Goal: Task Accomplishment & Management: Manage account settings

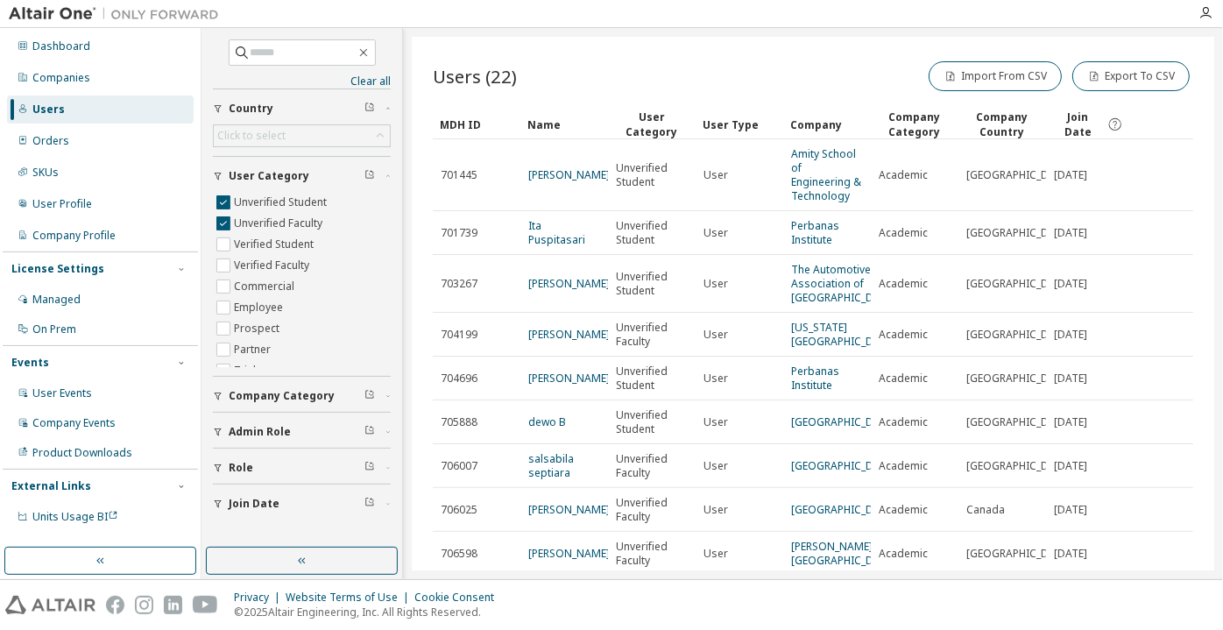
scroll to position [240, 0]
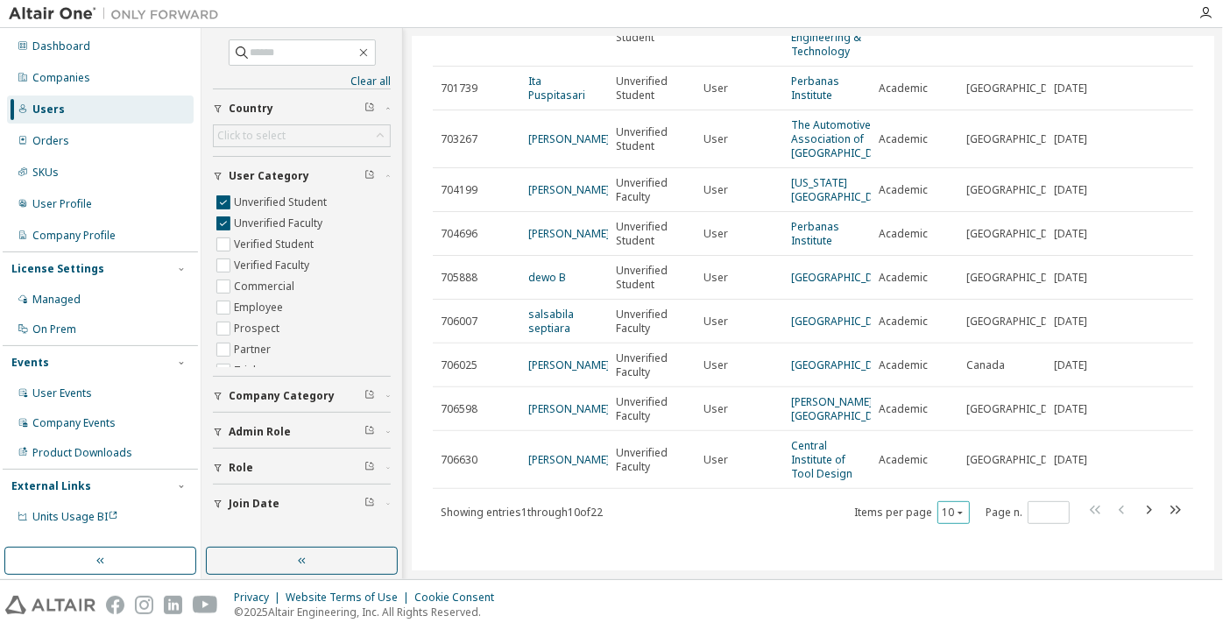
click at [945, 513] on button "10" at bounding box center [954, 513] width 24 height 14
click at [946, 486] on div "100" at bounding box center [946, 489] width 140 height 21
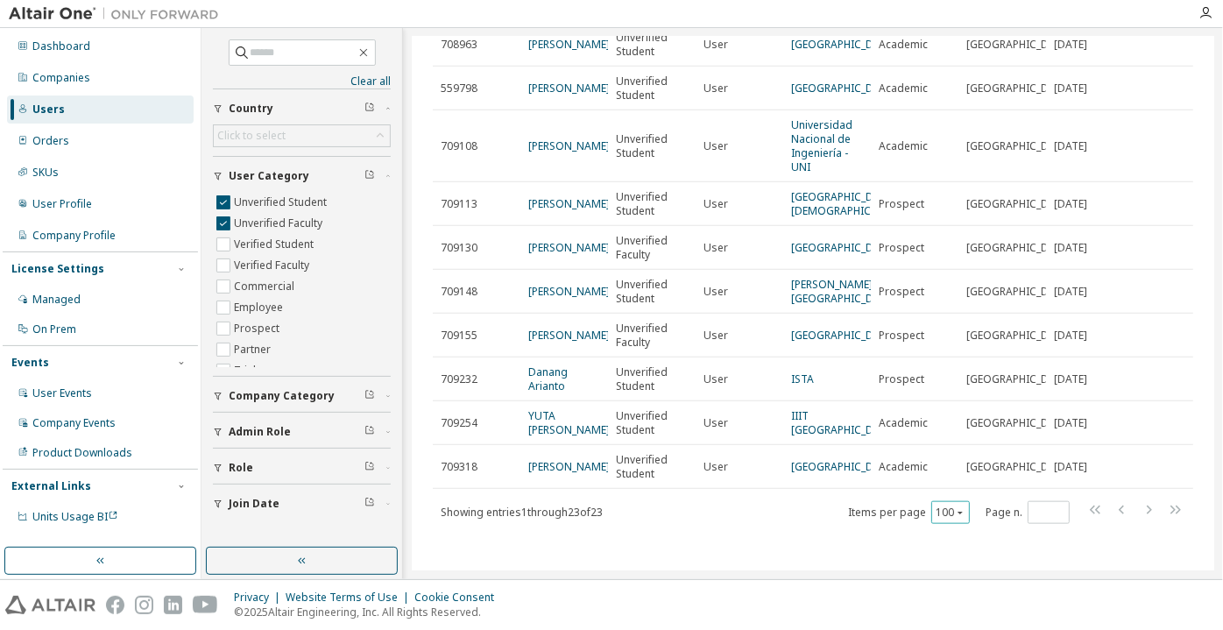
scroll to position [909, 0]
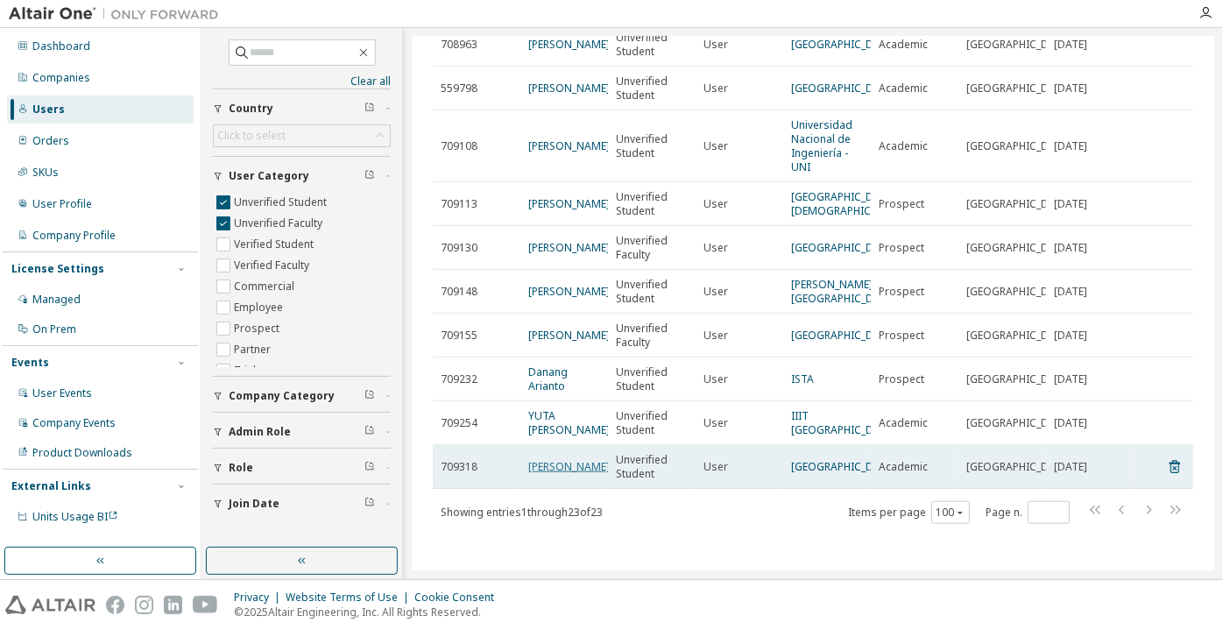
click at [560, 472] on link "Youssef Abdulkalek" at bounding box center [569, 466] width 82 height 15
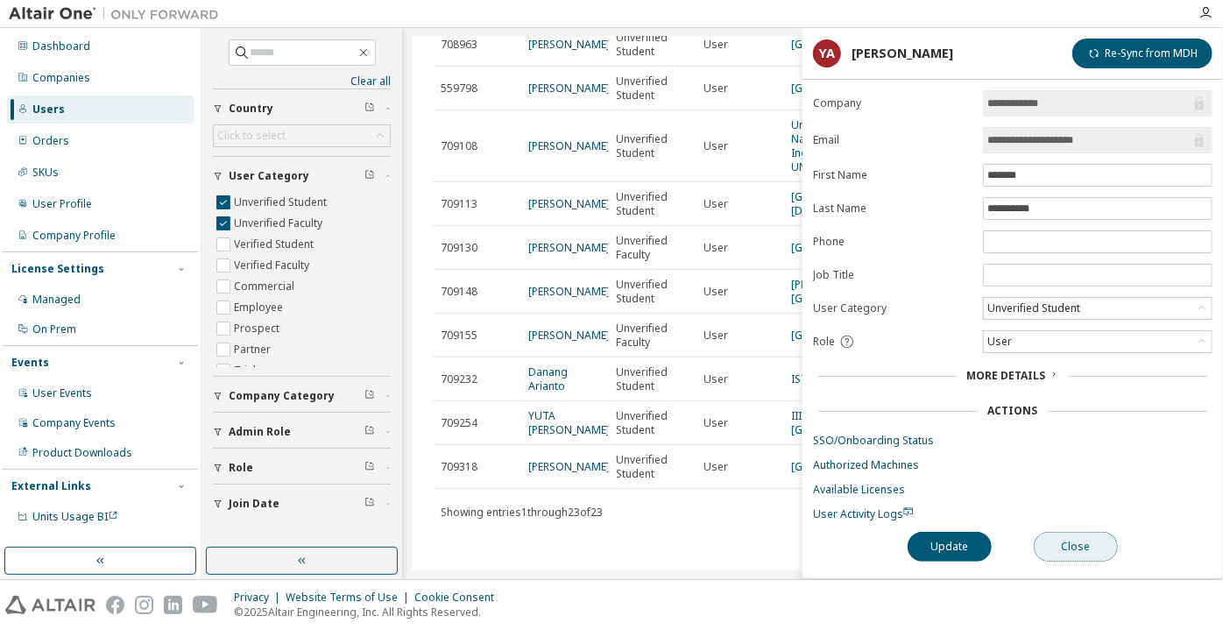
click at [1053, 555] on button "Close" at bounding box center [1076, 547] width 84 height 30
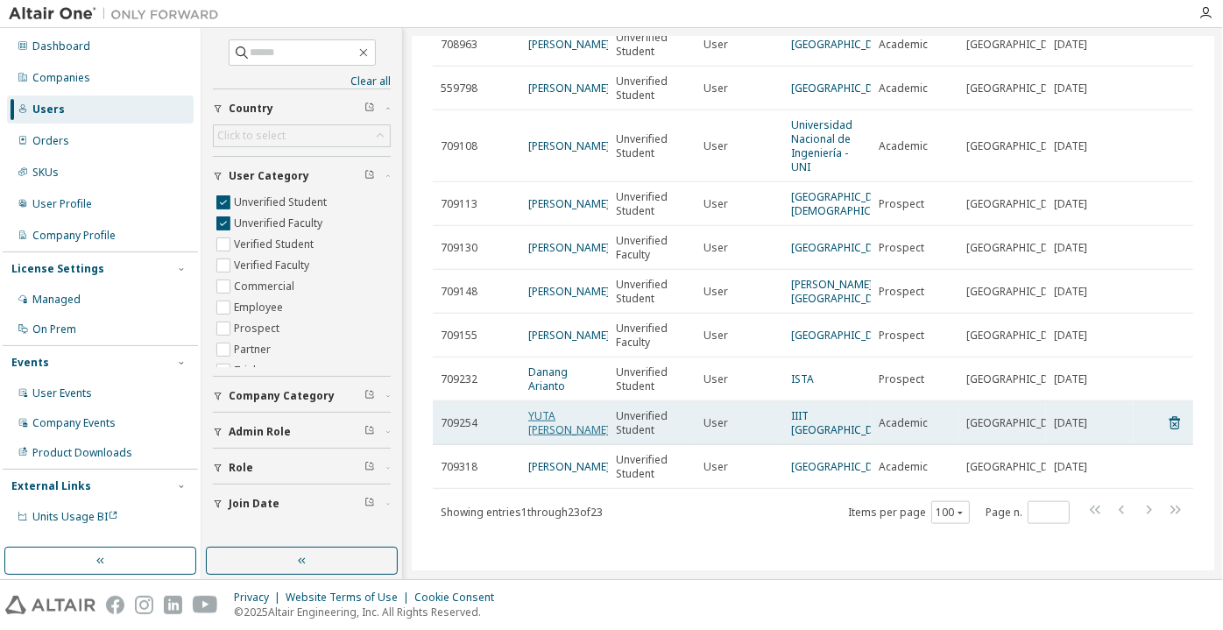
click at [539, 424] on link "YUTA KUMARA" at bounding box center [569, 422] width 82 height 29
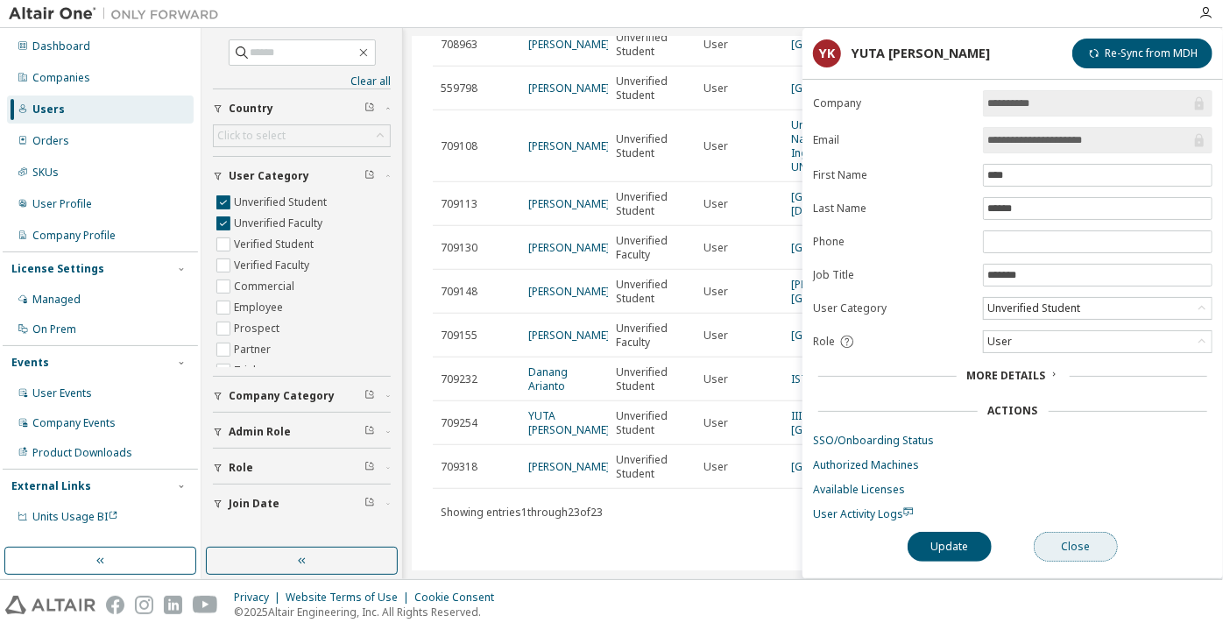
click at [1081, 552] on button "Close" at bounding box center [1076, 547] width 84 height 30
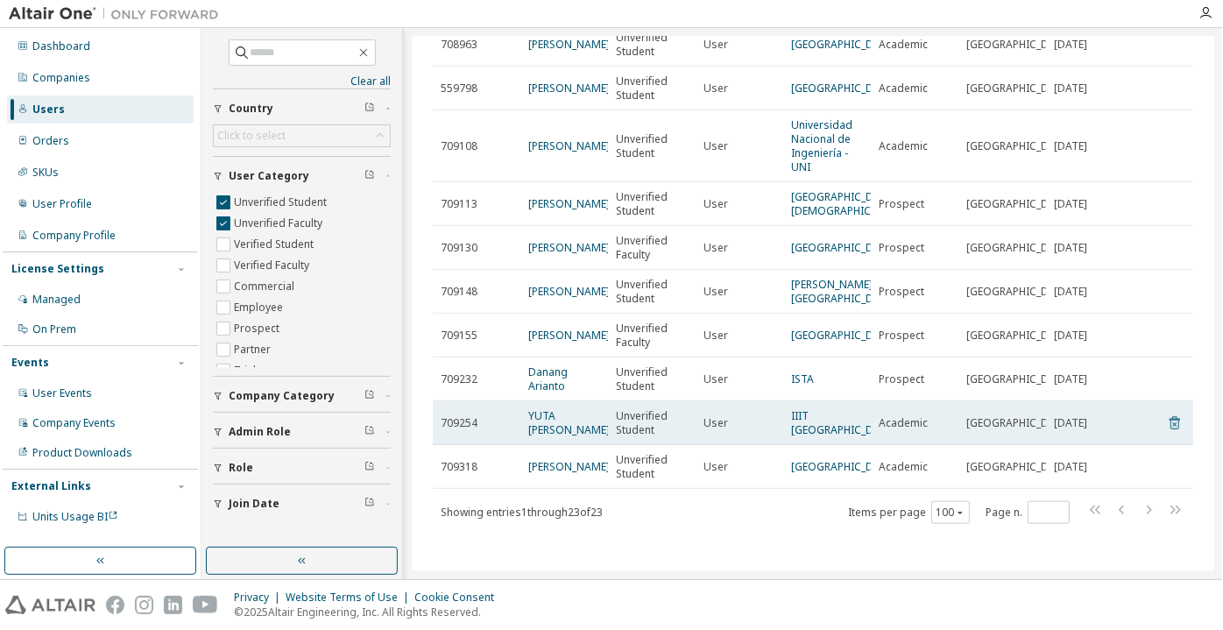
click at [1170, 420] on icon at bounding box center [1175, 423] width 11 height 13
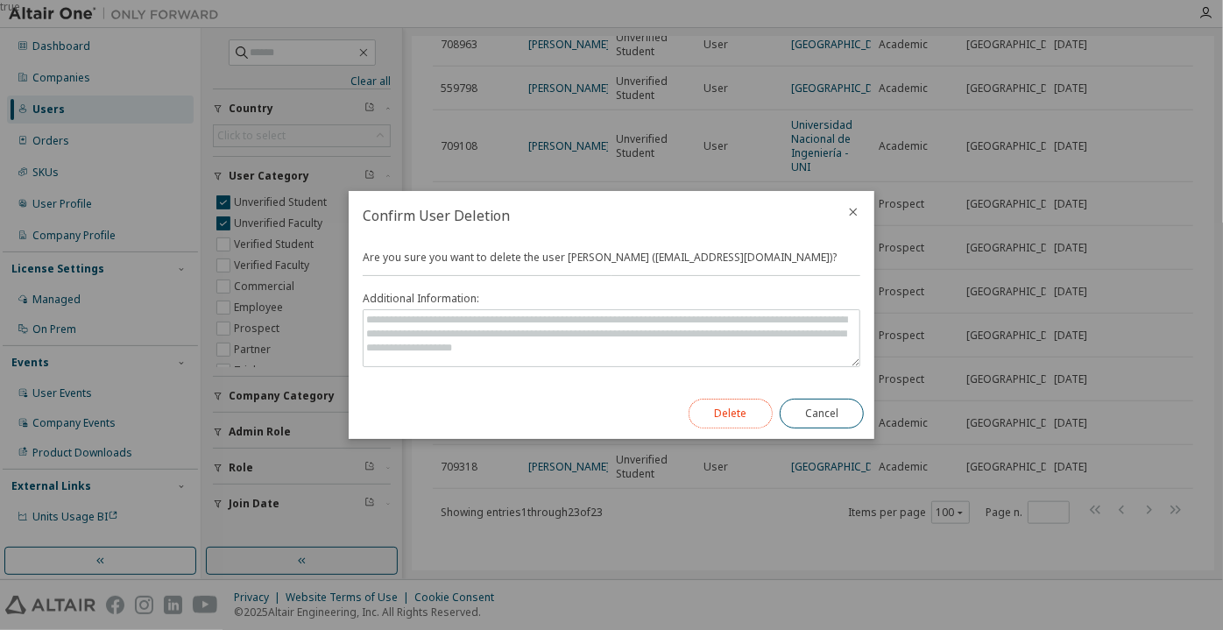
click at [737, 424] on button "Delete" at bounding box center [731, 414] width 84 height 30
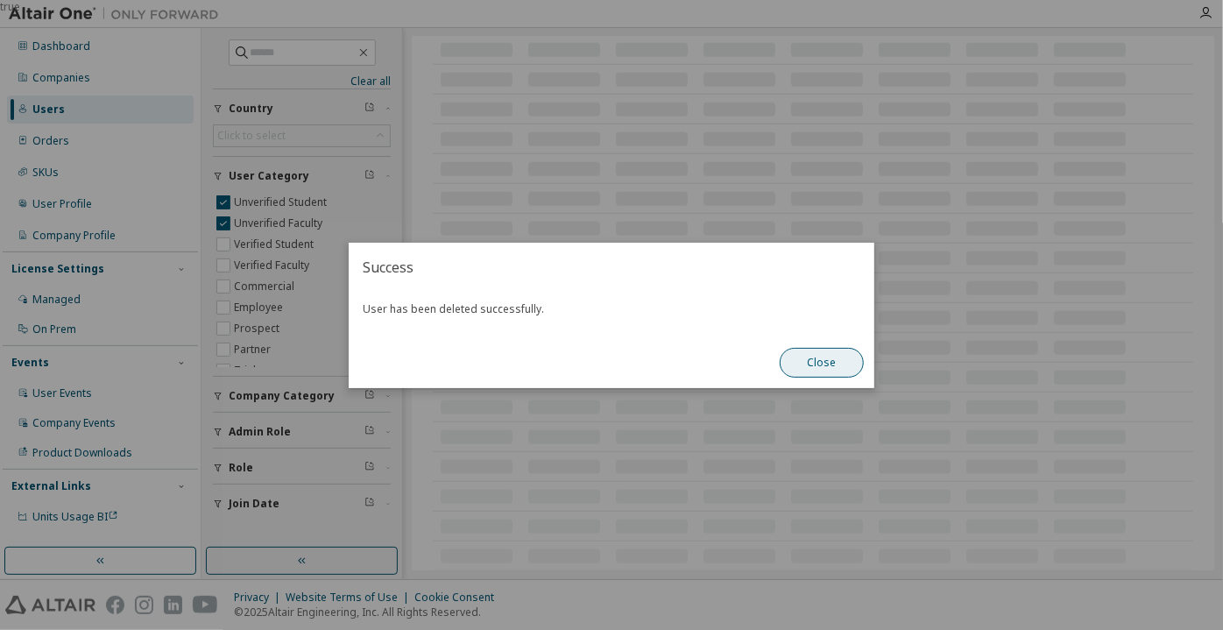
scroll to position [865, 0]
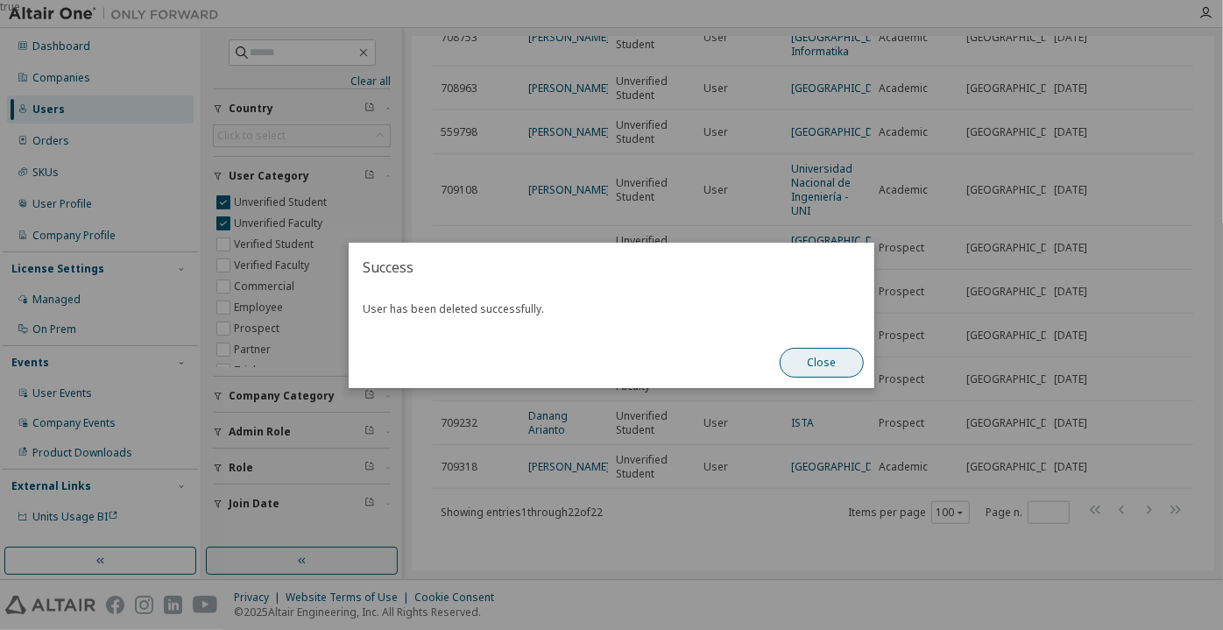
click at [794, 368] on button "Close" at bounding box center [822, 363] width 84 height 30
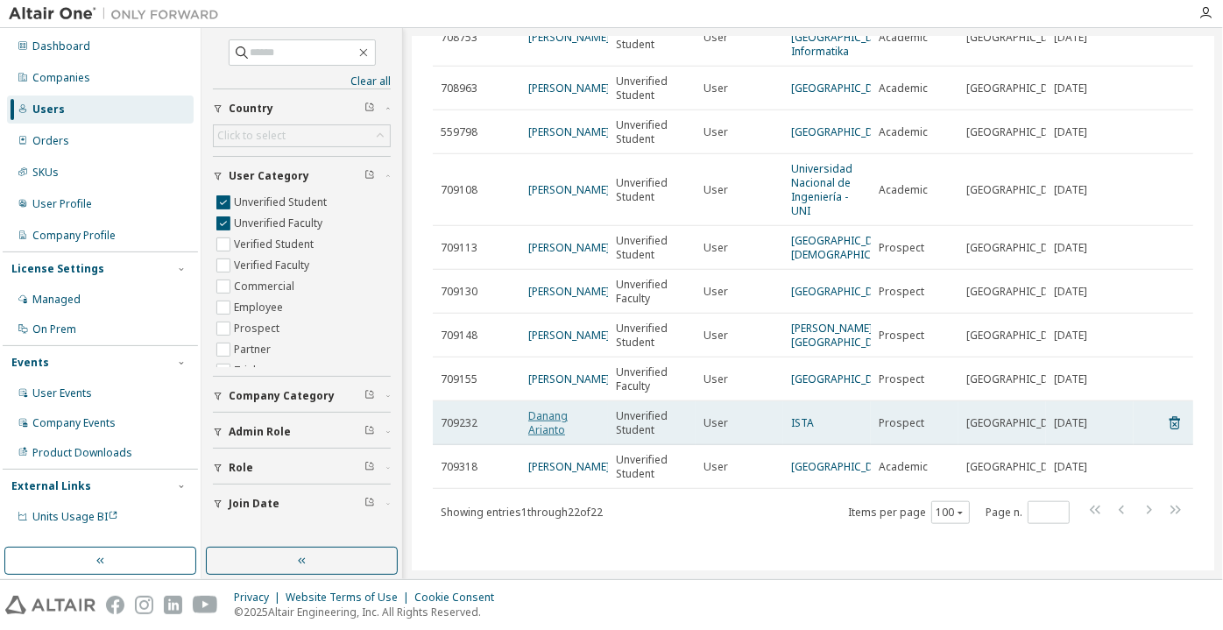
click at [549, 408] on link "Danang Arianto" at bounding box center [547, 422] width 39 height 29
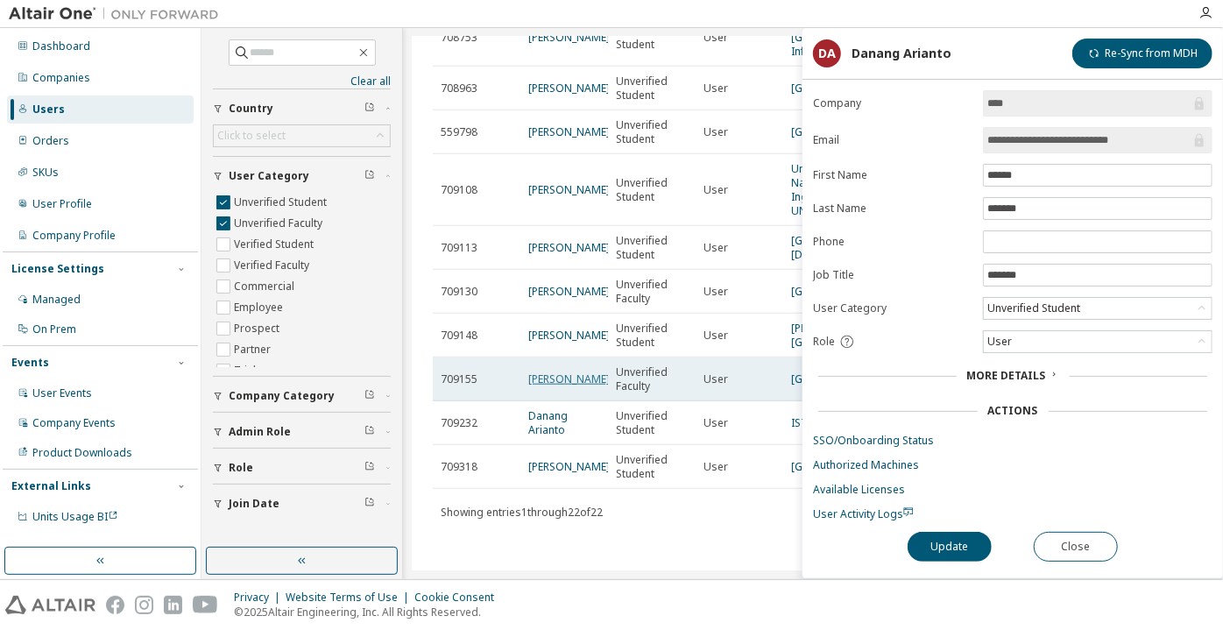
click at [542, 372] on link "yoko maemura" at bounding box center [569, 379] width 82 height 15
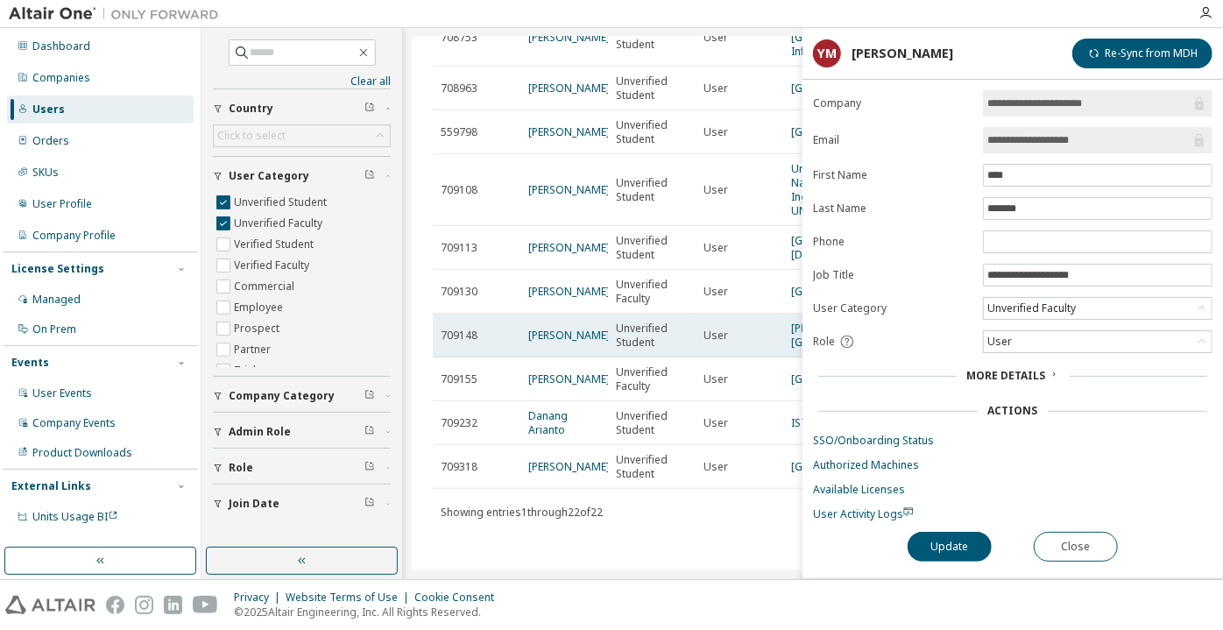
click at [526, 330] on td "Alex Mill" at bounding box center [565, 336] width 88 height 44
click at [540, 330] on link "Alex Mill" at bounding box center [569, 335] width 82 height 15
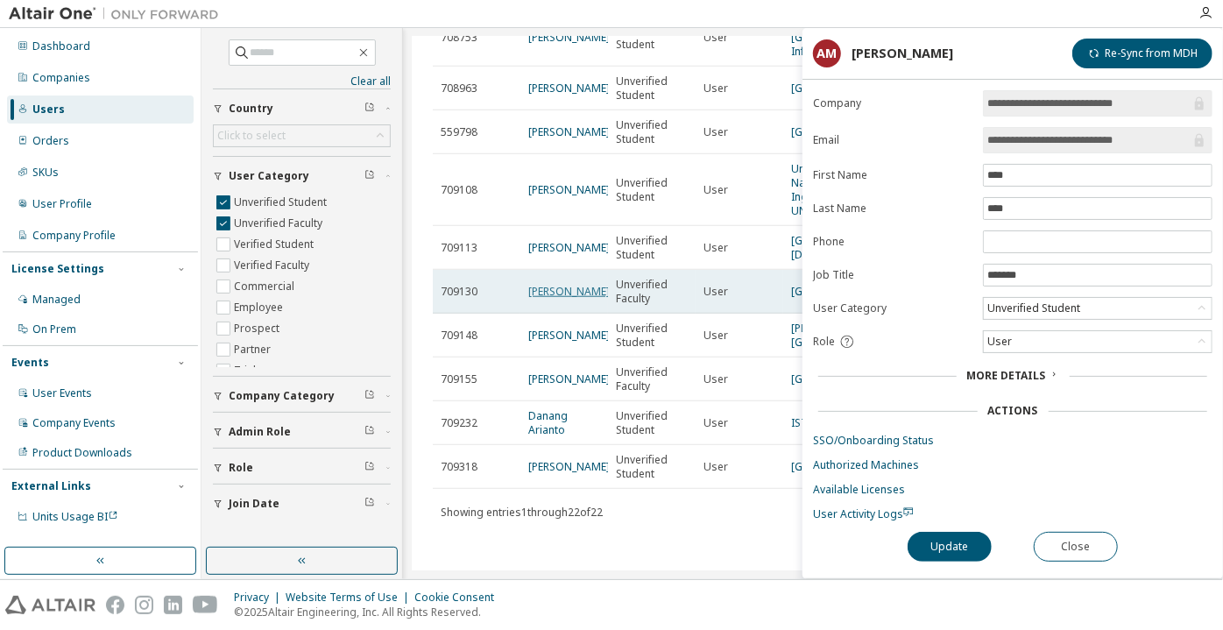
click at [550, 284] on link "yoko maemura" at bounding box center [569, 291] width 82 height 15
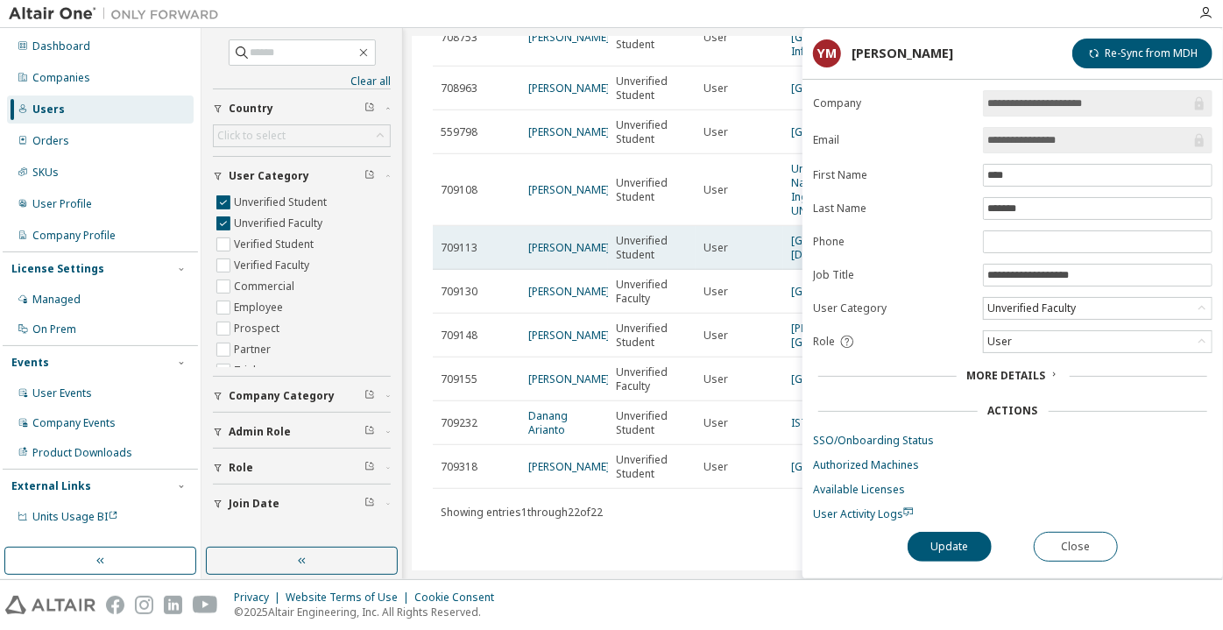
click at [555, 226] on td "Liam Rusert" at bounding box center [565, 248] width 88 height 44
click at [559, 240] on link "Liam Rusert" at bounding box center [569, 247] width 82 height 15
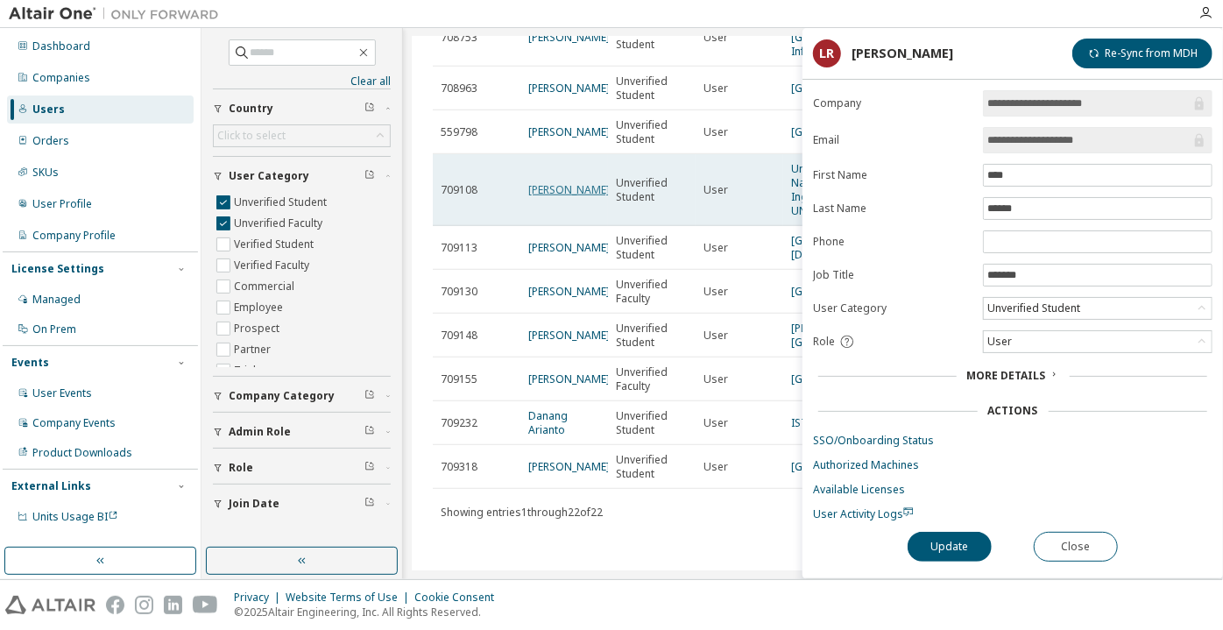
click at [570, 182] on link "Ramiro Cadillo" at bounding box center [569, 189] width 82 height 15
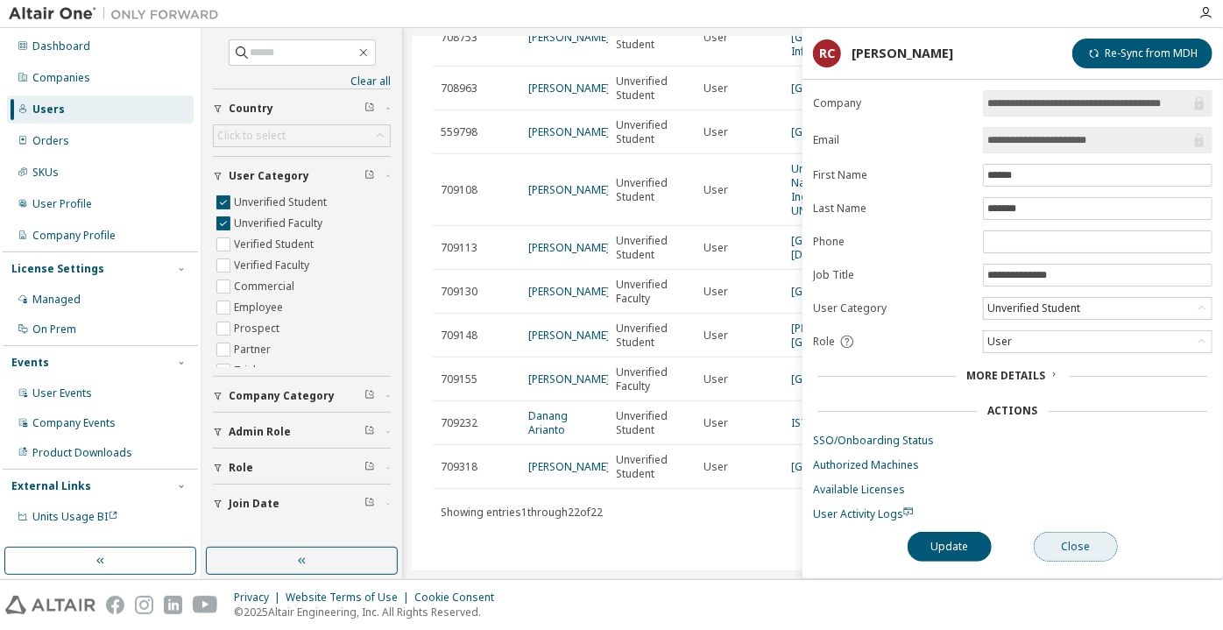
click at [1063, 535] on button "Close" at bounding box center [1076, 547] width 84 height 30
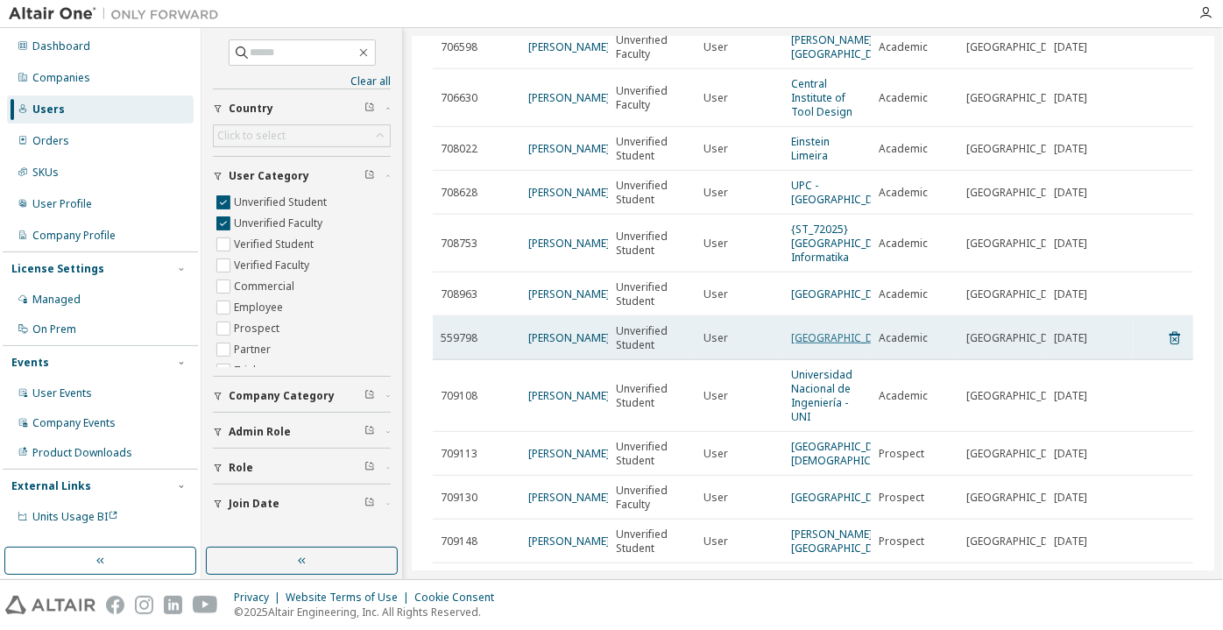
scroll to position [467, 0]
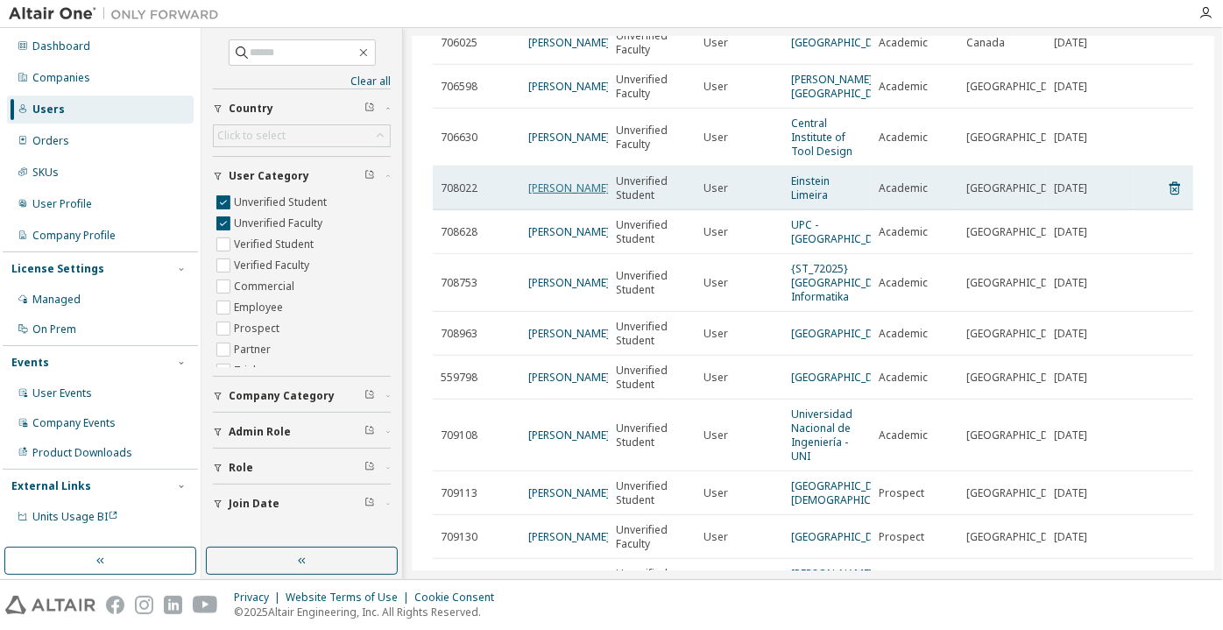
click at [543, 195] on link "Paulo Vinicius Padilha" at bounding box center [569, 188] width 82 height 15
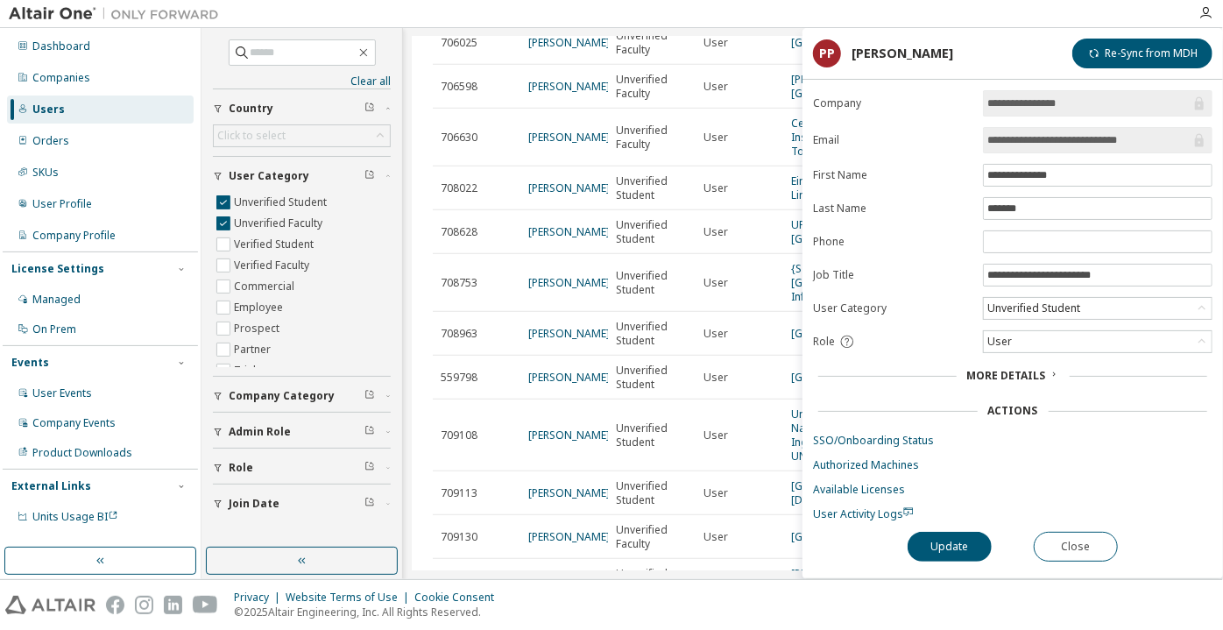
click at [424, 353] on div "Users (22) Import From CSV Export To CSV Clear Load Save Save As Field Operator…" at bounding box center [813, 304] width 803 height 534
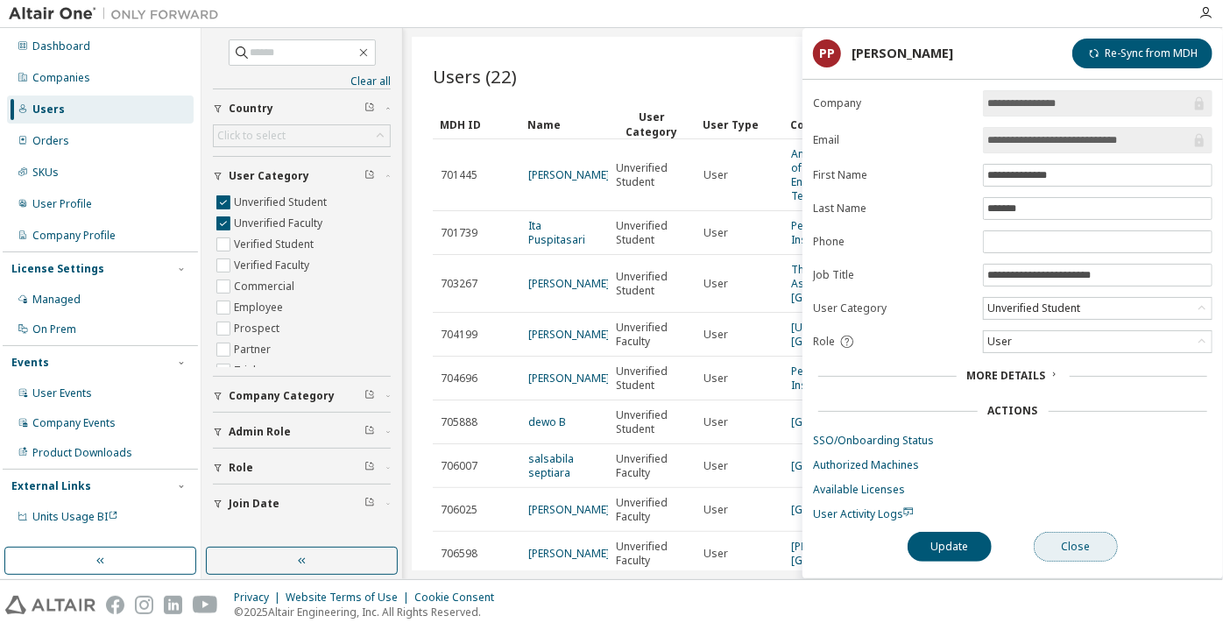
click at [1049, 536] on button "Close" at bounding box center [1076, 547] width 84 height 30
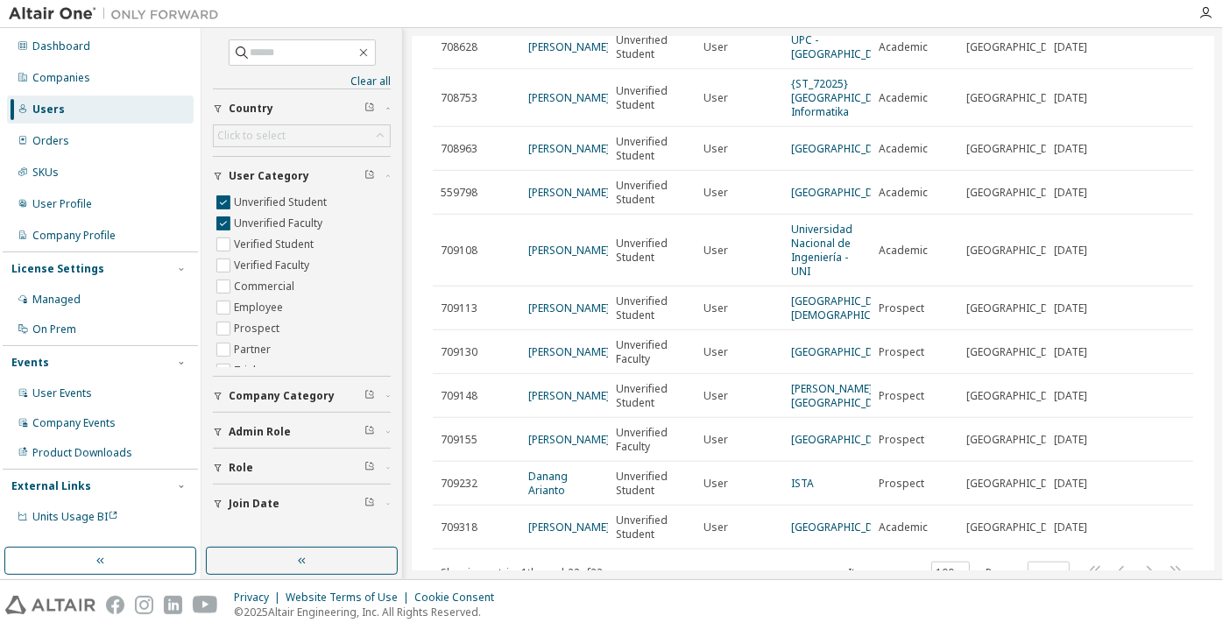
scroll to position [717, 0]
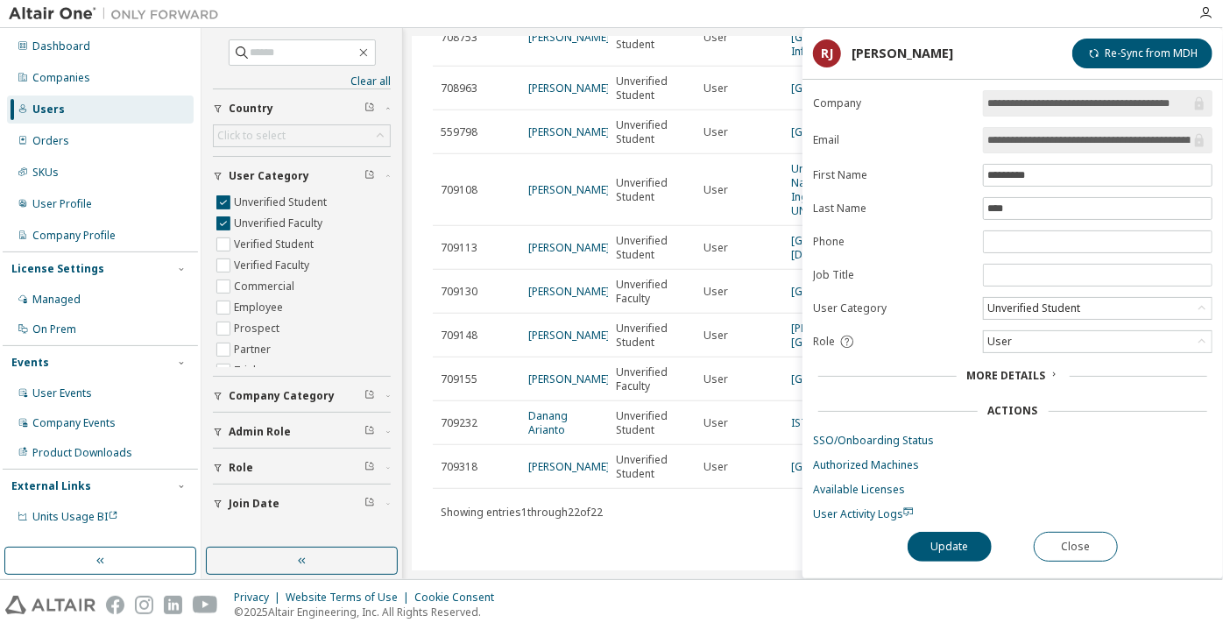
scroll to position [0, 103]
drag, startPoint x: 1144, startPoint y: 144, endPoint x: 1215, endPoint y: 142, distance: 71.0
click at [1215, 142] on div "**********" at bounding box center [1013, 334] width 421 height 488
click at [997, 151] on span "**********" at bounding box center [1098, 140] width 230 height 26
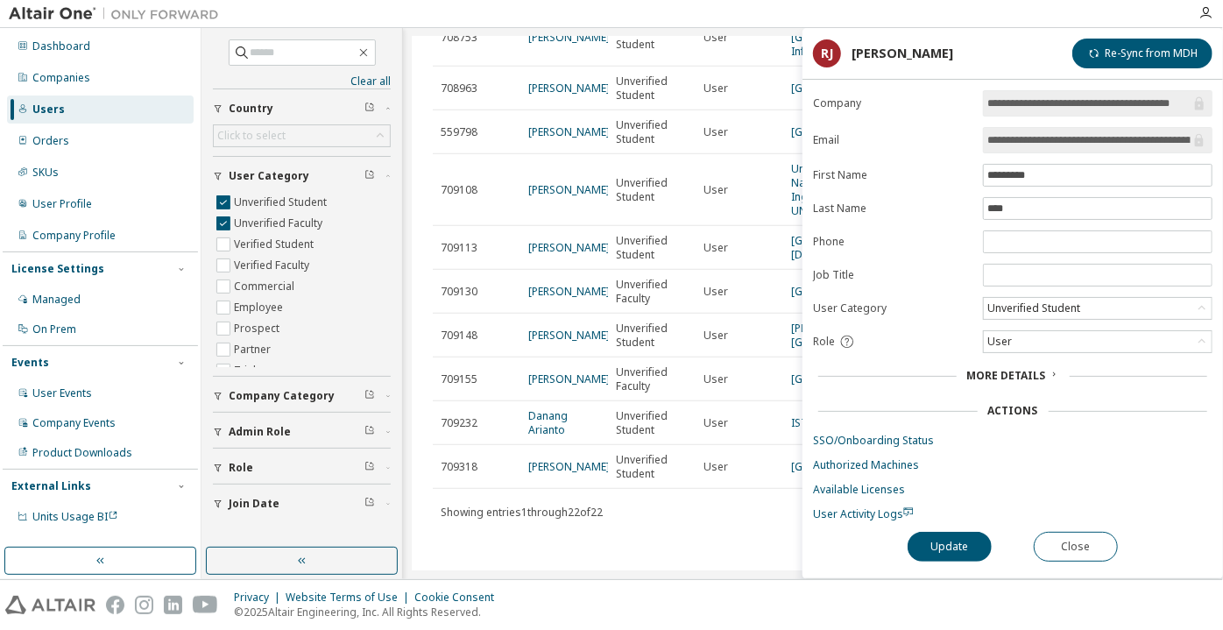
click at [1004, 140] on input "**********" at bounding box center [1089, 140] width 203 height 18
click at [1070, 549] on button "Close" at bounding box center [1076, 547] width 84 height 30
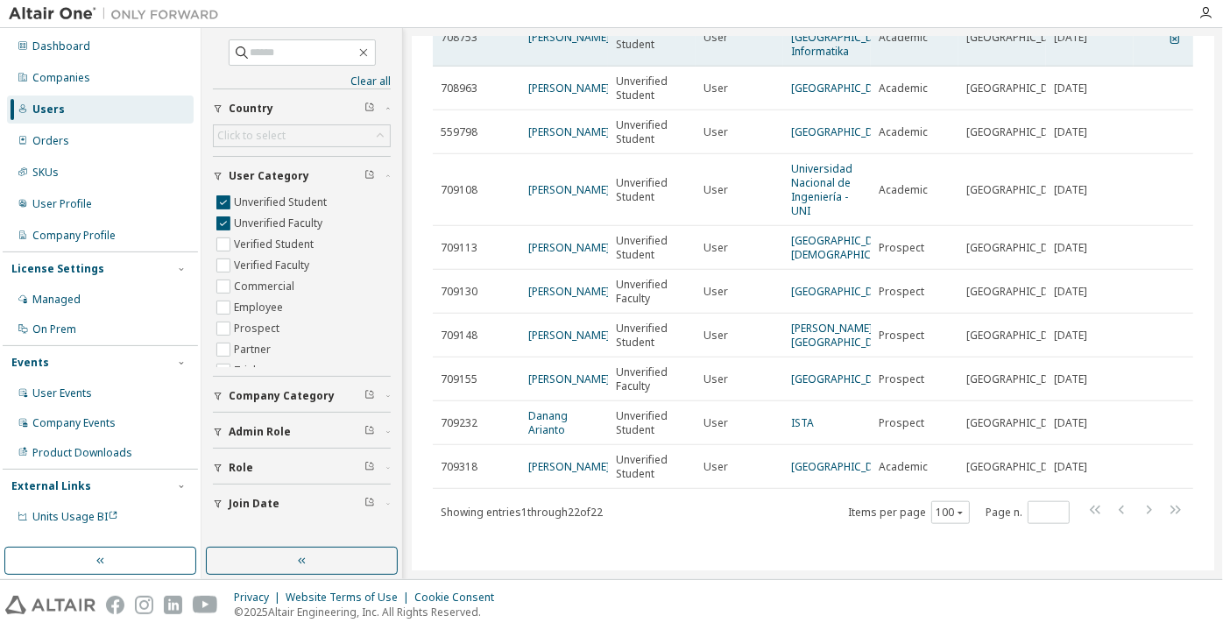
scroll to position [785, 0]
click at [542, 45] on link "Khoiryah Namira" at bounding box center [569, 37] width 82 height 15
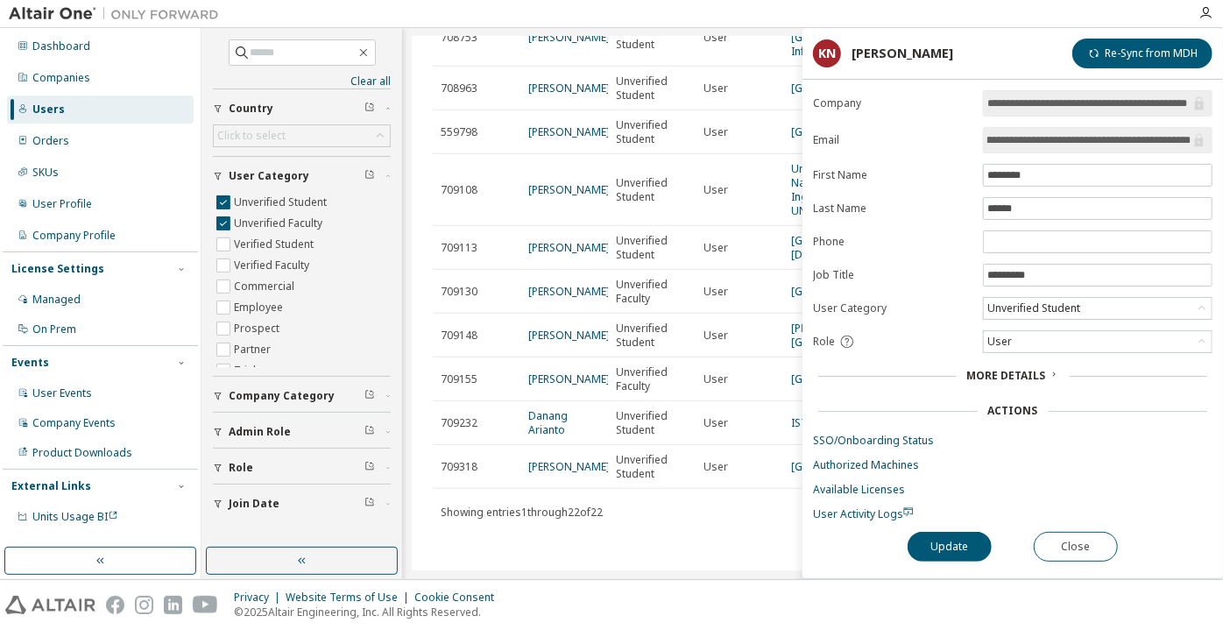
scroll to position [0, 39]
drag, startPoint x: 1081, startPoint y: 142, endPoint x: 1201, endPoint y: 138, distance: 120.1
click at [1201, 138] on span "**********" at bounding box center [1098, 140] width 230 height 26
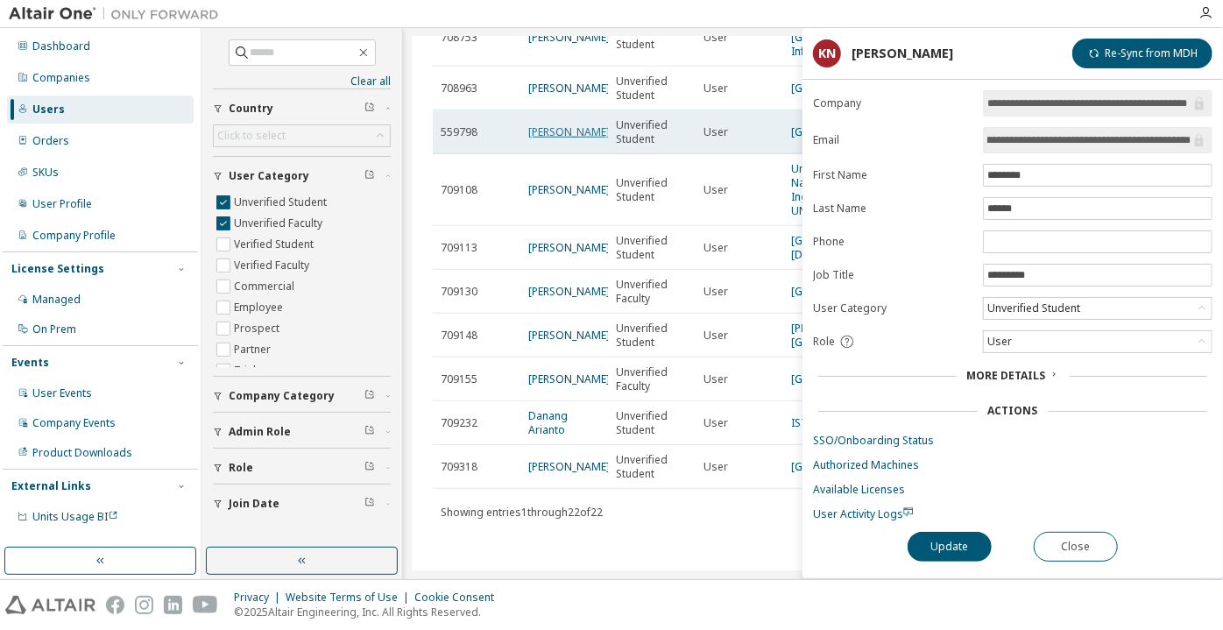
scroll to position [0, 0]
click at [556, 139] on link "yves tocny" at bounding box center [569, 131] width 82 height 15
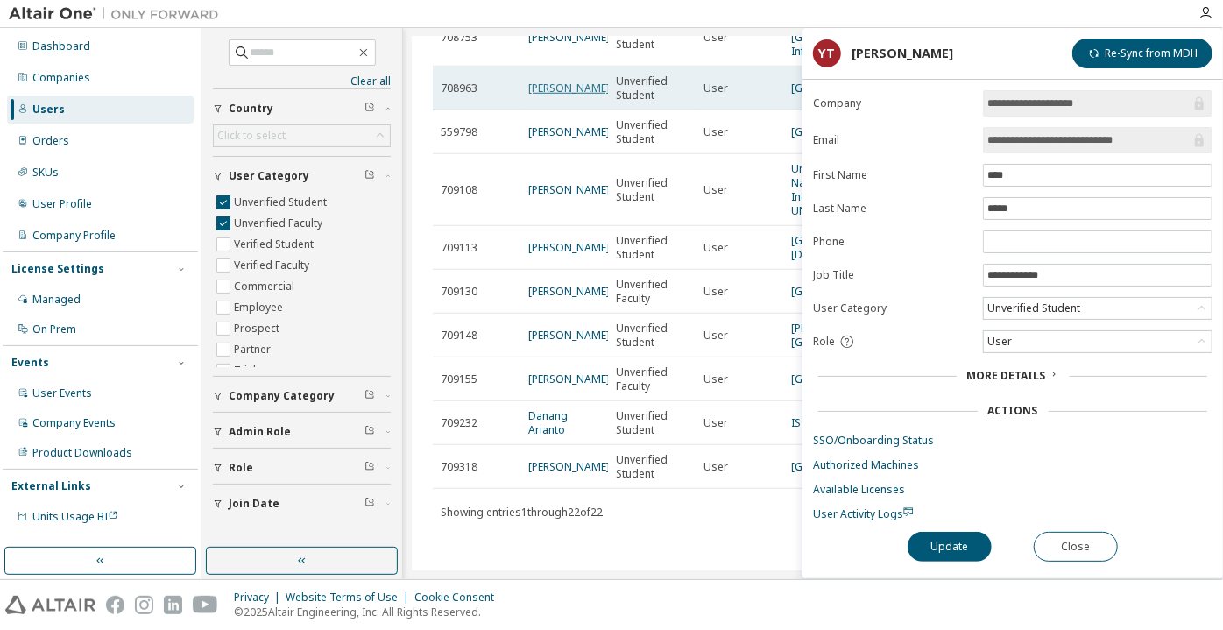
click at [572, 96] on link "Vilim Đura" at bounding box center [569, 88] width 82 height 15
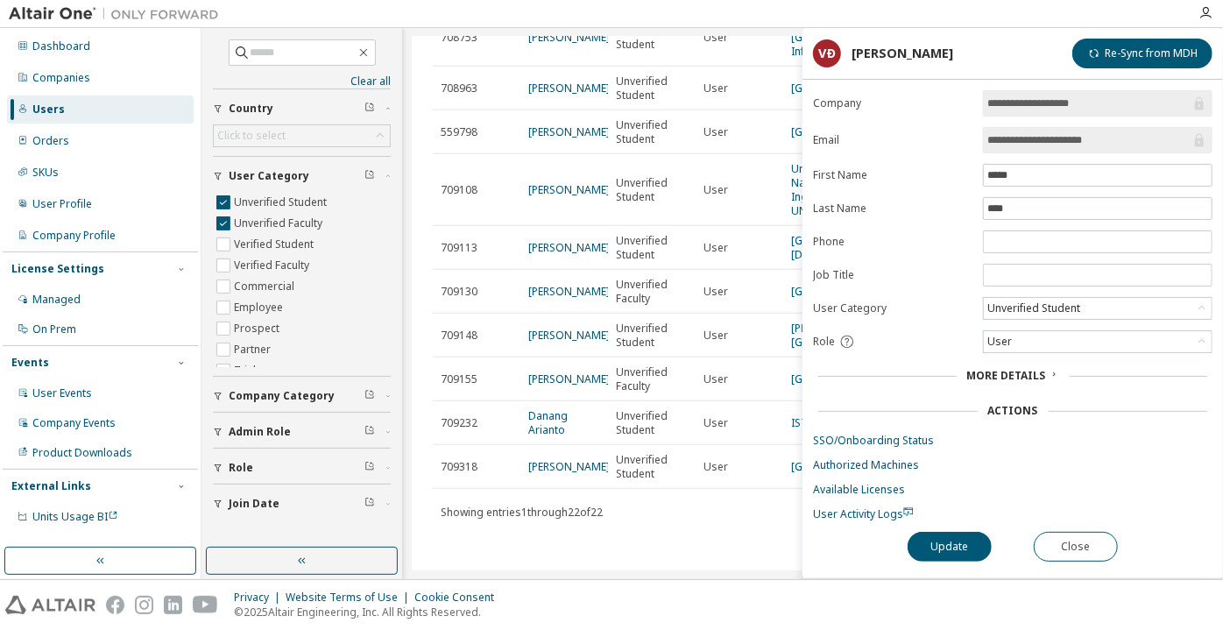
drag, startPoint x: 1094, startPoint y: 140, endPoint x: 1049, endPoint y: 139, distance: 44.7
click at [1049, 139] on input "**********" at bounding box center [1089, 140] width 203 height 18
click at [1084, 543] on button "Close" at bounding box center [1076, 547] width 84 height 30
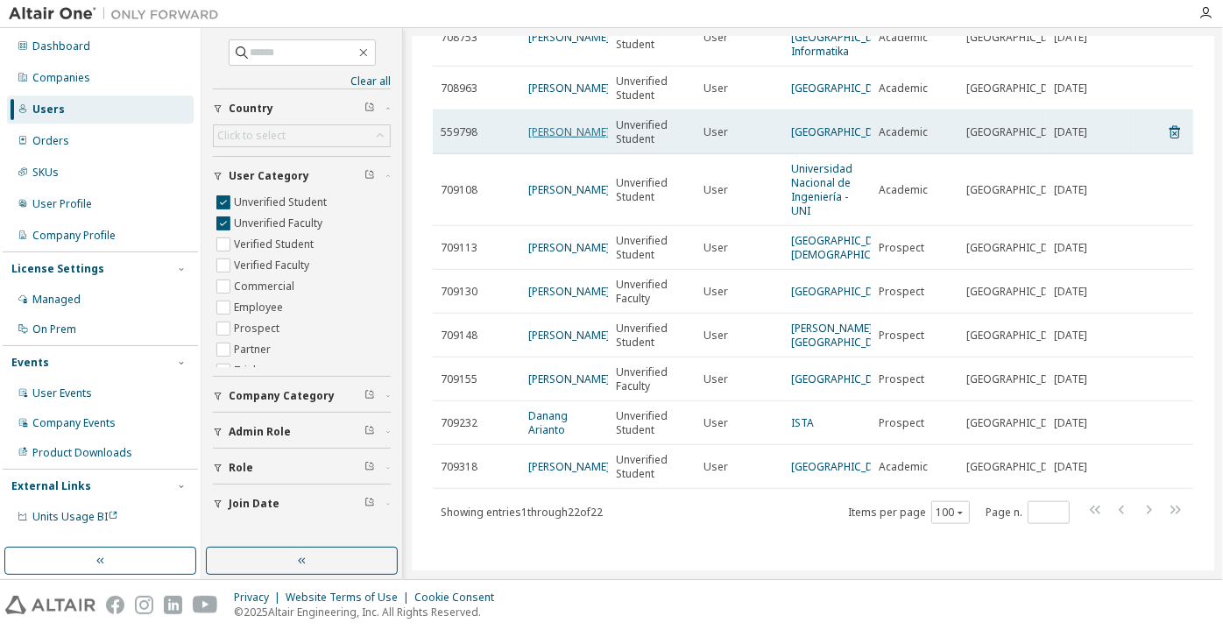
click at [563, 139] on link "yves tocny" at bounding box center [569, 131] width 82 height 15
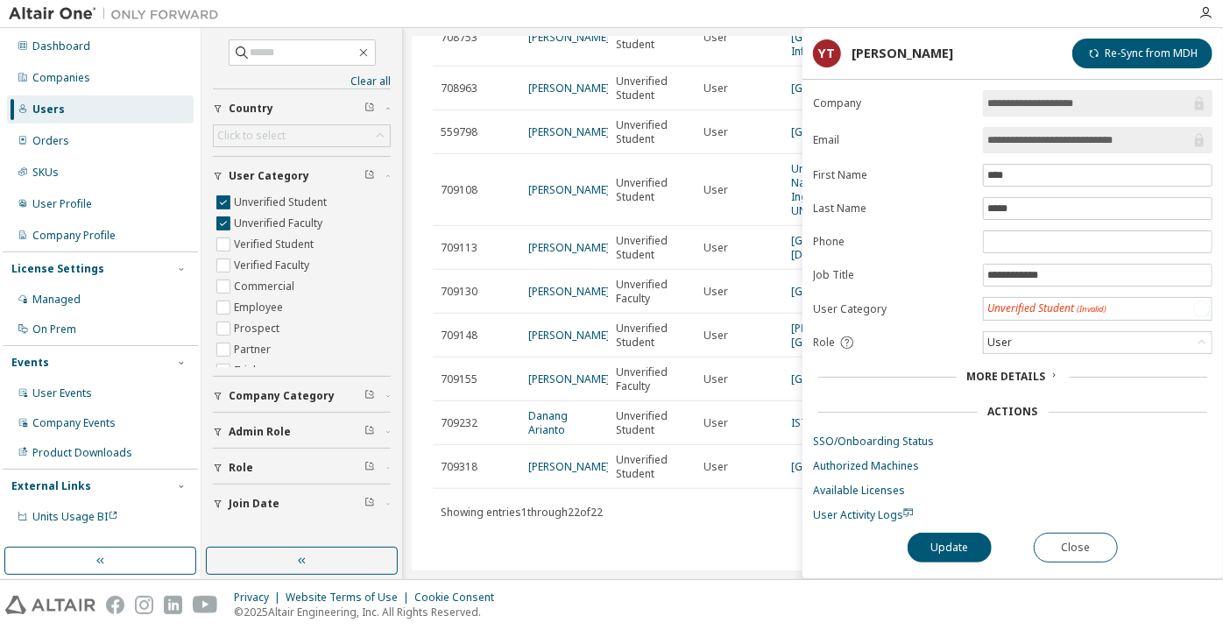
drag, startPoint x: 1158, startPoint y: 142, endPoint x: 1058, endPoint y: 142, distance: 99.9
click at [1058, 142] on input "**********" at bounding box center [1089, 140] width 203 height 18
click at [1063, 554] on button "Close" at bounding box center [1076, 547] width 84 height 30
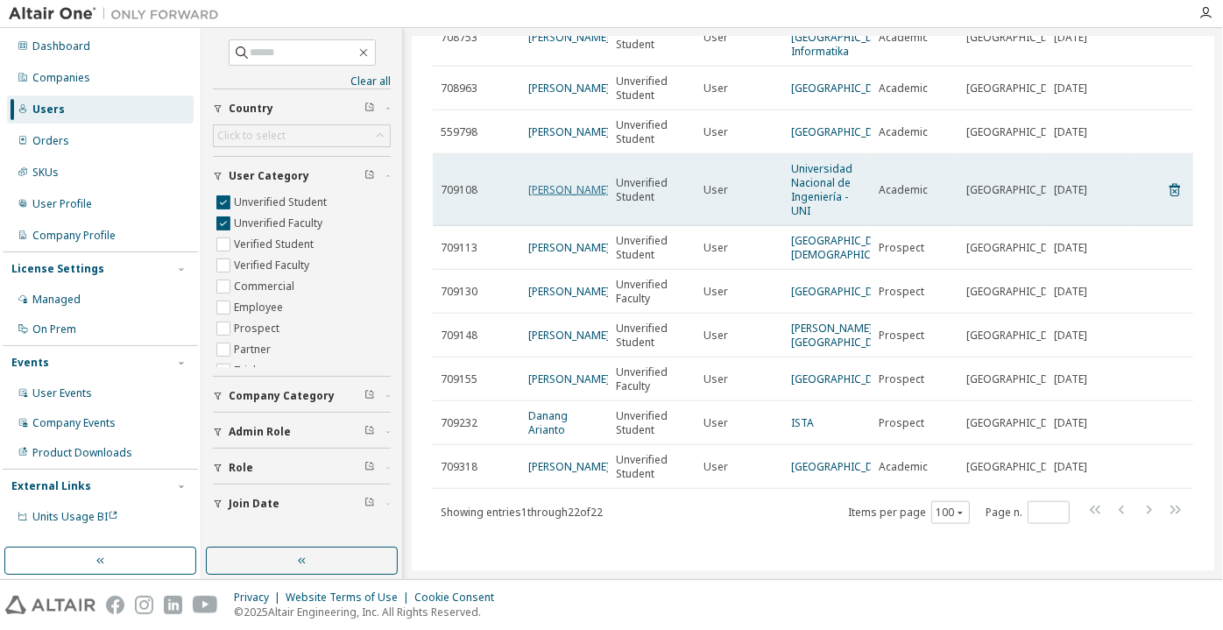
click at [570, 197] on link "Ramiro Cadillo" at bounding box center [569, 189] width 82 height 15
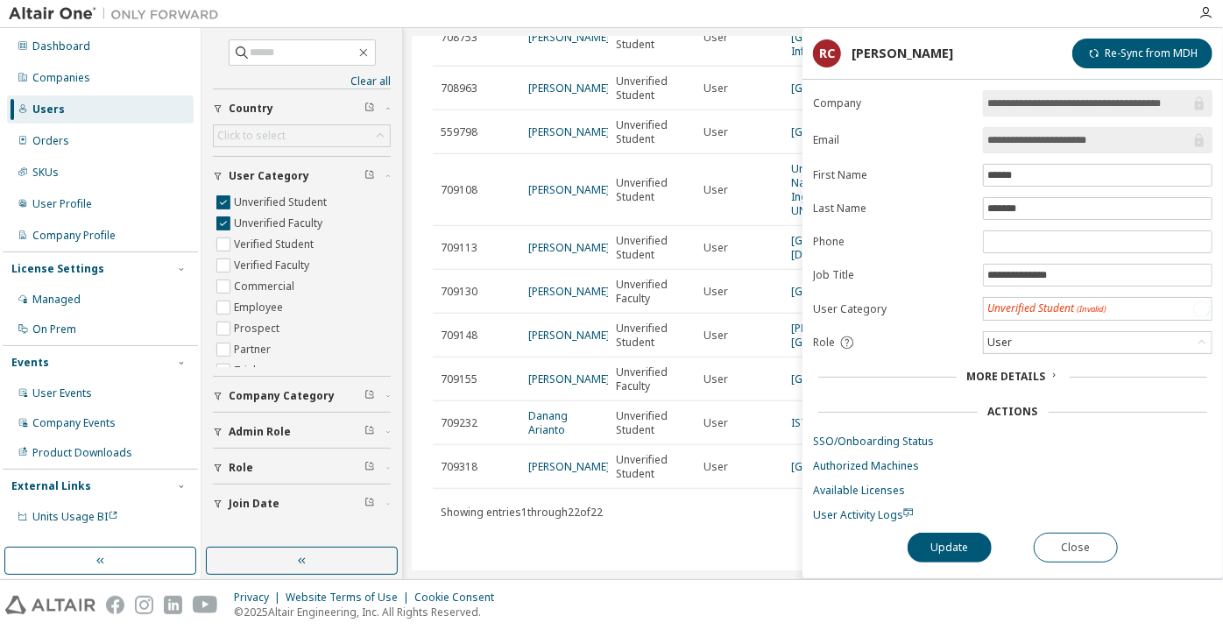
drag, startPoint x: 1124, startPoint y: 134, endPoint x: 1035, endPoint y: 128, distance: 88.7
click at [1035, 128] on span "**********" at bounding box center [1098, 140] width 230 height 26
drag, startPoint x: 1104, startPoint y: 102, endPoint x: 1199, endPoint y: 104, distance: 94.7
click at [1199, 104] on span "**********" at bounding box center [1098, 103] width 230 height 26
click at [1139, 144] on input "**********" at bounding box center [1089, 140] width 203 height 18
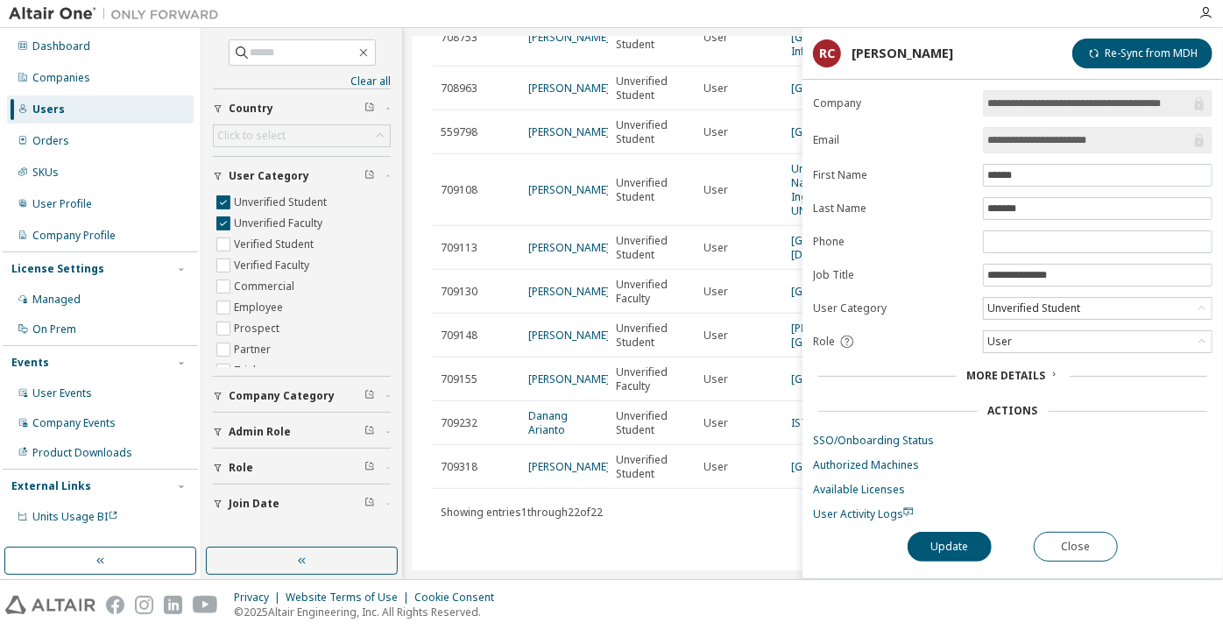
click at [1046, 151] on span "**********" at bounding box center [1098, 140] width 230 height 26
click at [1046, 144] on input "**********" at bounding box center [1089, 140] width 203 height 18
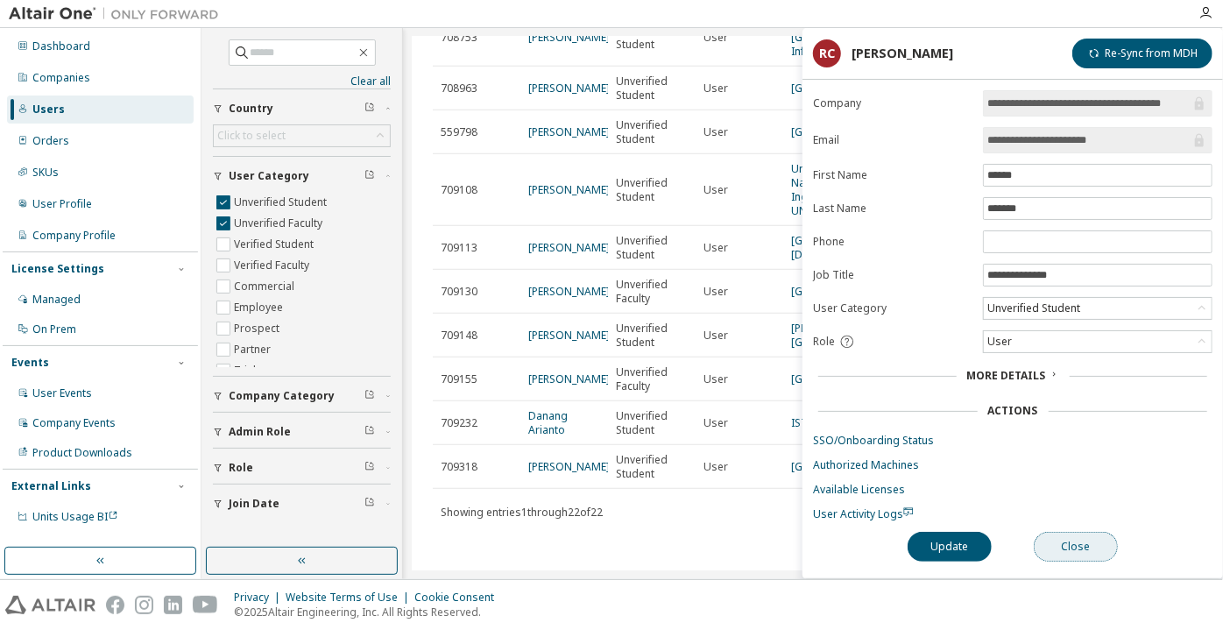
click at [1063, 532] on button "Close" at bounding box center [1076, 547] width 84 height 30
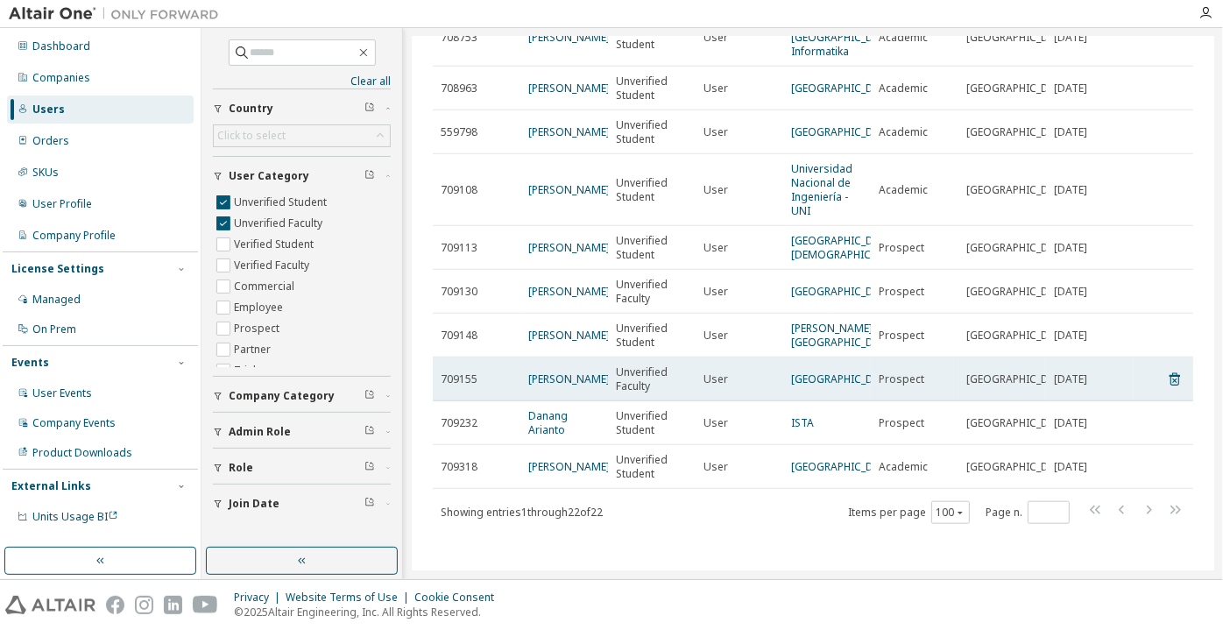
scroll to position [864, 0]
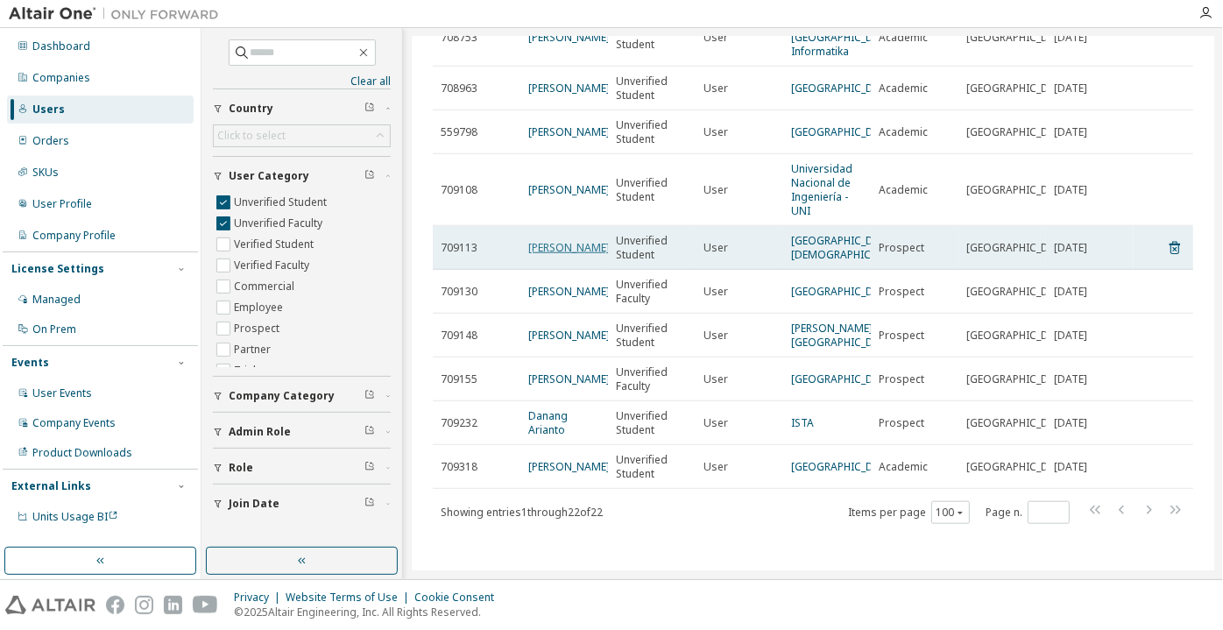
click at [558, 240] on link "Liam Rusert" at bounding box center [569, 247] width 82 height 15
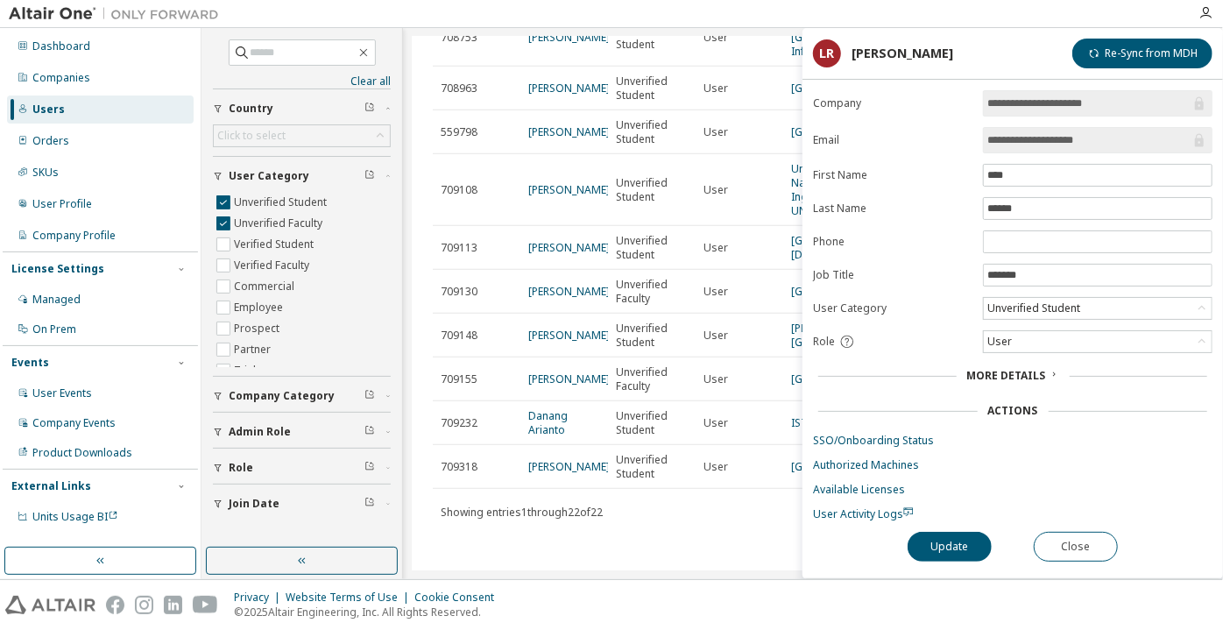
drag, startPoint x: 1099, startPoint y: 143, endPoint x: 1034, endPoint y: 149, distance: 65.1
click at [1034, 149] on span "**********" at bounding box center [1098, 140] width 230 height 26
click at [1074, 549] on button "Close" at bounding box center [1076, 547] width 84 height 30
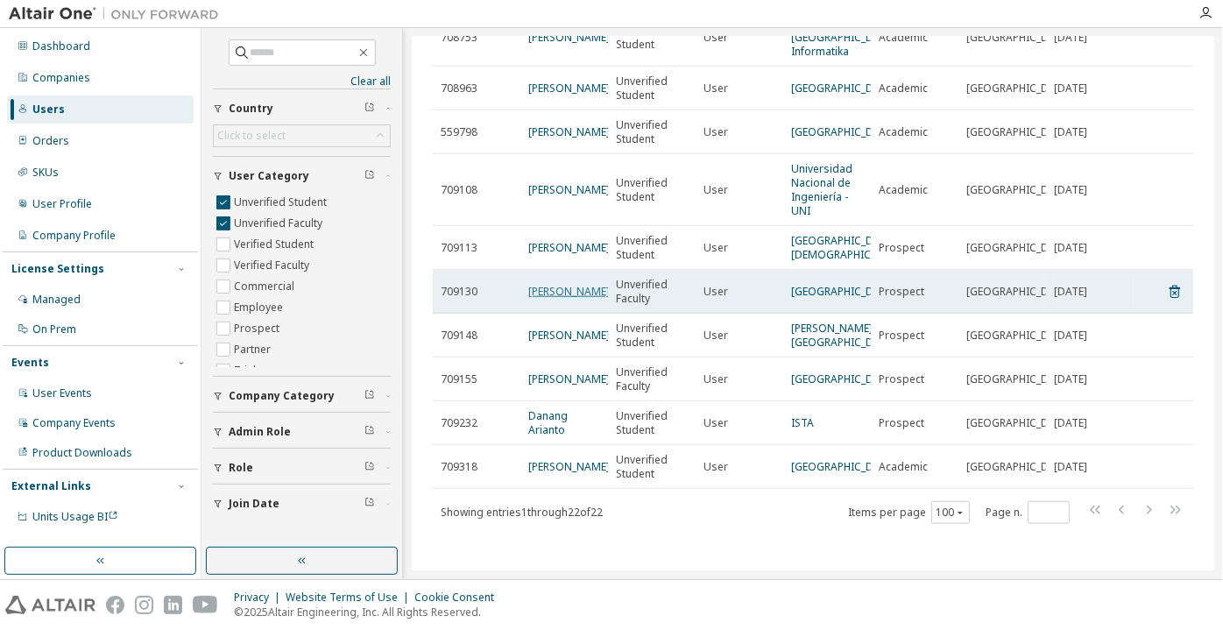
click at [541, 284] on link "yoko maemura" at bounding box center [569, 291] width 82 height 15
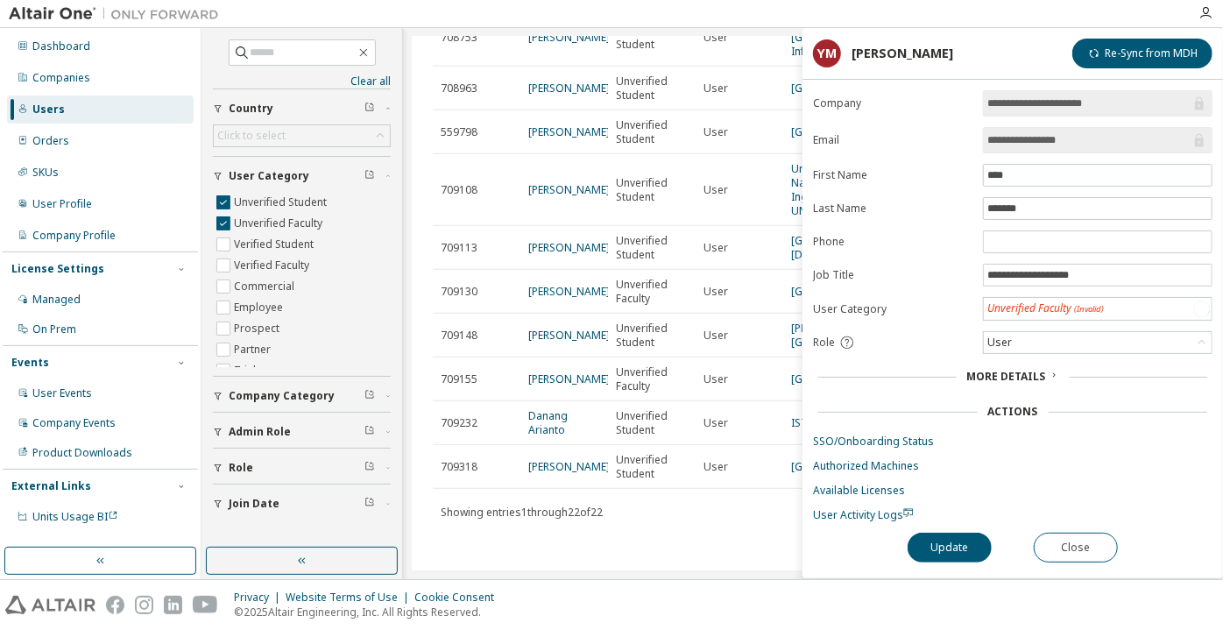
drag, startPoint x: 1090, startPoint y: 141, endPoint x: 1032, endPoint y: 148, distance: 58.3
click at [1032, 148] on span "**********" at bounding box center [1098, 140] width 230 height 26
drag, startPoint x: 1031, startPoint y: 143, endPoint x: 1126, endPoint y: 137, distance: 95.7
click at [1126, 137] on input "**********" at bounding box center [1089, 140] width 203 height 18
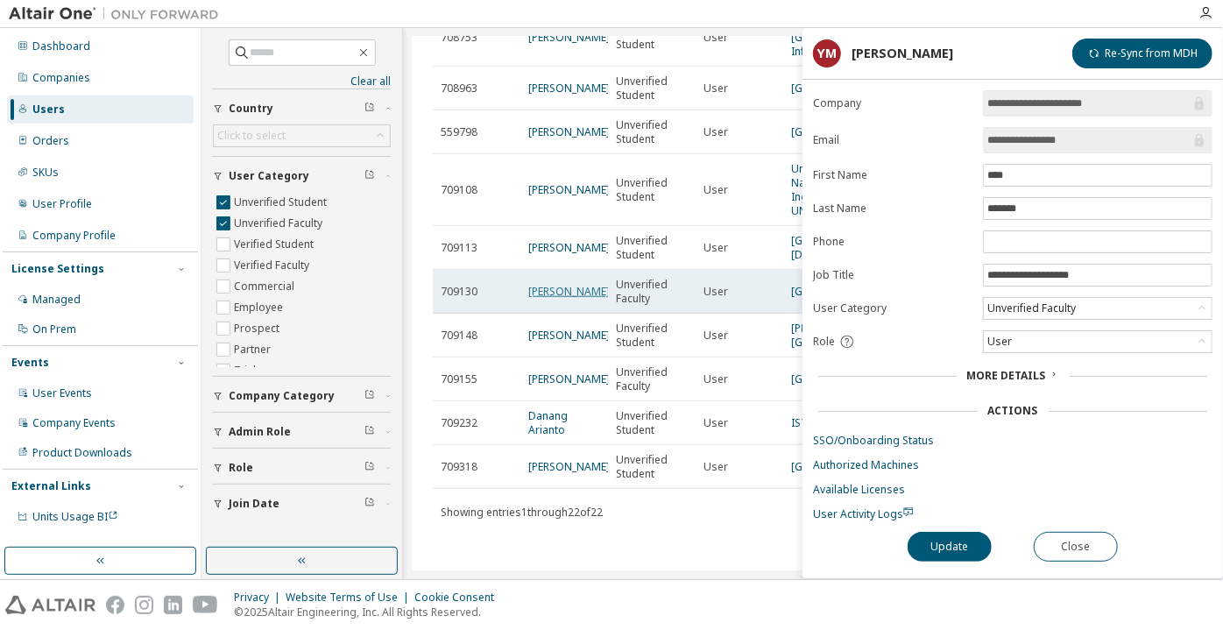
click at [560, 289] on link "yoko maemura" at bounding box center [569, 291] width 82 height 15
click at [555, 284] on link "yoko maemura" at bounding box center [569, 291] width 82 height 15
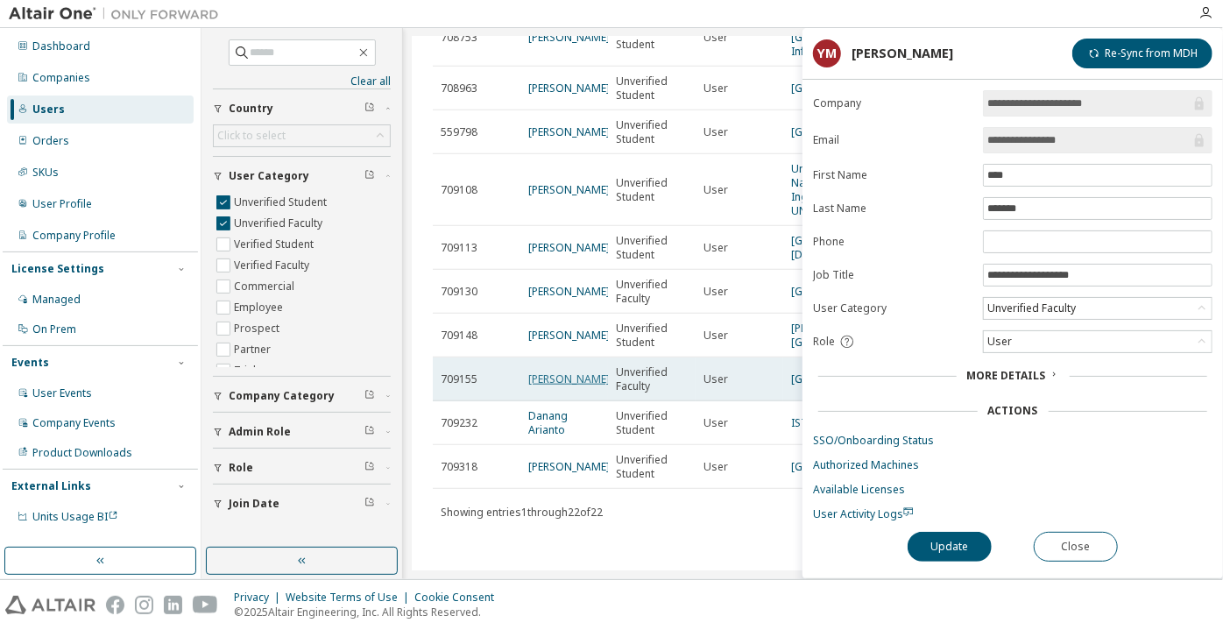
click at [551, 378] on link "yoko maemura" at bounding box center [569, 379] width 82 height 15
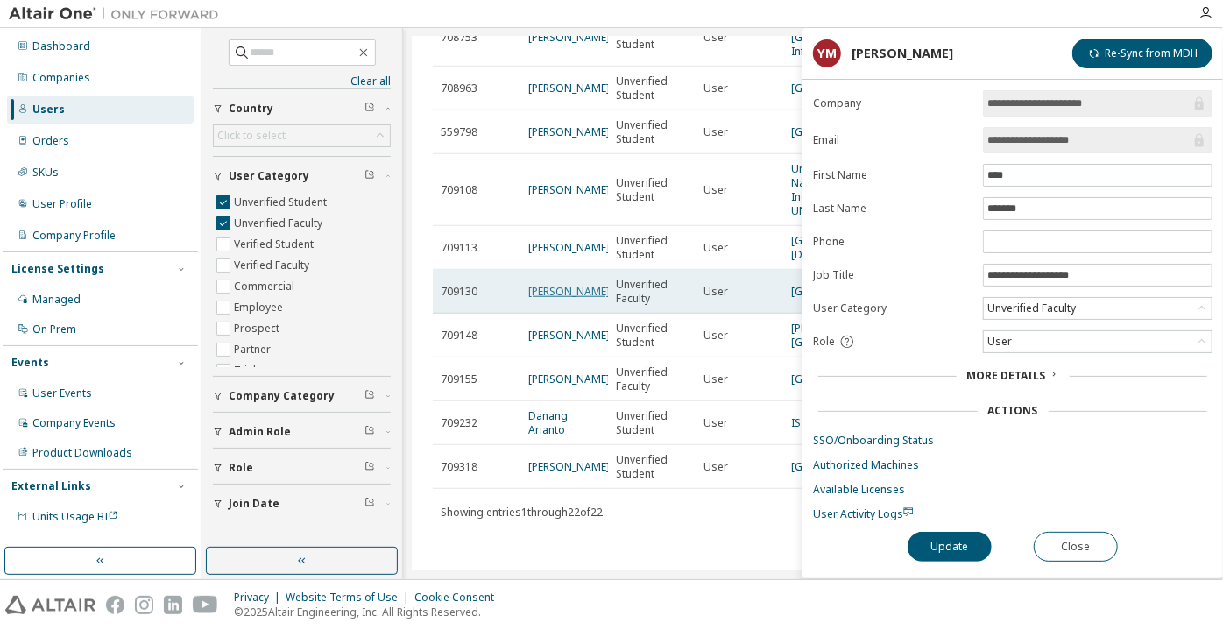
click at [565, 289] on link "yoko maemura" at bounding box center [569, 291] width 82 height 15
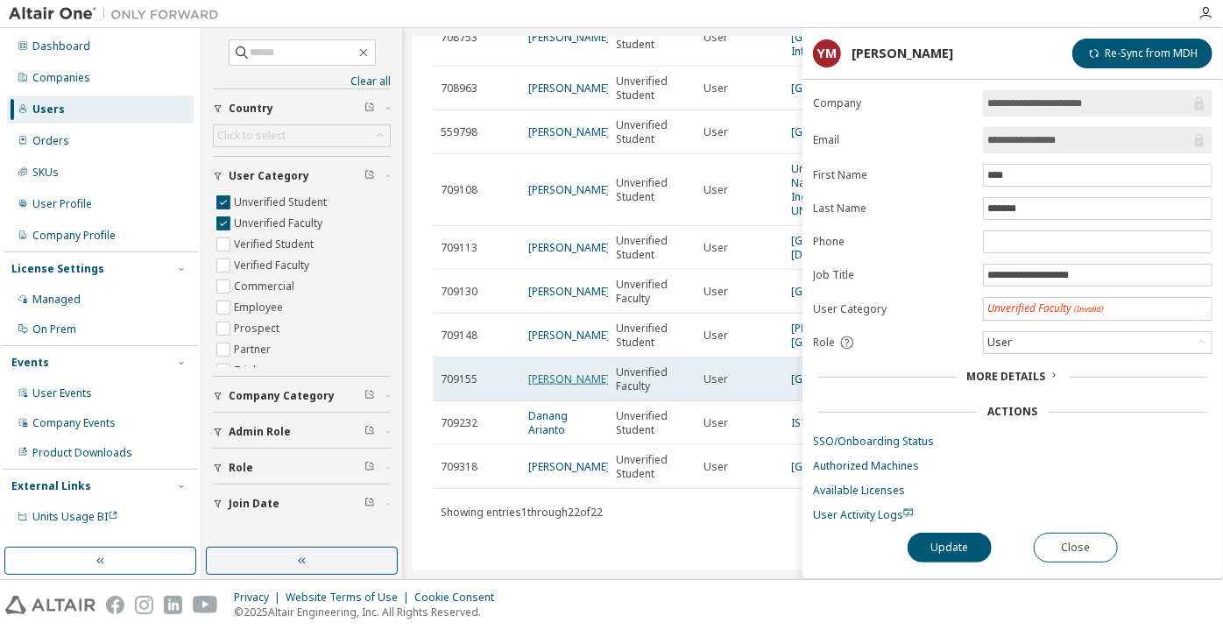
click at [549, 375] on link "yoko maemura" at bounding box center [569, 379] width 82 height 15
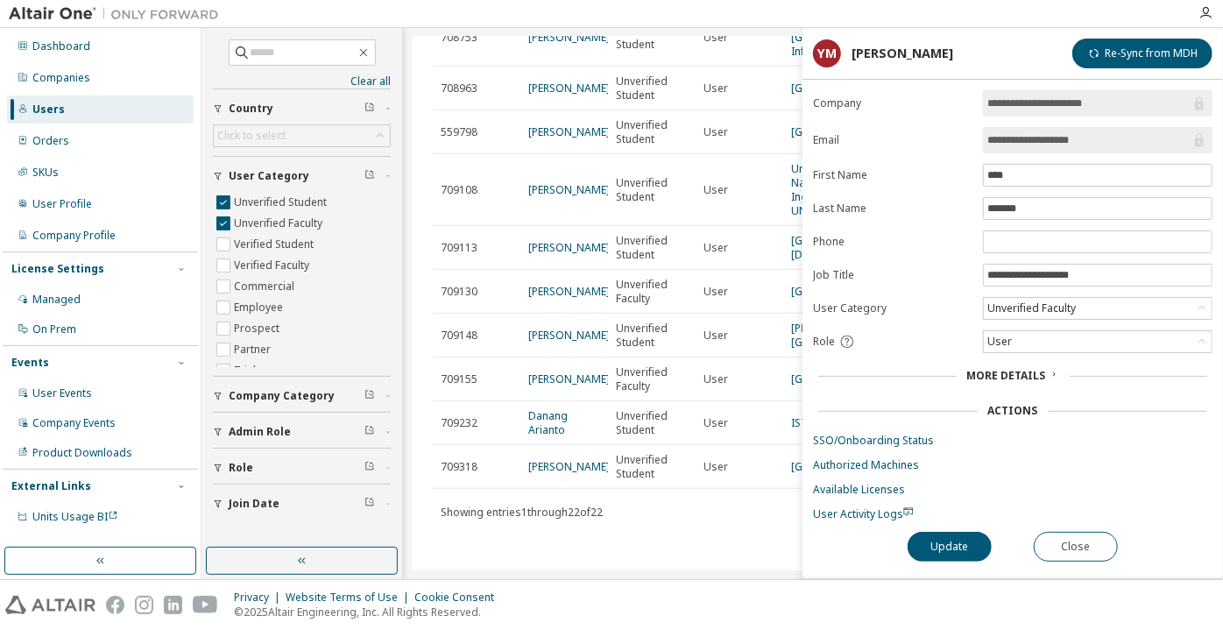
click at [1013, 145] on input "**********" at bounding box center [1089, 140] width 203 height 18
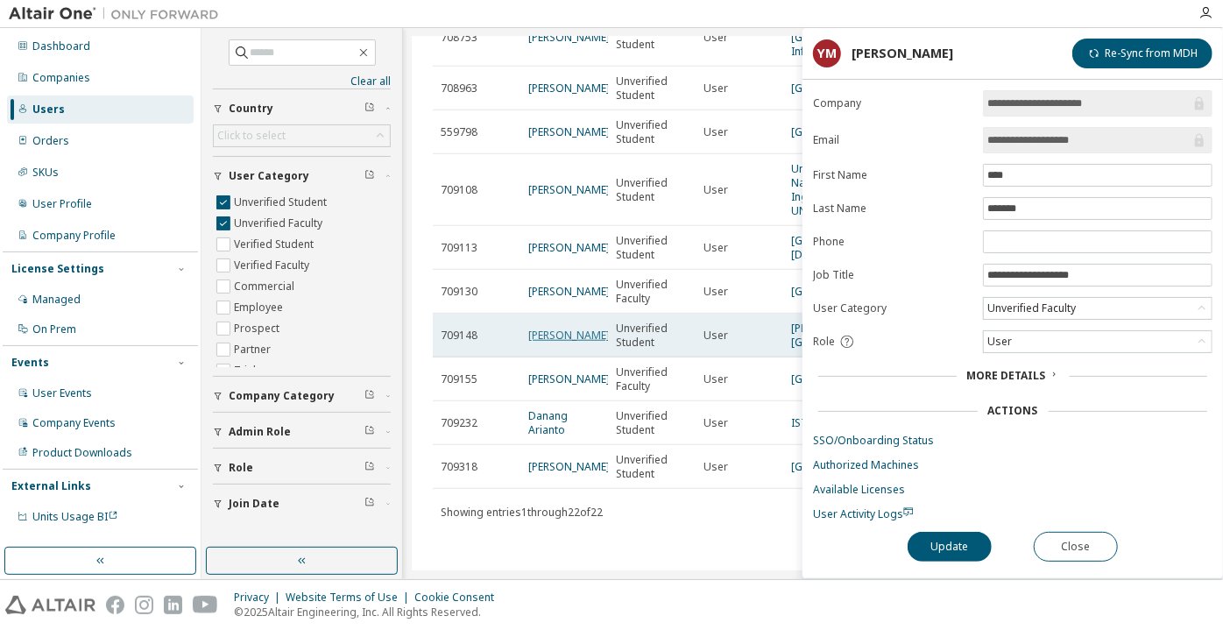
click at [556, 328] on link "Alex Mill" at bounding box center [569, 335] width 82 height 15
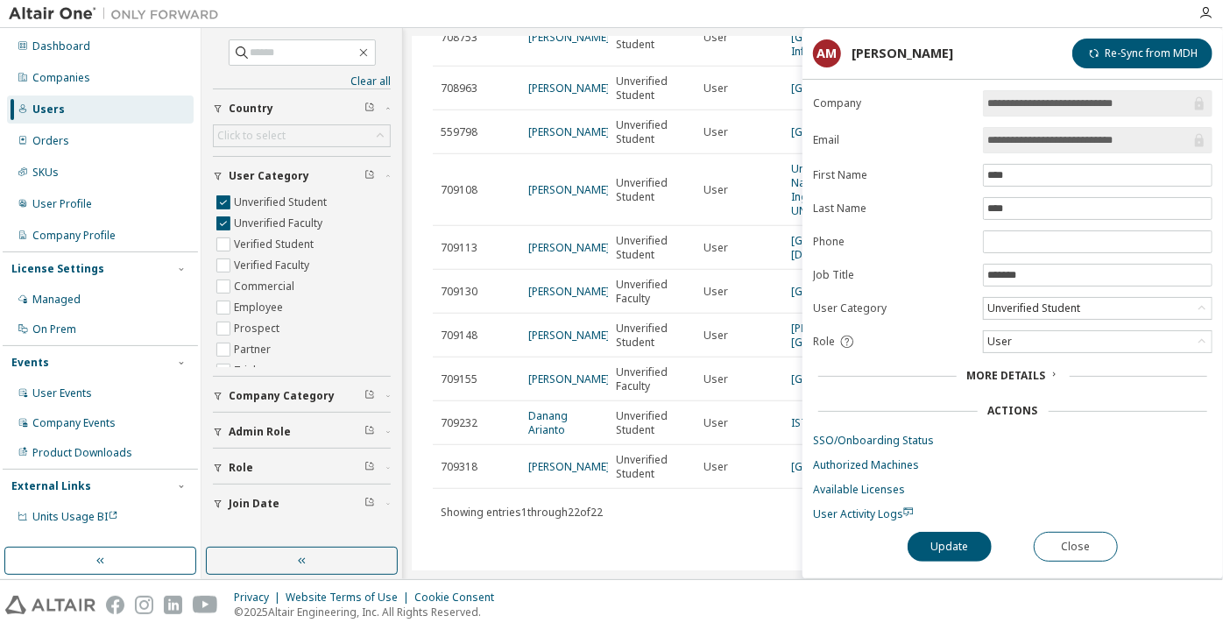
drag, startPoint x: 1153, startPoint y: 149, endPoint x: 1039, endPoint y: 138, distance: 114.5
click at [1039, 138] on span "**********" at bounding box center [1098, 140] width 230 height 26
click at [1050, 542] on button "Close" at bounding box center [1076, 547] width 84 height 30
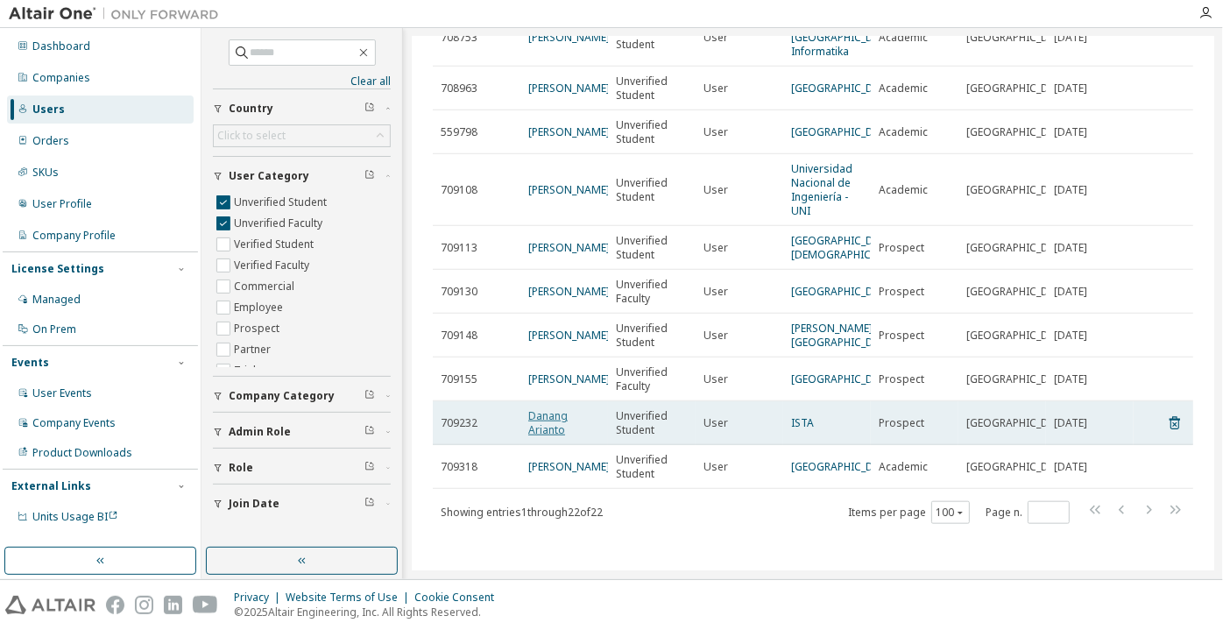
click at [535, 413] on link "Danang Arianto" at bounding box center [547, 422] width 39 height 29
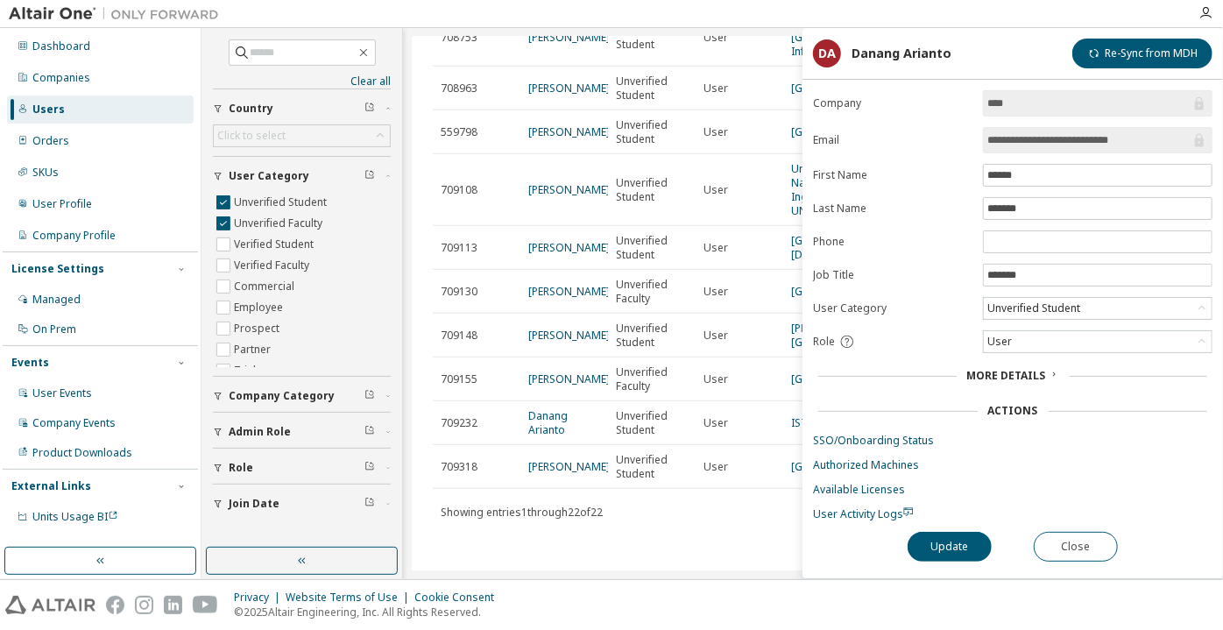
drag, startPoint x: 1134, startPoint y: 141, endPoint x: 1088, endPoint y: 152, distance: 47.8
click at [1088, 152] on form "**********" at bounding box center [1013, 305] width 400 height 431
click at [1046, 542] on button "Close" at bounding box center [1076, 547] width 84 height 30
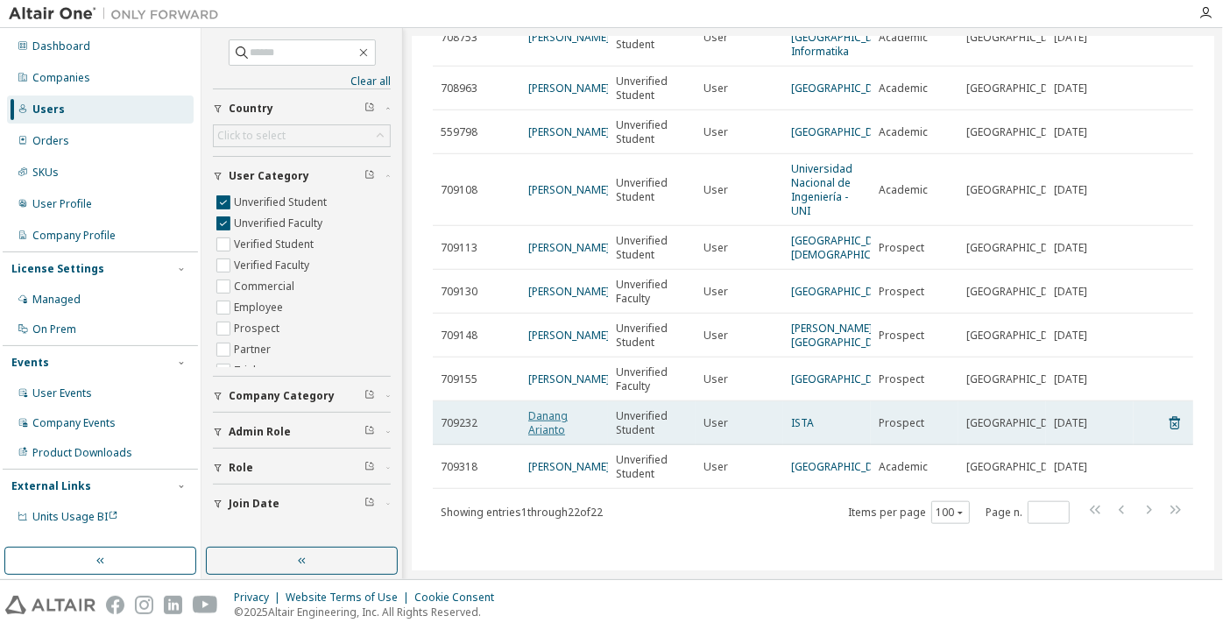
click at [547, 419] on link "Danang Arianto" at bounding box center [547, 422] width 39 height 29
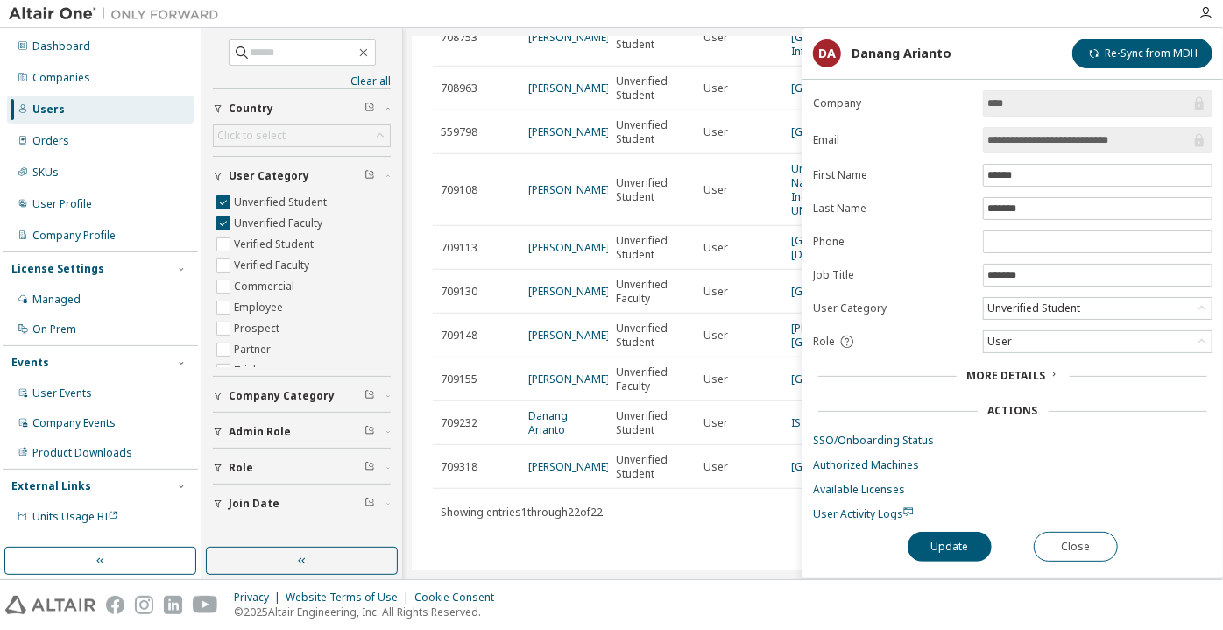
click at [1042, 137] on input "**********" at bounding box center [1089, 140] width 203 height 18
click at [1052, 541] on button "Close" at bounding box center [1076, 547] width 84 height 30
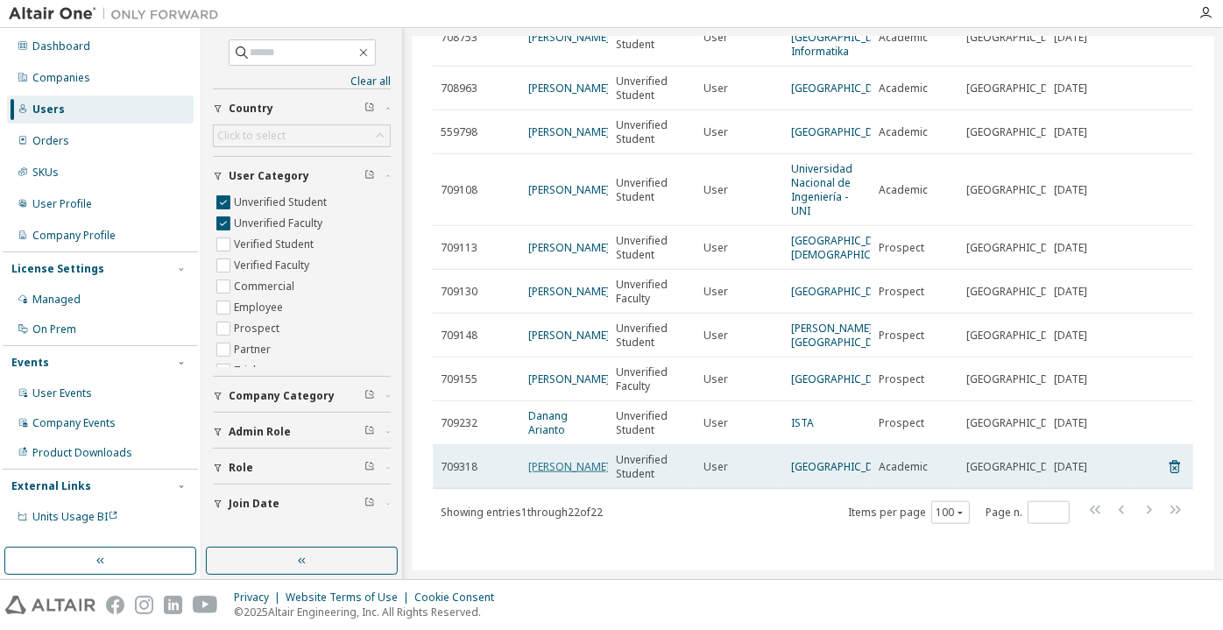
click at [542, 460] on link "Youssef Abdulkalek" at bounding box center [569, 466] width 82 height 15
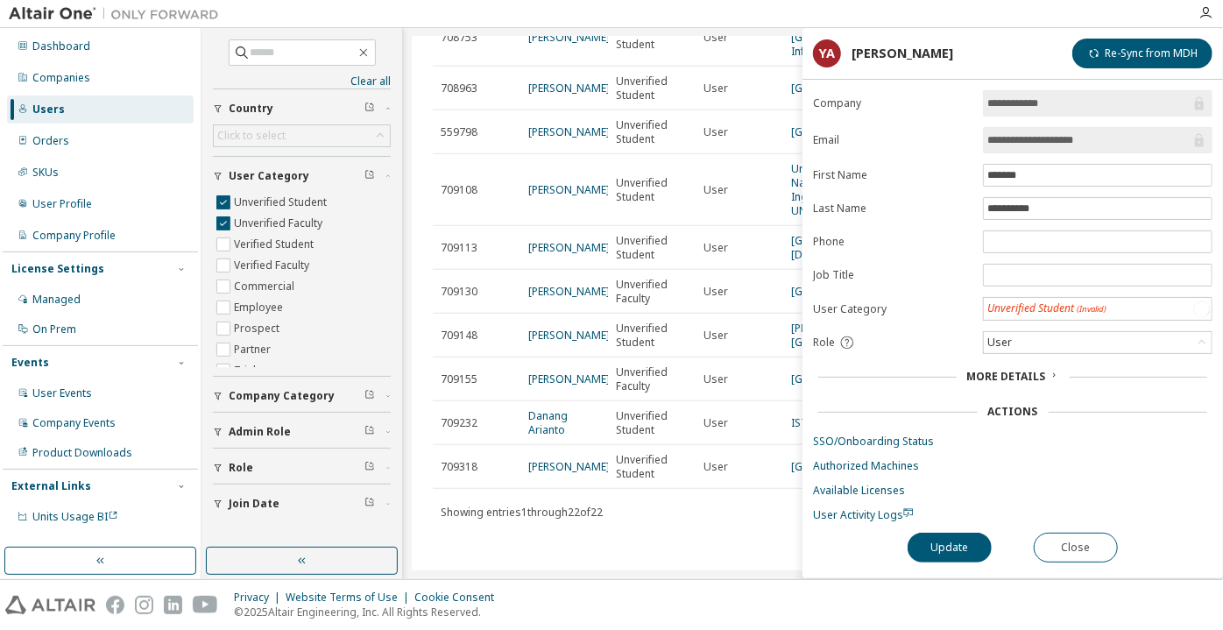
click at [1062, 147] on span "**********" at bounding box center [1098, 140] width 230 height 26
click at [1067, 547] on button "Close" at bounding box center [1076, 547] width 84 height 30
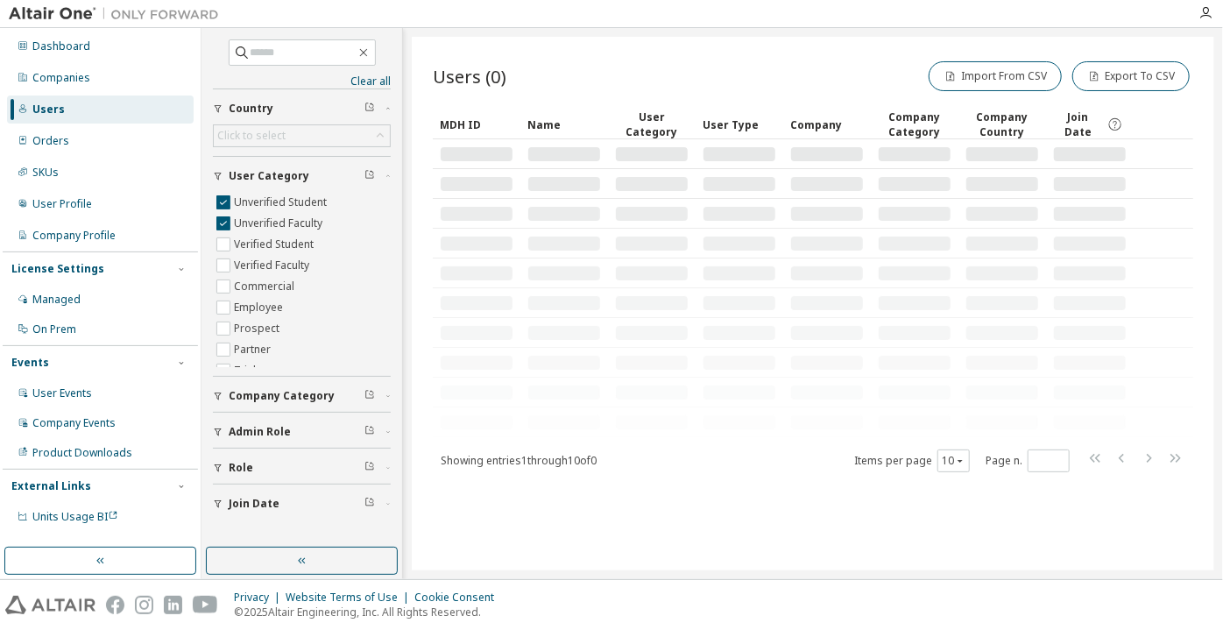
click at [955, 443] on div "MDH ID Name User Category User Type Company Company Category Company Country Jo…" at bounding box center [813, 292] width 761 height 364
click at [953, 460] on button "10" at bounding box center [954, 461] width 24 height 14
click at [975, 557] on div "100" at bounding box center [1009, 567] width 140 height 21
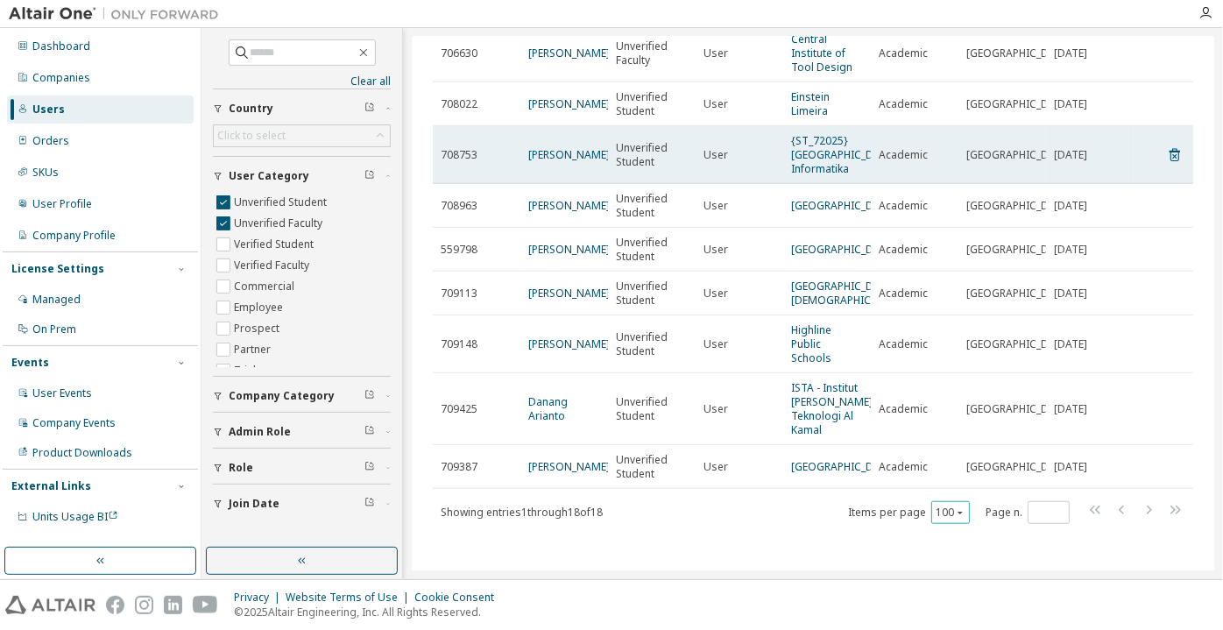
scroll to position [675, 0]
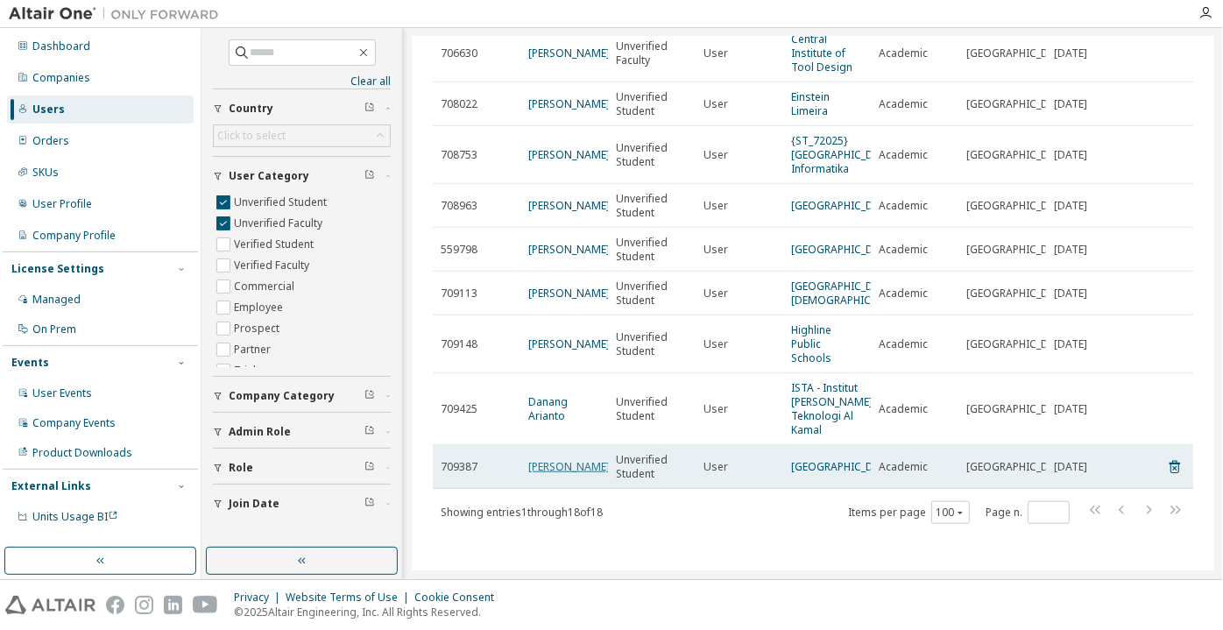
click at [569, 459] on link "Estela Blanco" at bounding box center [569, 466] width 82 height 15
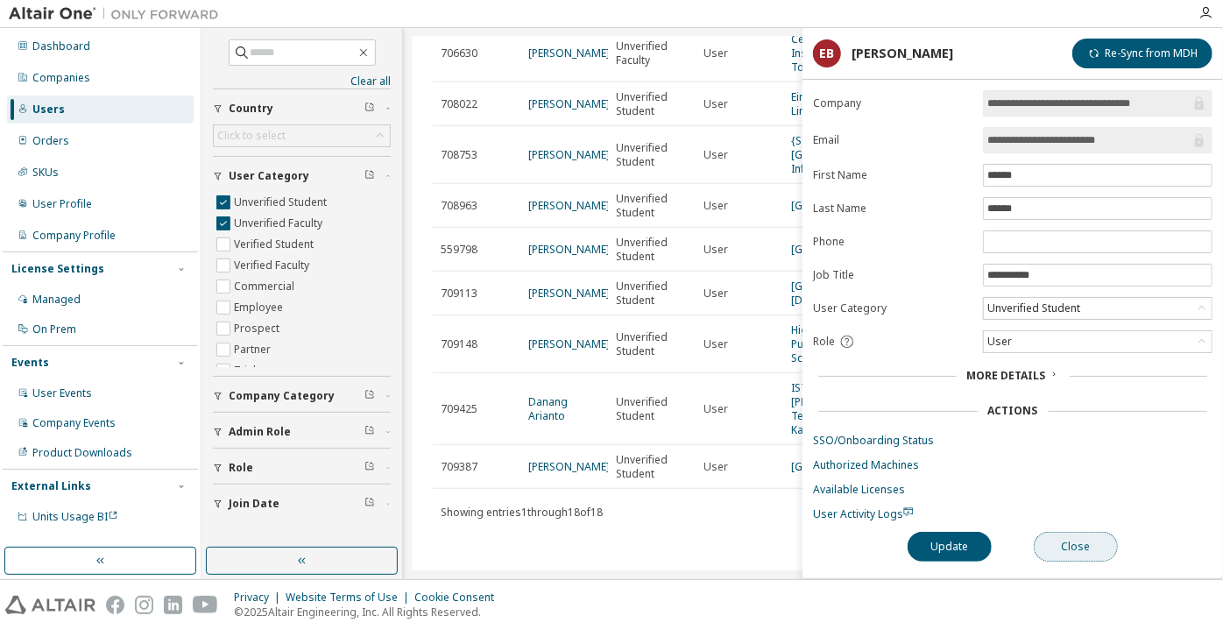
click at [1067, 543] on button "Close" at bounding box center [1076, 547] width 84 height 30
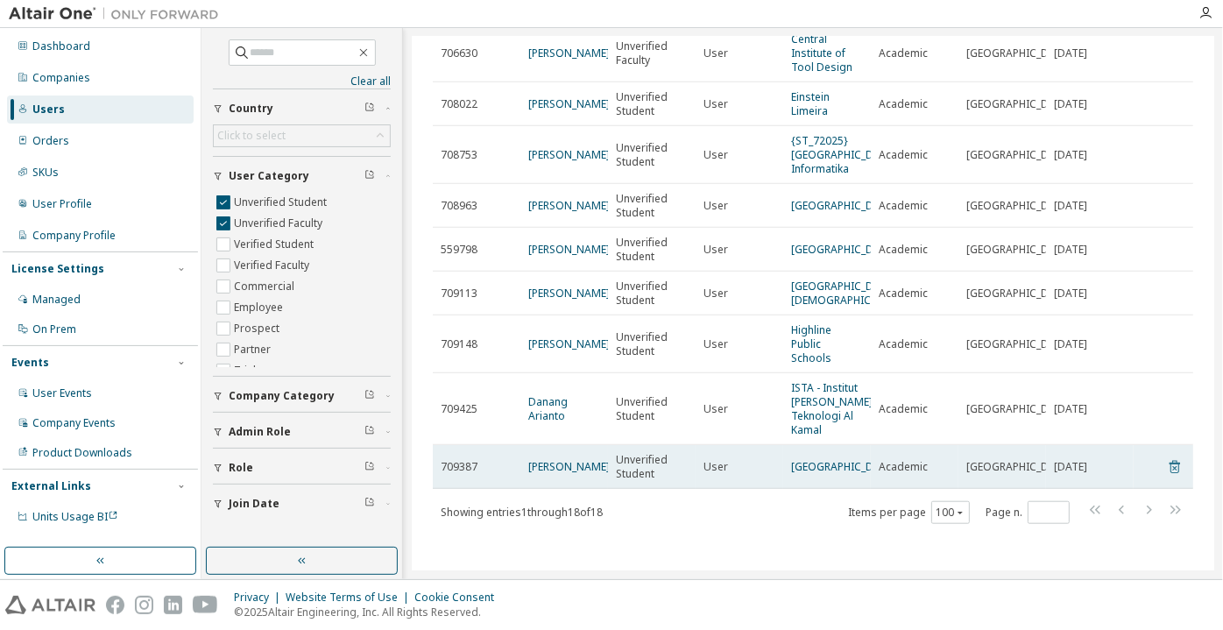
click at [1173, 466] on icon at bounding box center [1175, 468] width 4 height 4
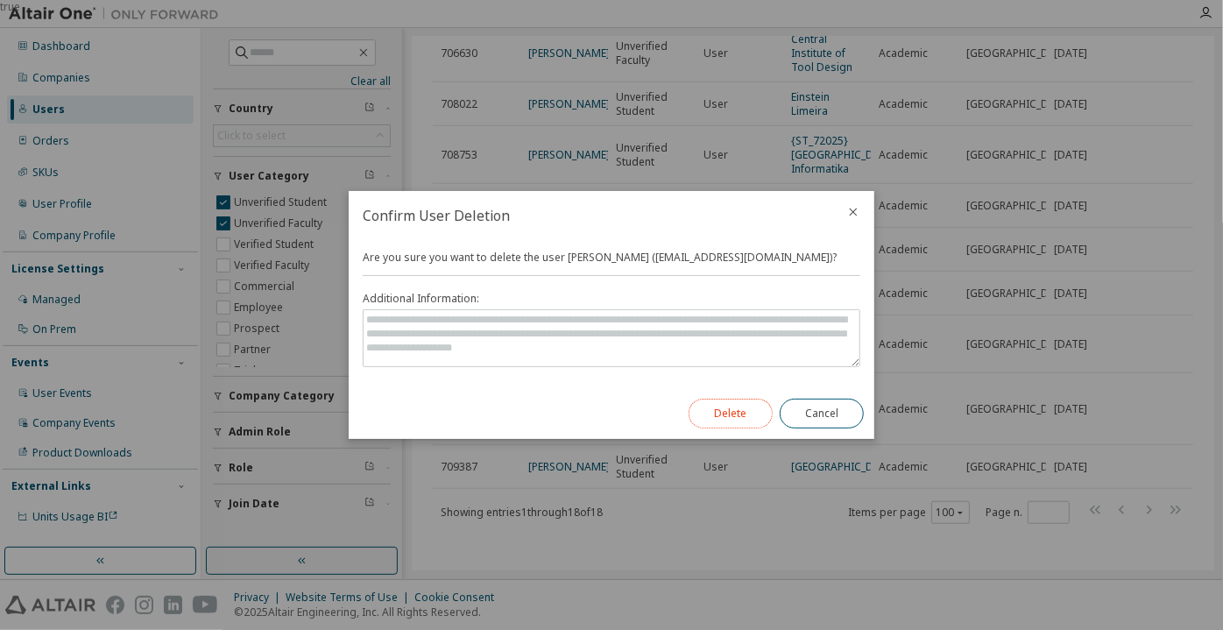
click at [711, 401] on button "Delete" at bounding box center [731, 414] width 84 height 30
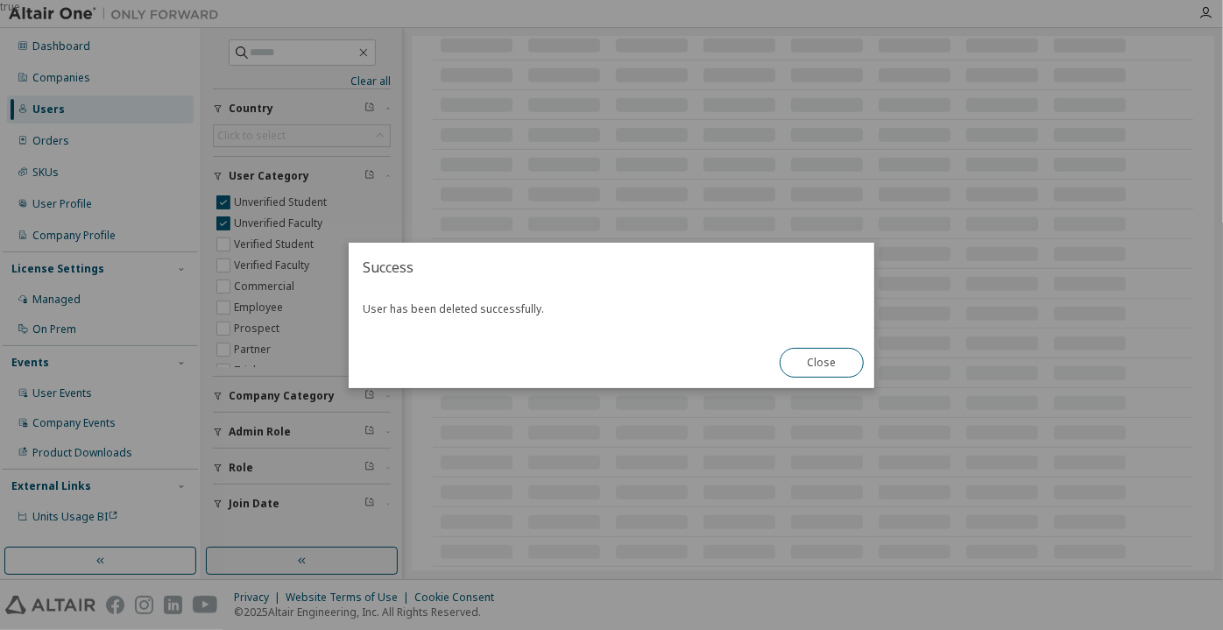
scroll to position [604, 0]
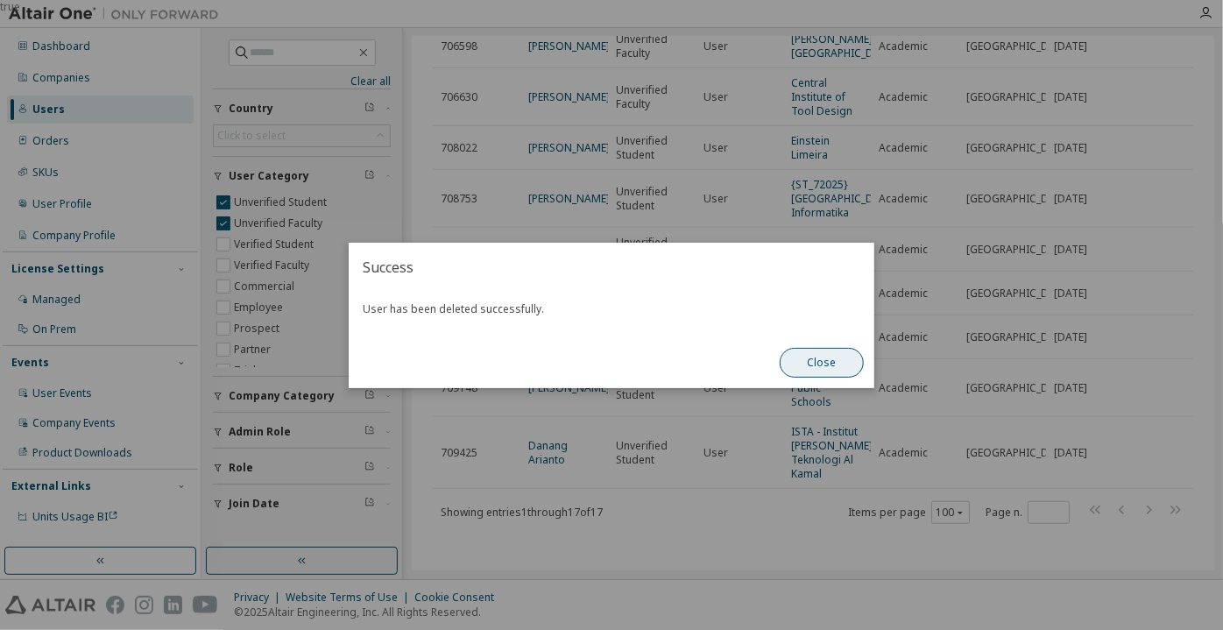
click at [797, 376] on button "Close" at bounding box center [822, 363] width 84 height 30
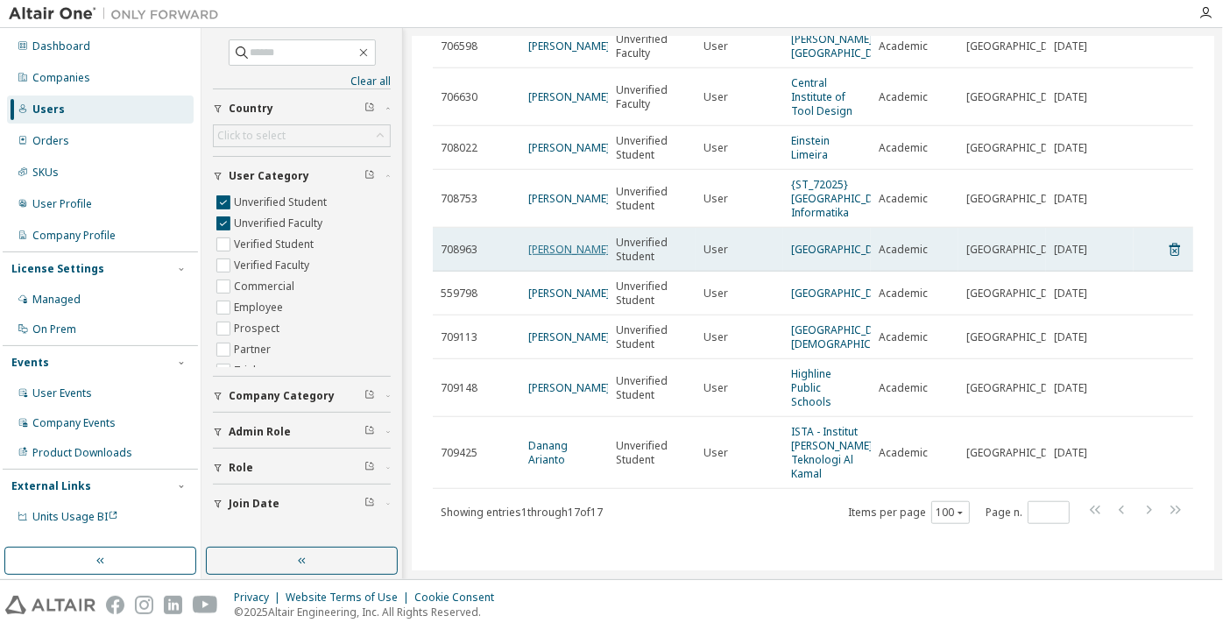
click at [557, 257] on link "Vilim Đura" at bounding box center [569, 249] width 82 height 15
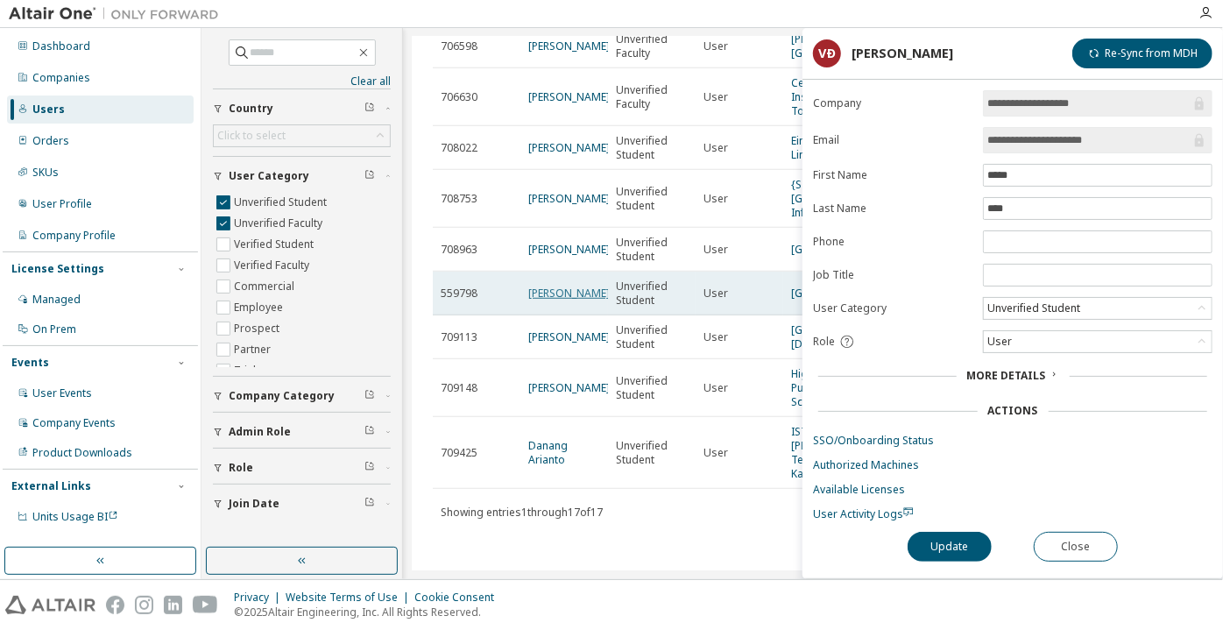
click at [572, 301] on link "yves tocny" at bounding box center [569, 293] width 82 height 15
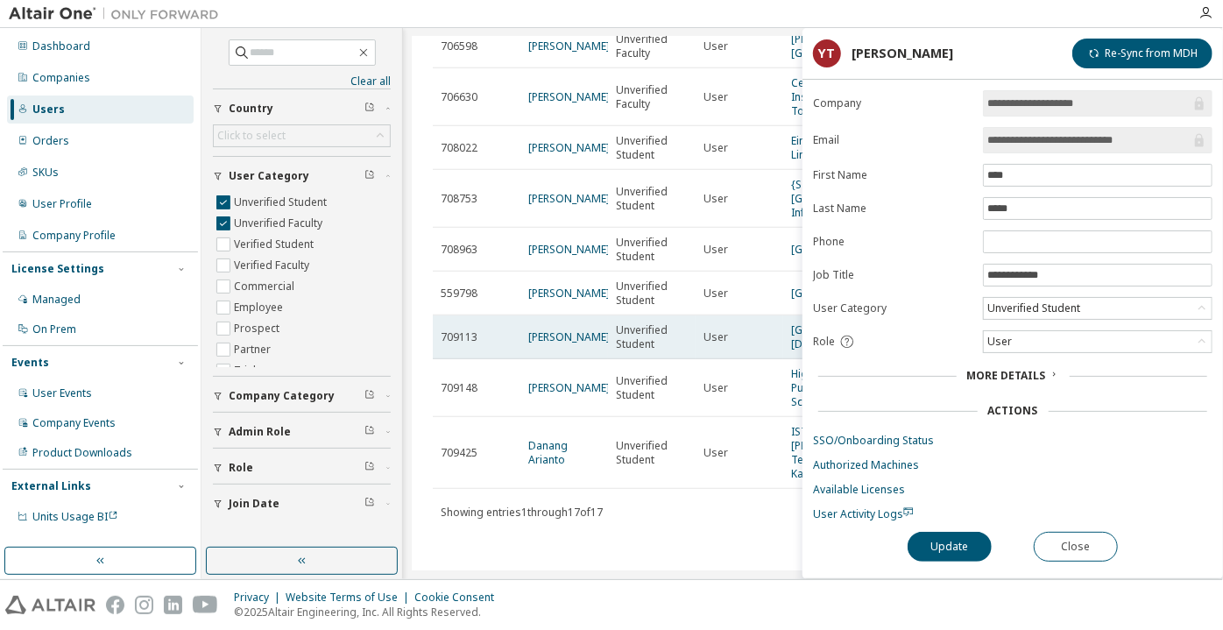
click at [544, 359] on td "Liam Rusert" at bounding box center [565, 337] width 88 height 44
click at [544, 344] on link "Liam Rusert" at bounding box center [569, 337] width 82 height 15
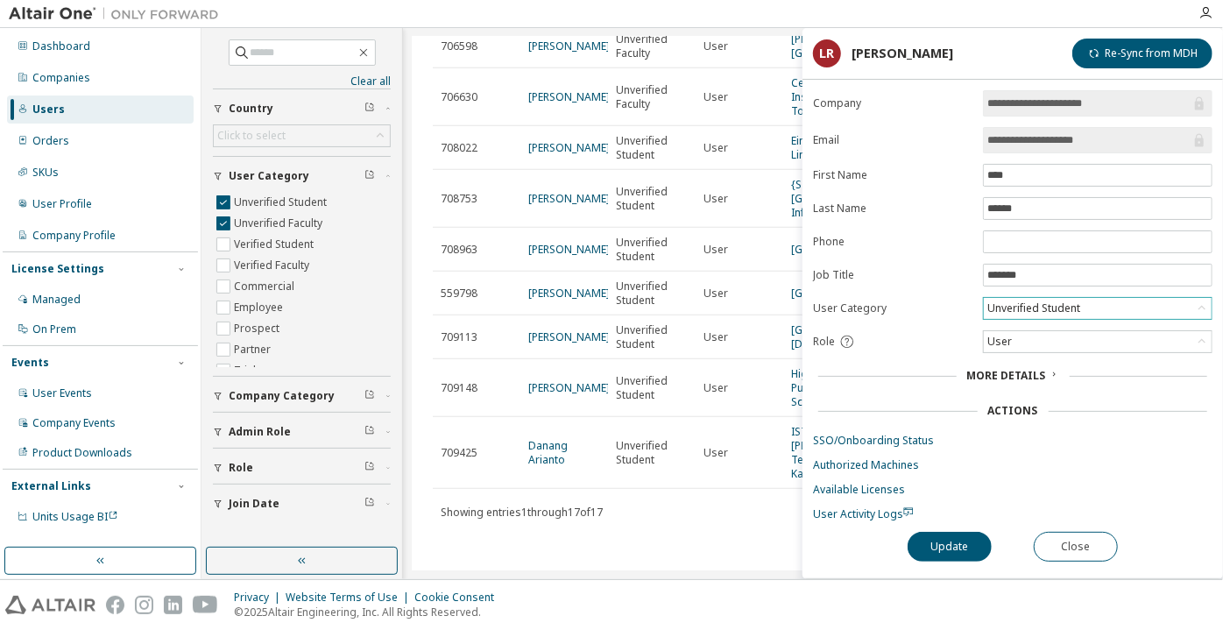
click at [996, 299] on div "Unverified Student" at bounding box center [1034, 308] width 98 height 19
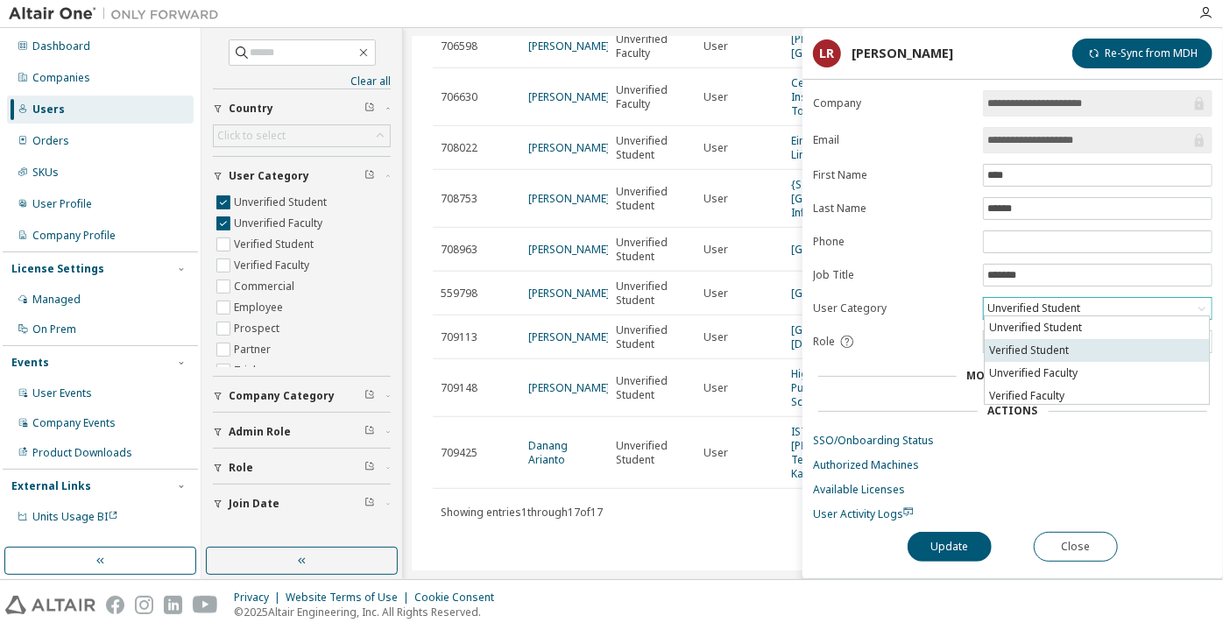
click at [1010, 343] on li "Verified Student" at bounding box center [1097, 350] width 224 height 23
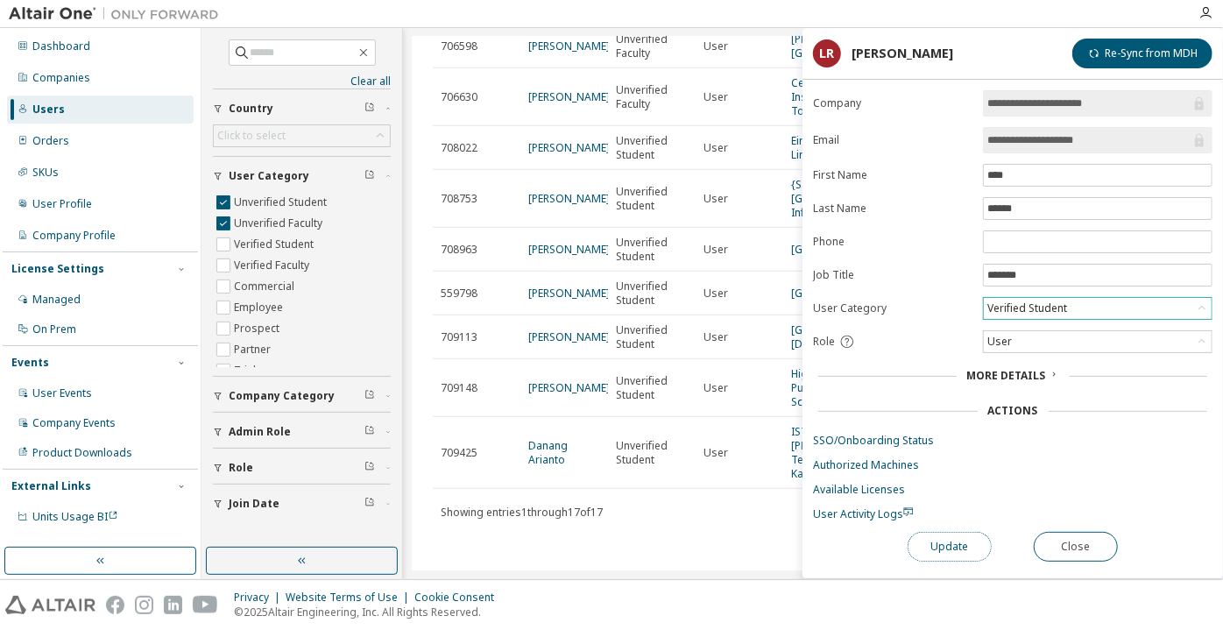
click at [954, 532] on button "Update" at bounding box center [950, 547] width 84 height 30
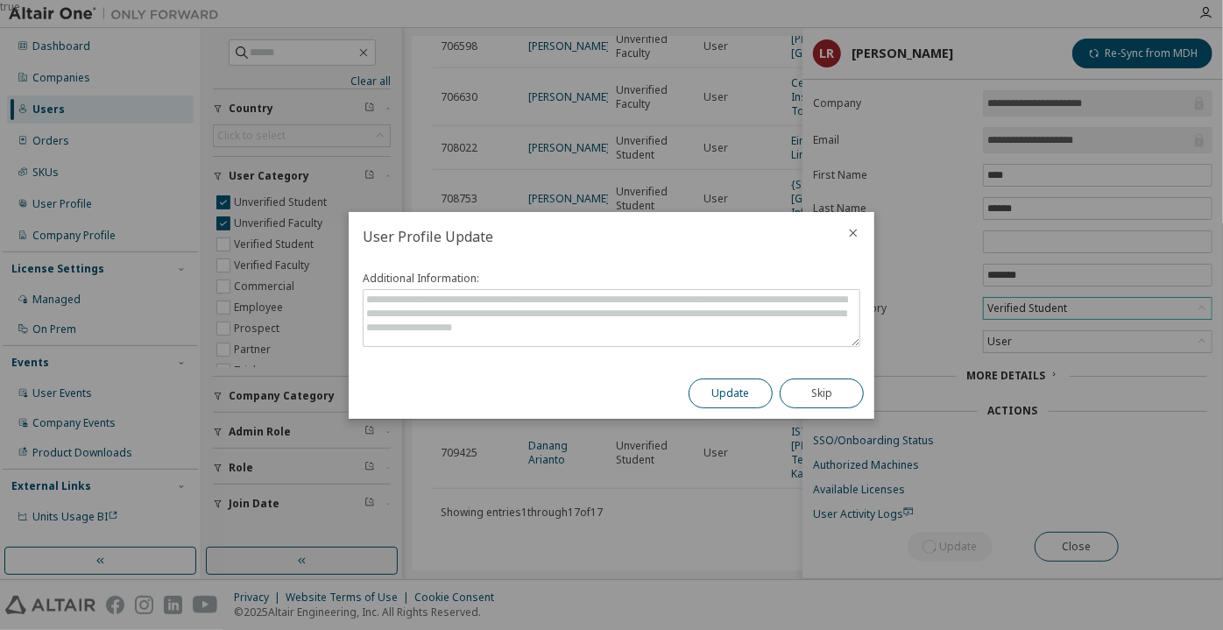
click at [741, 403] on button "Update" at bounding box center [731, 394] width 84 height 30
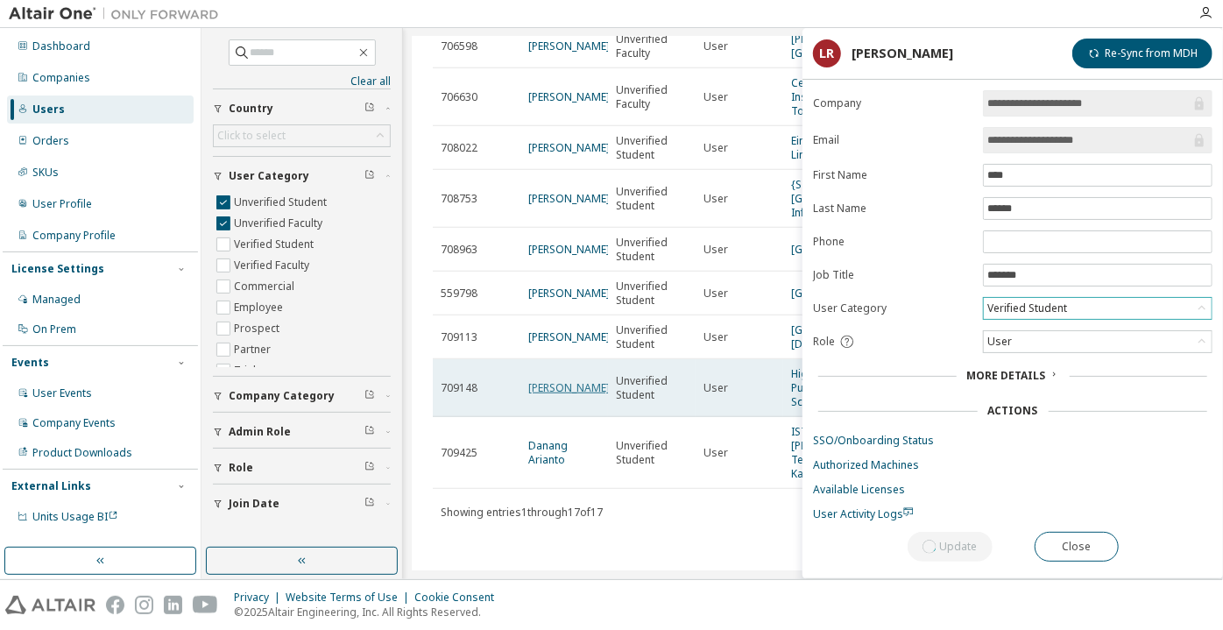
click at [553, 392] on link "Alex Mill" at bounding box center [569, 387] width 82 height 15
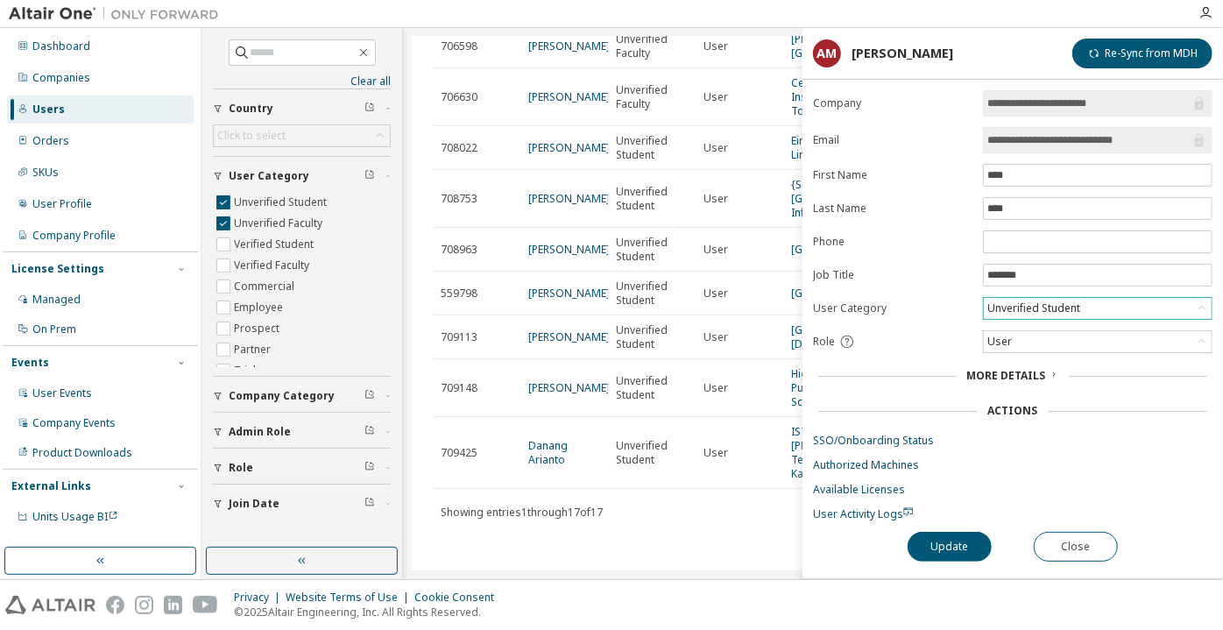
click at [1034, 304] on div "Unverified Student" at bounding box center [1034, 308] width 98 height 19
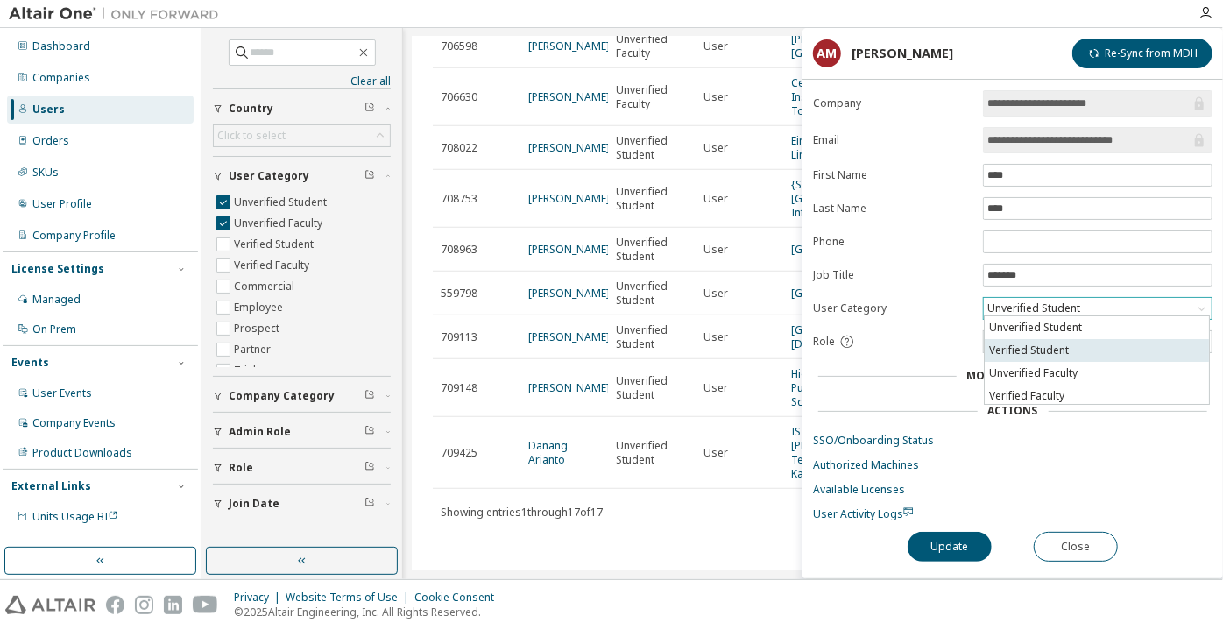
click at [1046, 354] on li "Verified Student" at bounding box center [1097, 350] width 224 height 23
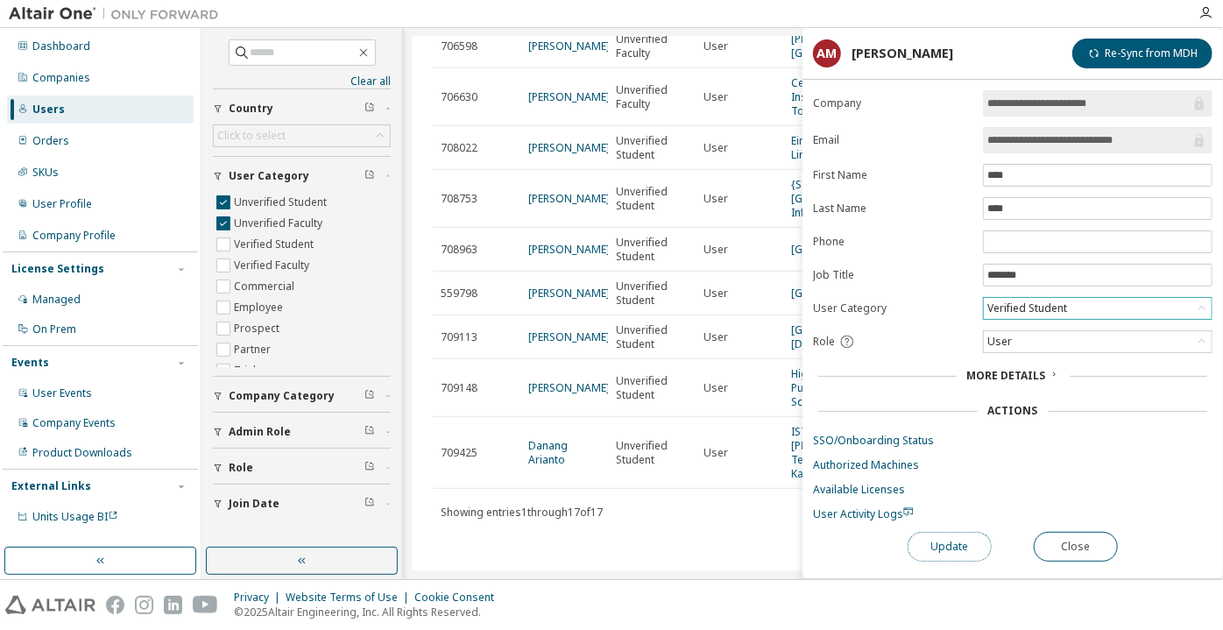
click at [925, 542] on button "Update" at bounding box center [950, 547] width 84 height 30
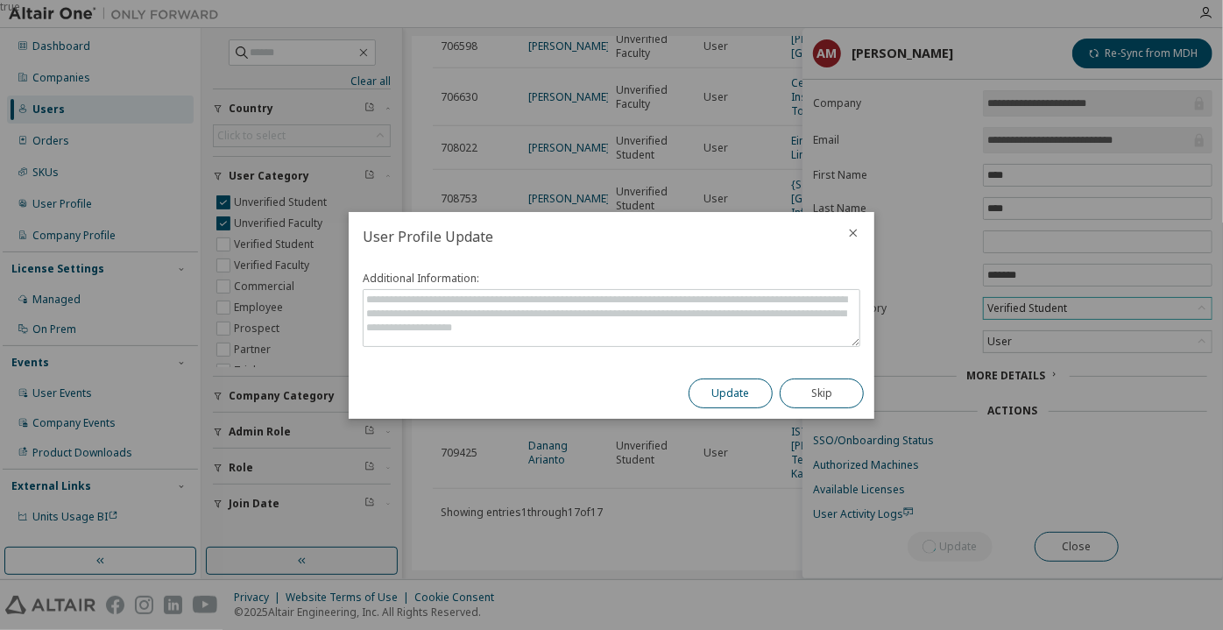
click at [728, 394] on button "Update" at bounding box center [731, 394] width 84 height 30
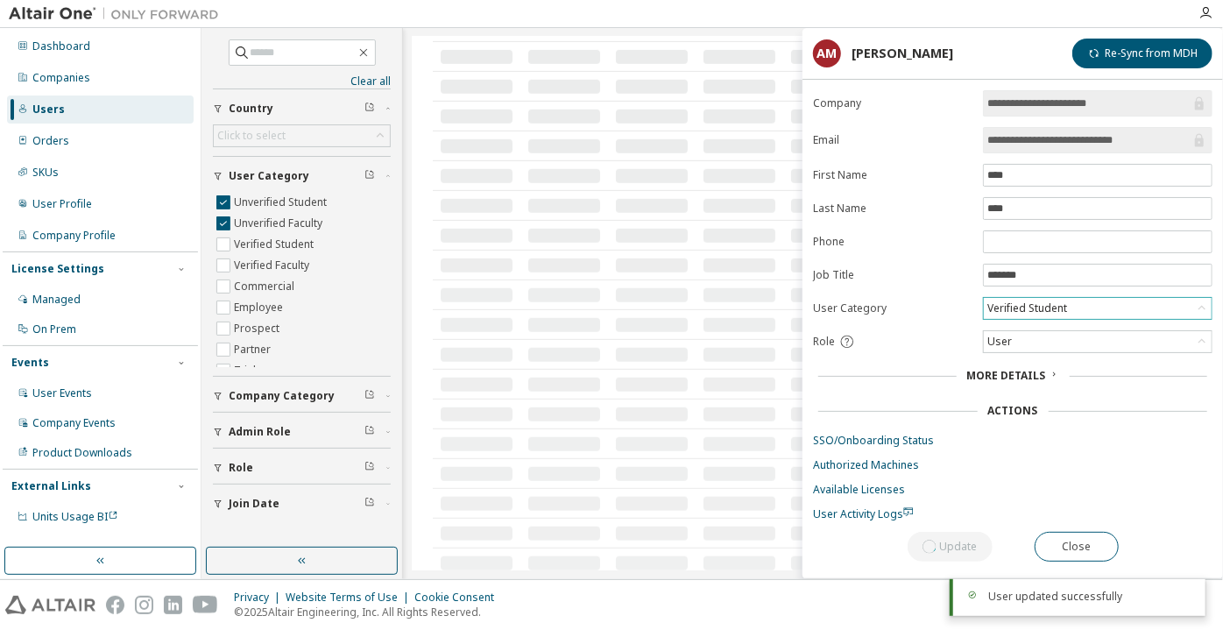
drag, startPoint x: 579, startPoint y: 453, endPoint x: 557, endPoint y: 454, distance: 22.8
click at [557, 454] on td at bounding box center [565, 444] width 88 height 30
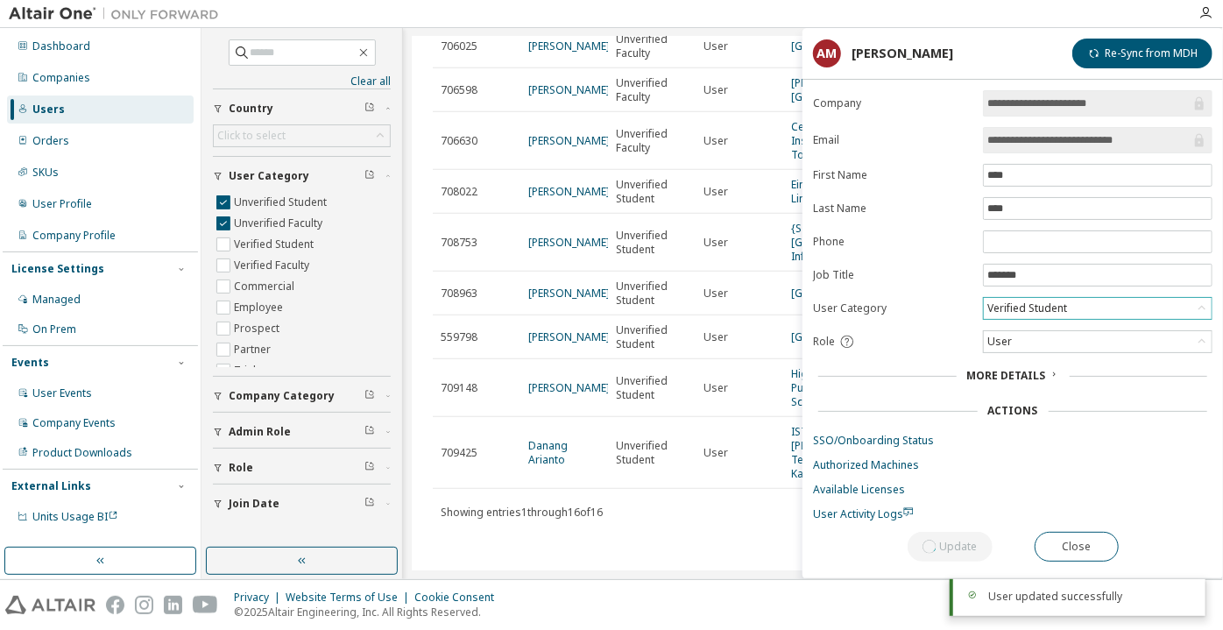
scroll to position [560, 0]
click at [556, 447] on link "Danang Arianto" at bounding box center [547, 452] width 39 height 29
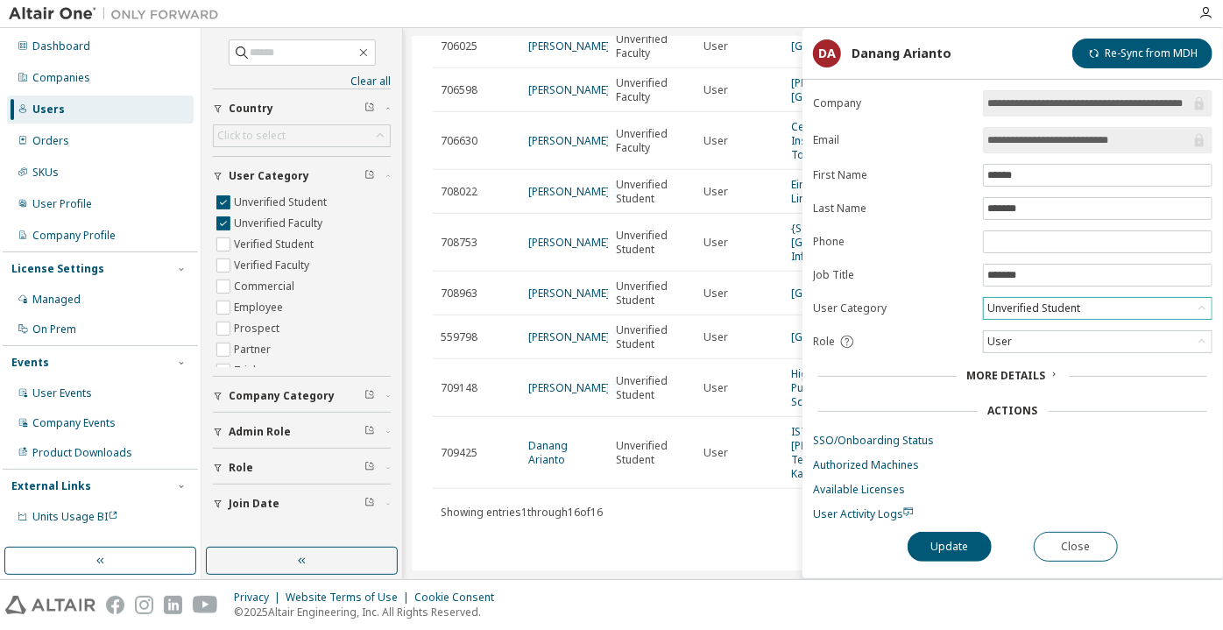
click at [1053, 299] on div "Unverified Student" at bounding box center [1034, 308] width 98 height 19
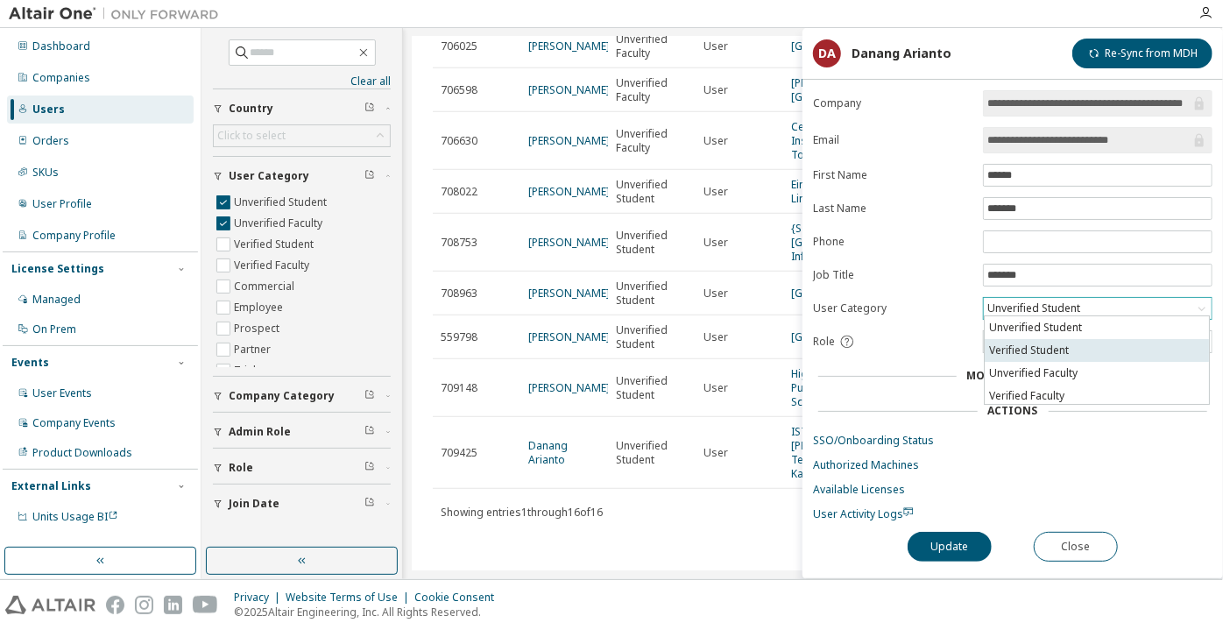
click at [1054, 340] on li "Verified Student" at bounding box center [1097, 350] width 224 height 23
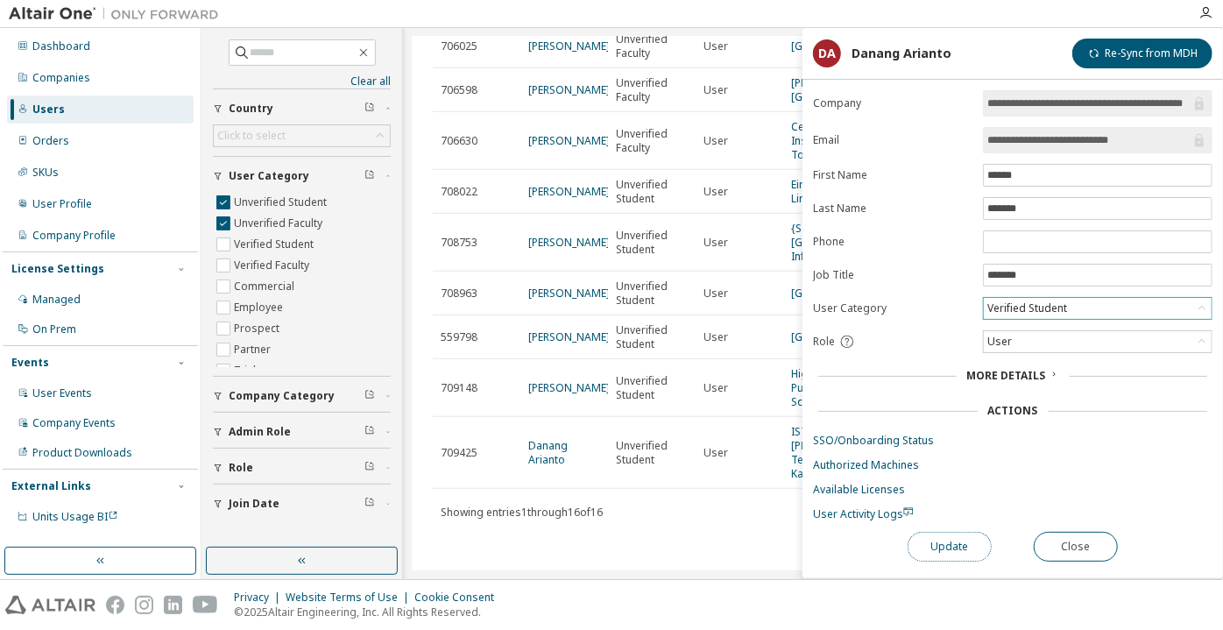
click at [955, 544] on button "Update" at bounding box center [950, 547] width 84 height 30
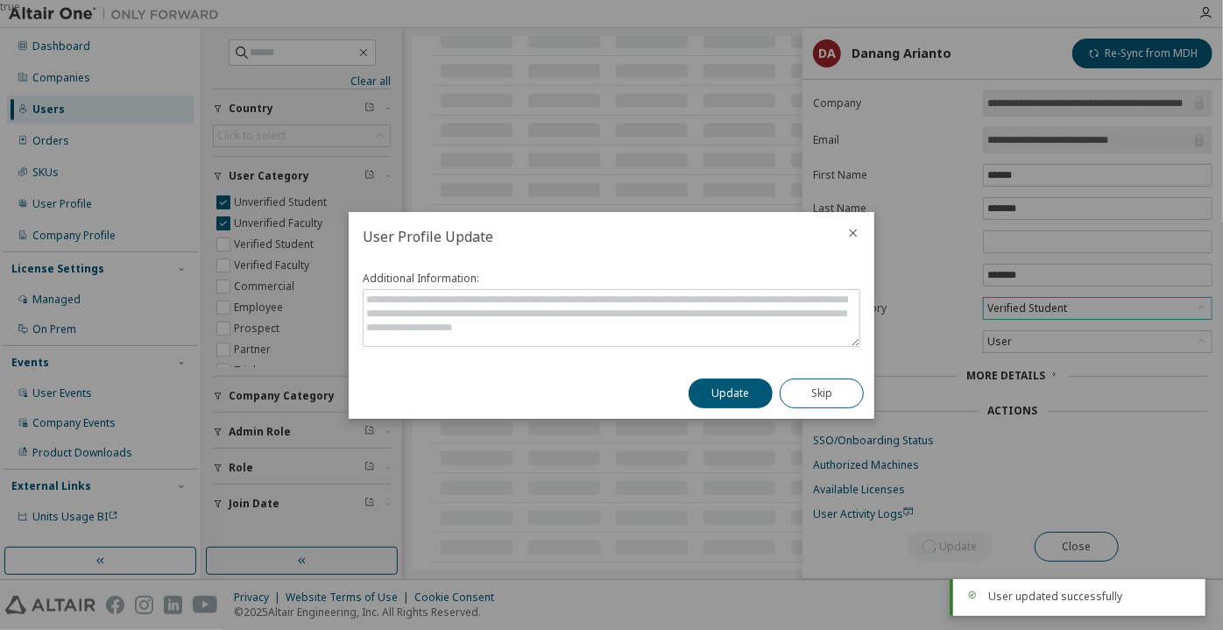
scroll to position [604, 0]
click at [745, 387] on button "Update" at bounding box center [731, 394] width 84 height 30
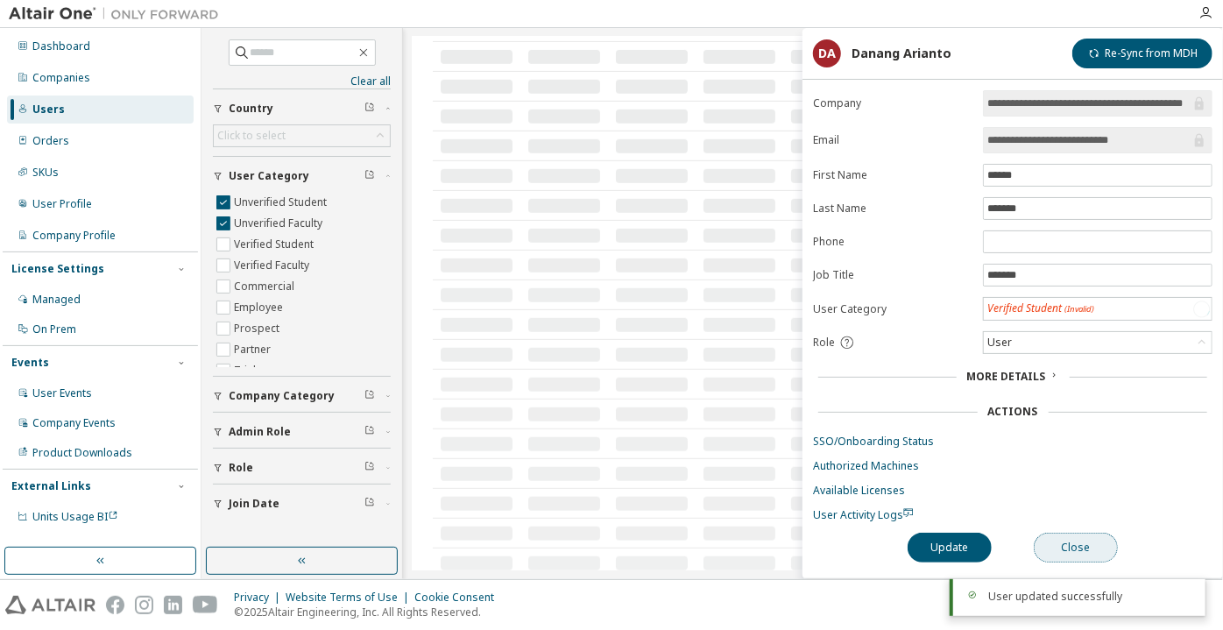
click at [1057, 555] on button "Close" at bounding box center [1076, 548] width 84 height 30
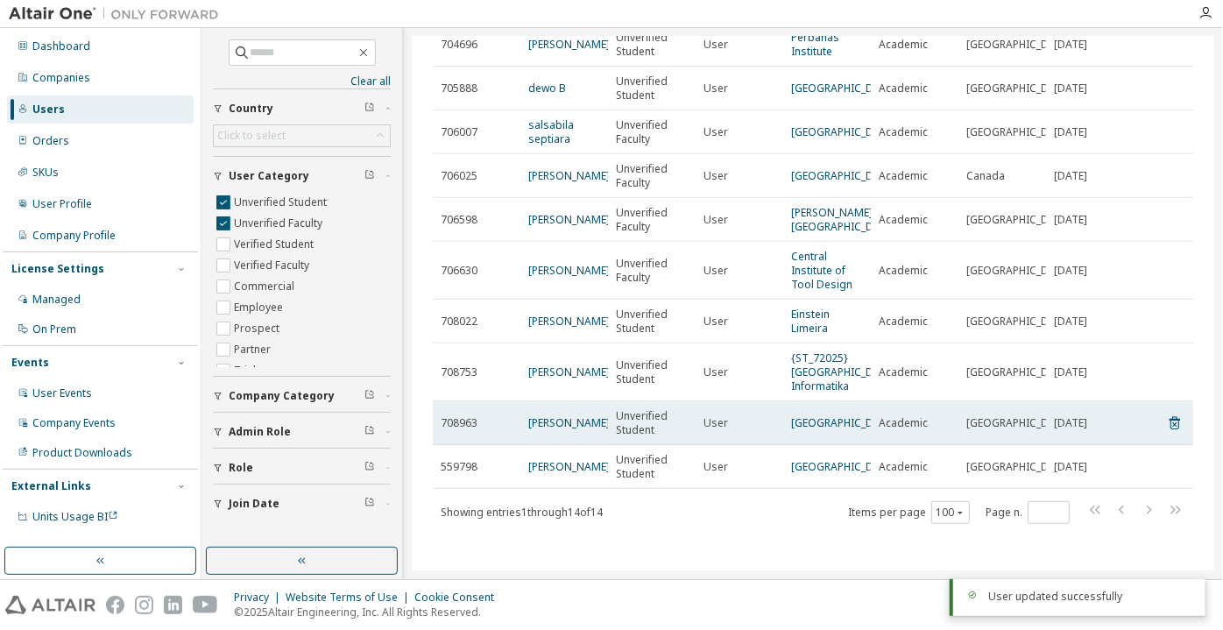
scroll to position [444, 0]
click at [562, 417] on link "Vilim Đura" at bounding box center [569, 422] width 82 height 15
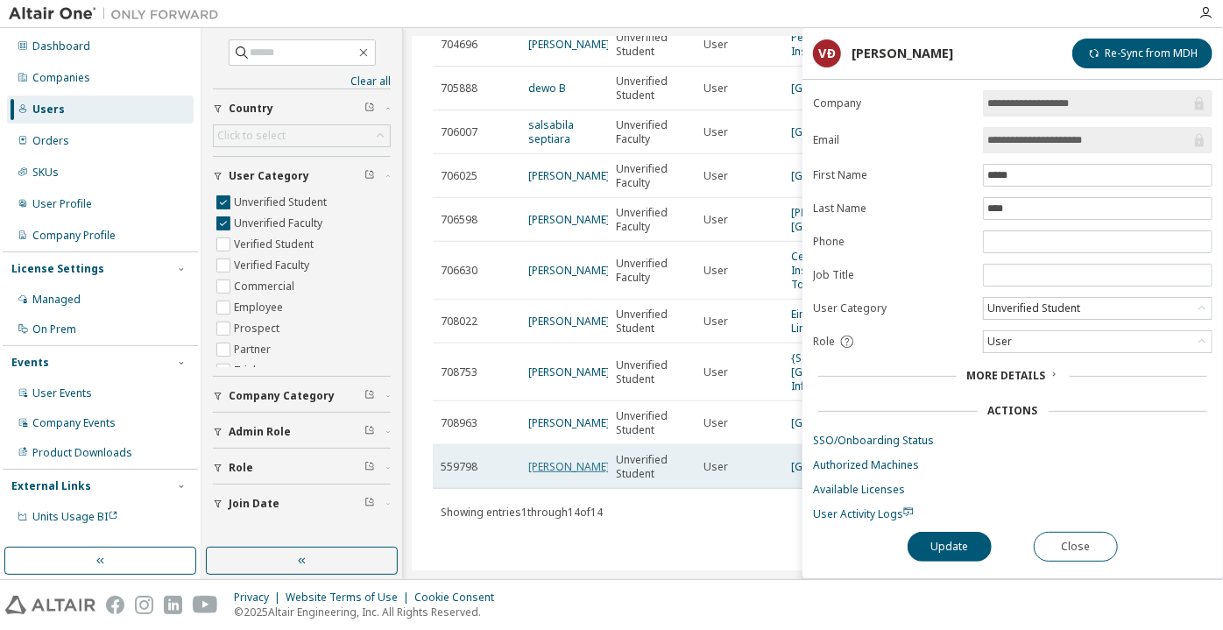
click at [542, 464] on link "yves tocny" at bounding box center [569, 466] width 82 height 15
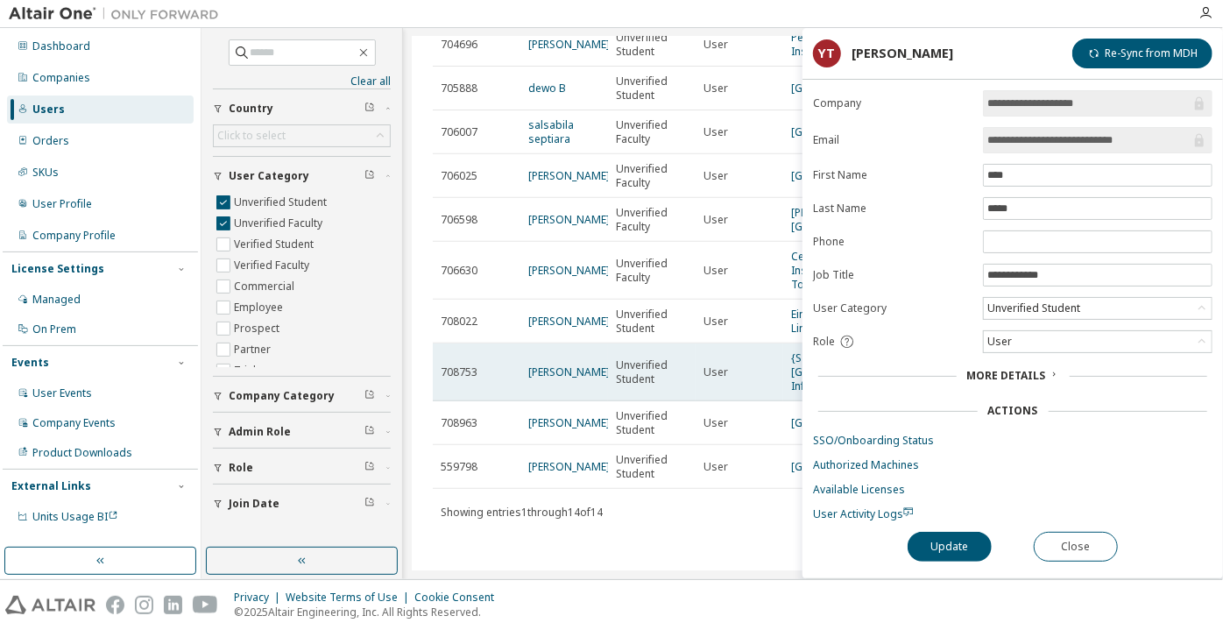
drag, startPoint x: 572, startPoint y: 372, endPoint x: 537, endPoint y: 385, distance: 37.4
click at [571, 372] on span "Khoiryah Namira" at bounding box center [569, 372] width 82 height 14
click at [535, 385] on td "Khoiryah Namira" at bounding box center [565, 373] width 88 height 58
click at [544, 369] on link "Khoiryah Namira" at bounding box center [569, 372] width 82 height 15
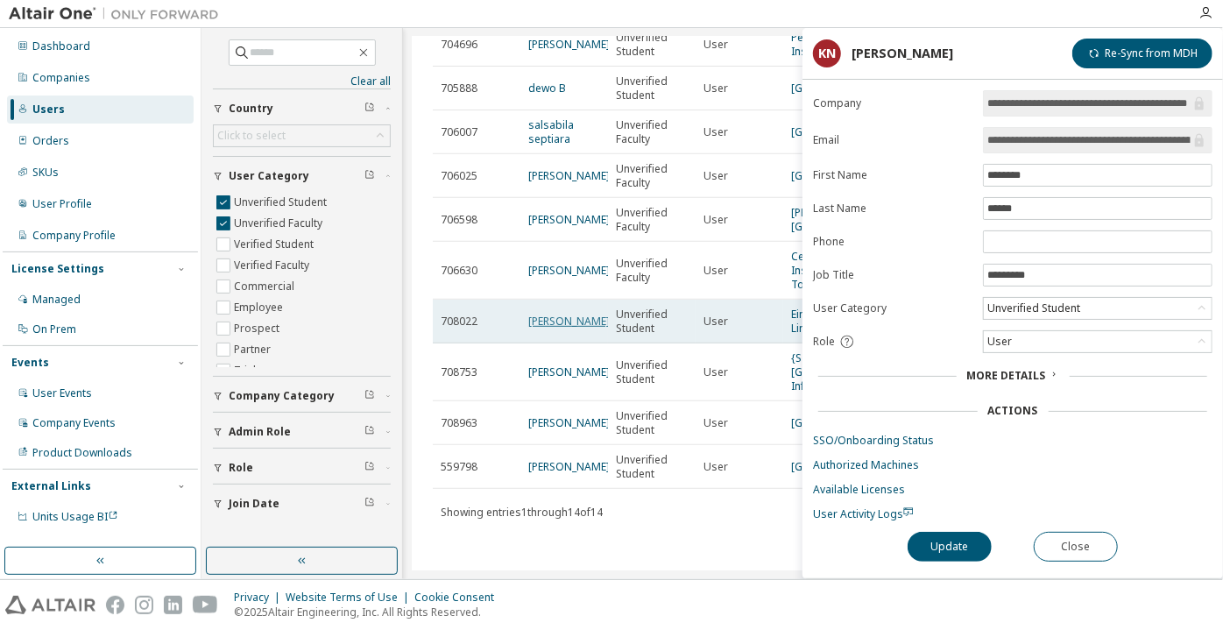
click at [571, 314] on link "Paulo Vinicius Padilha" at bounding box center [569, 321] width 82 height 15
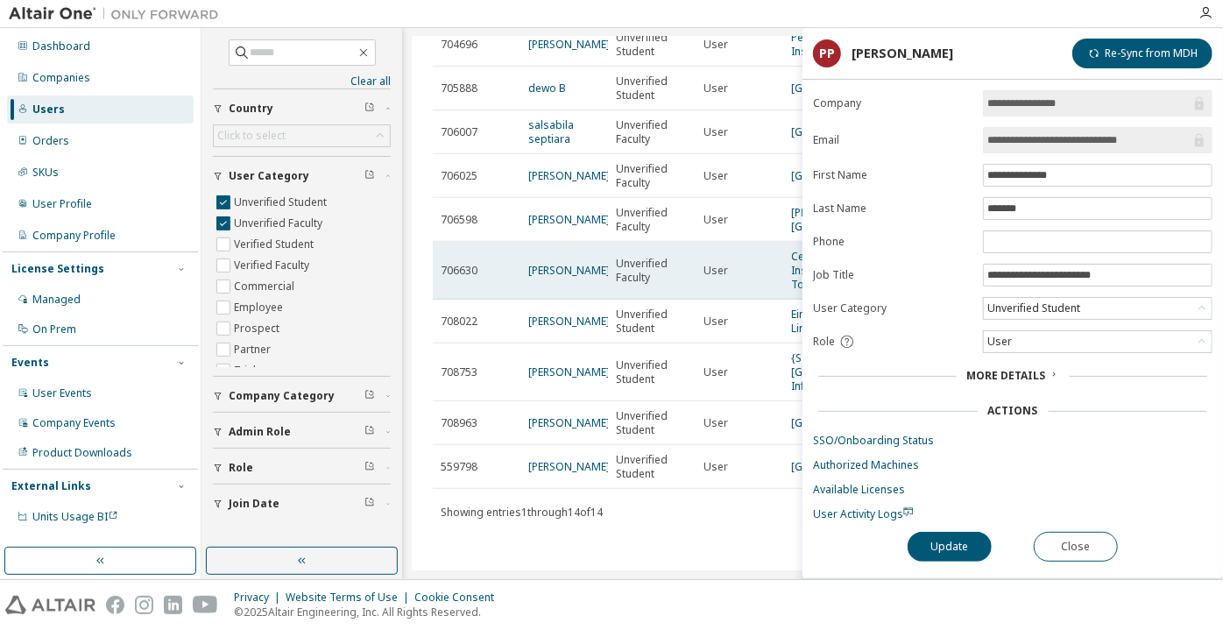
click at [584, 247] on td "Anil Bairapudi" at bounding box center [565, 271] width 88 height 58
click at [582, 263] on link "Anil Bairapudi" at bounding box center [569, 270] width 82 height 15
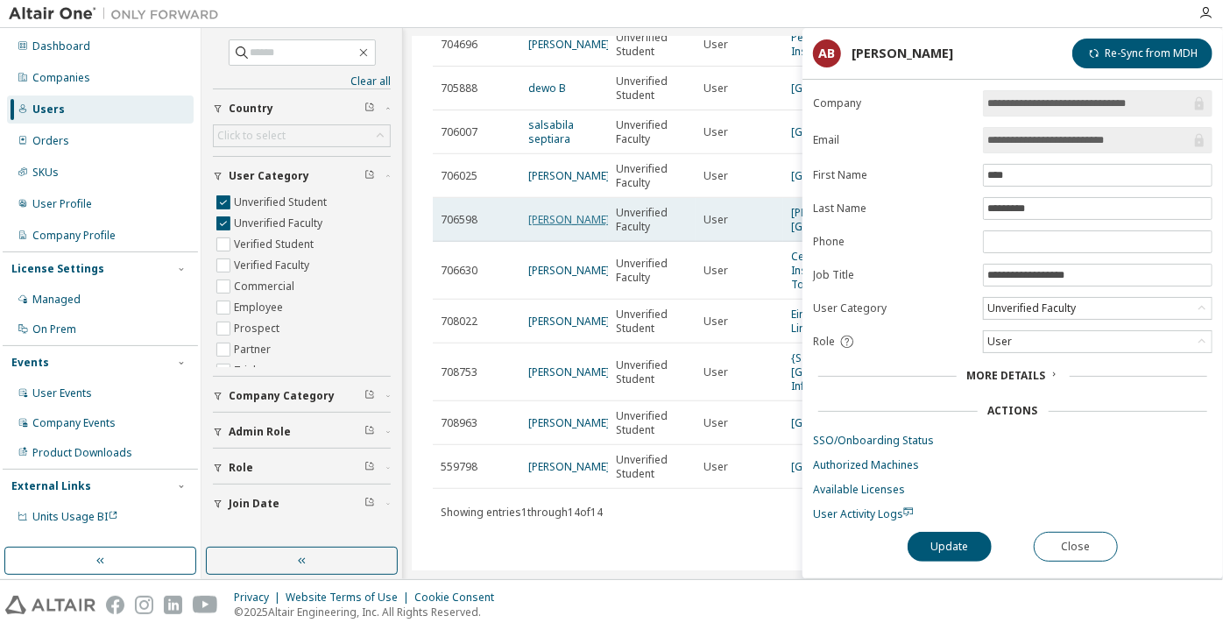
click at [564, 212] on link "Rahul Patil" at bounding box center [569, 219] width 82 height 15
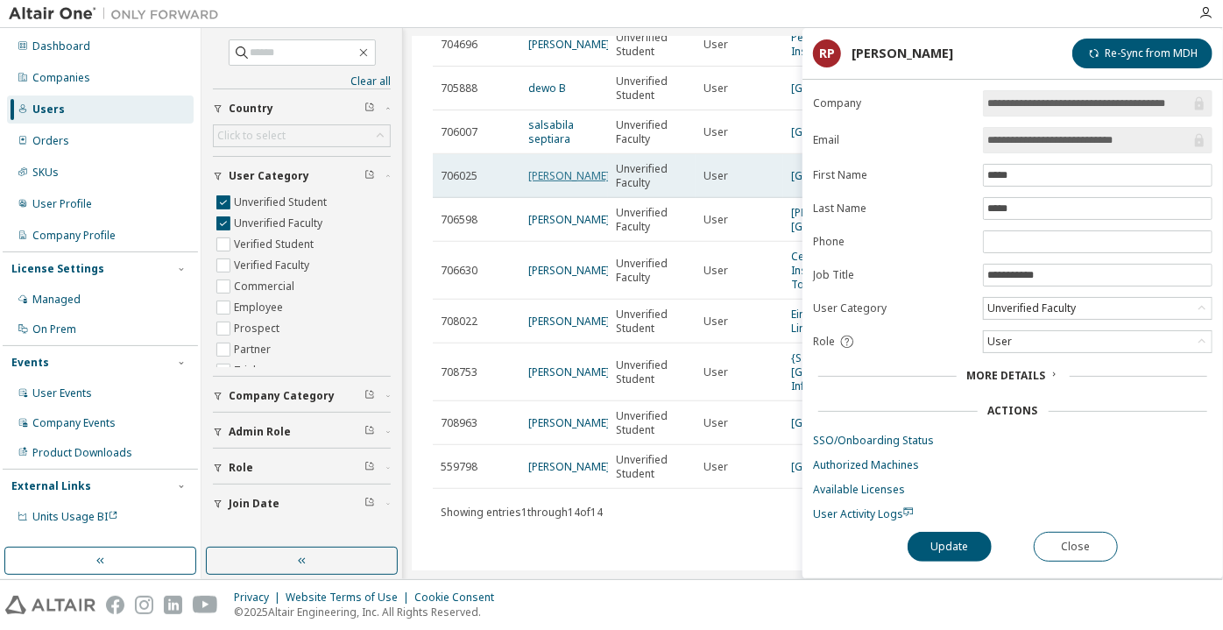
click at [570, 168] on link "Vaishali Yadav" at bounding box center [569, 175] width 82 height 15
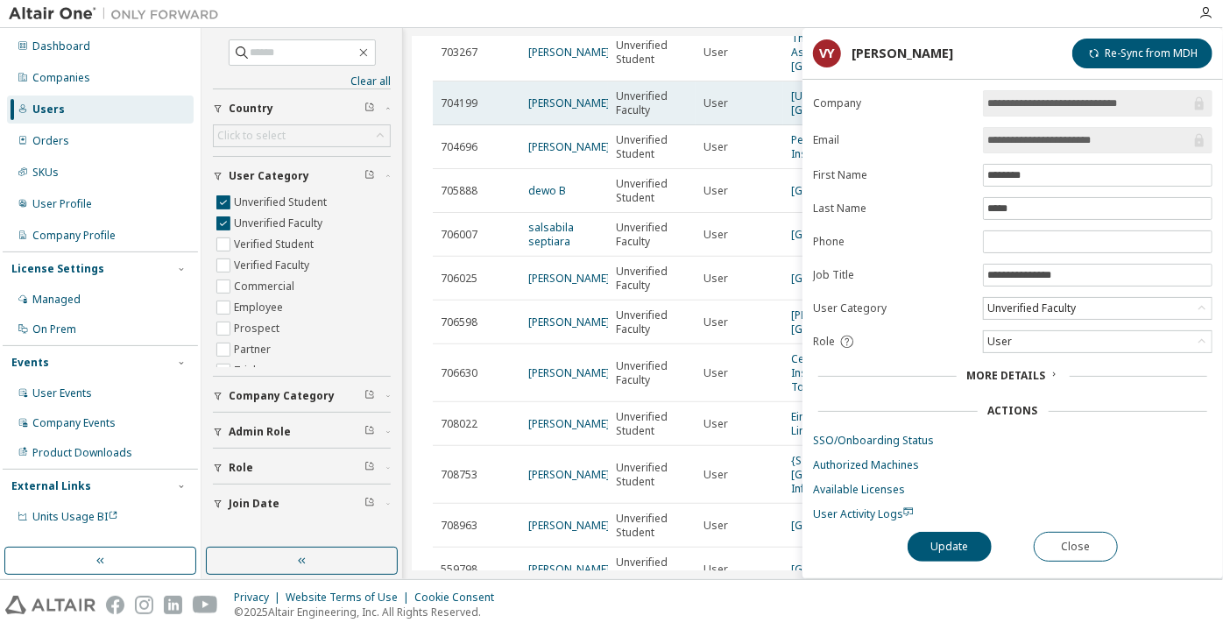
scroll to position [205, 0]
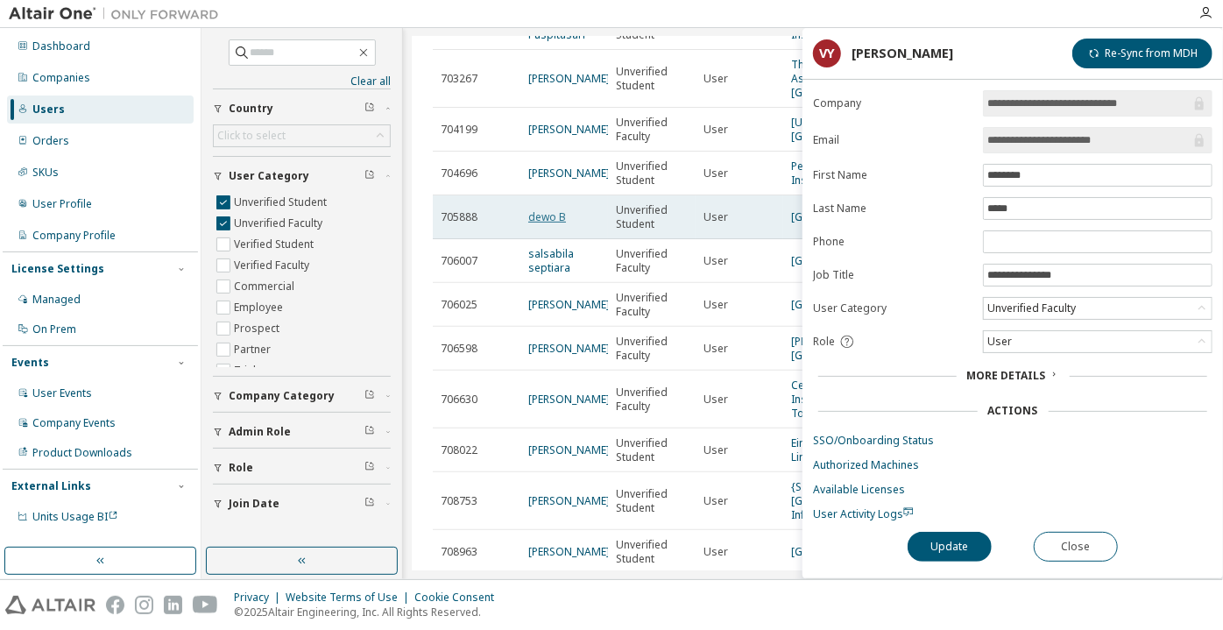
click at [563, 224] on link "dewo B" at bounding box center [547, 216] width 38 height 15
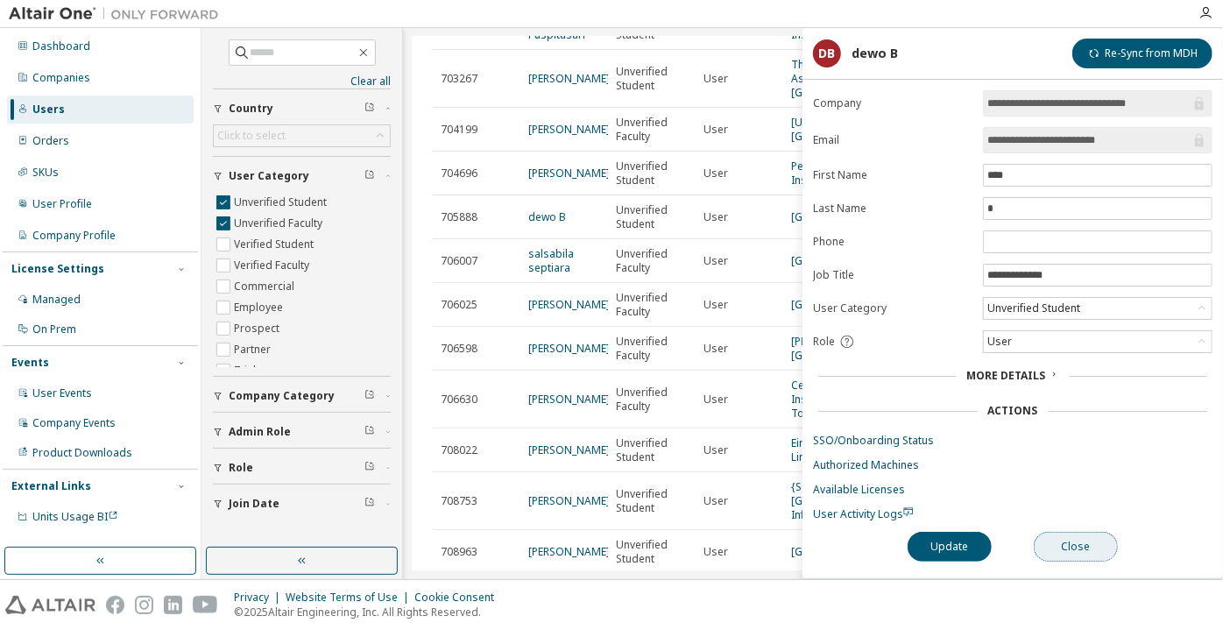
click at [1095, 545] on button "Close" at bounding box center [1076, 547] width 84 height 30
